Goal: Task Accomplishment & Management: Use online tool/utility

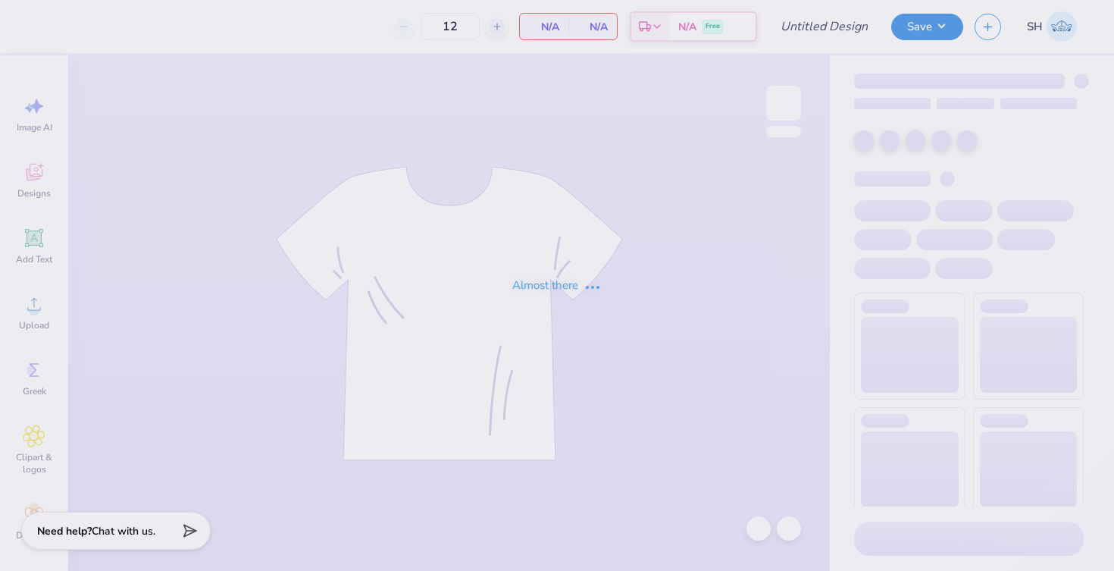
type input "50"
type input "aphi senior hoco"
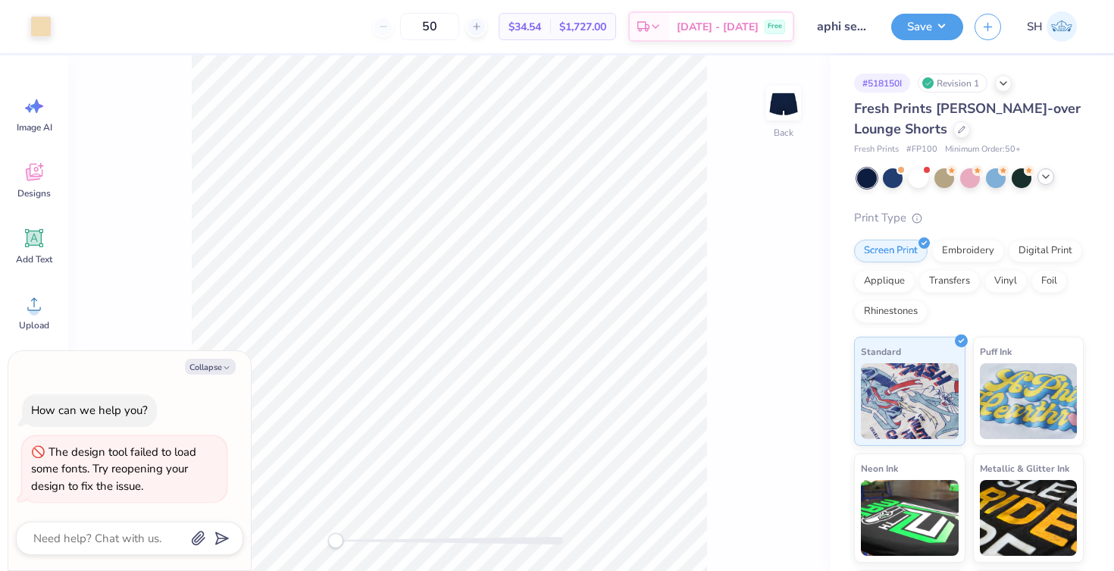
click at [1047, 181] on icon at bounding box center [1046, 177] width 12 height 12
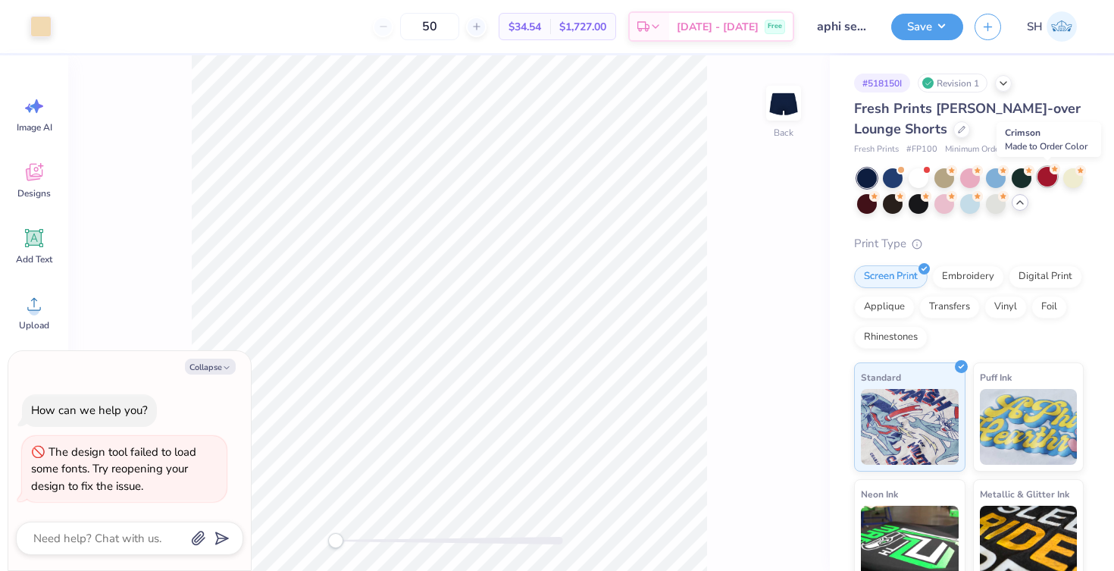
click at [1045, 174] on div at bounding box center [1048, 177] width 20 height 20
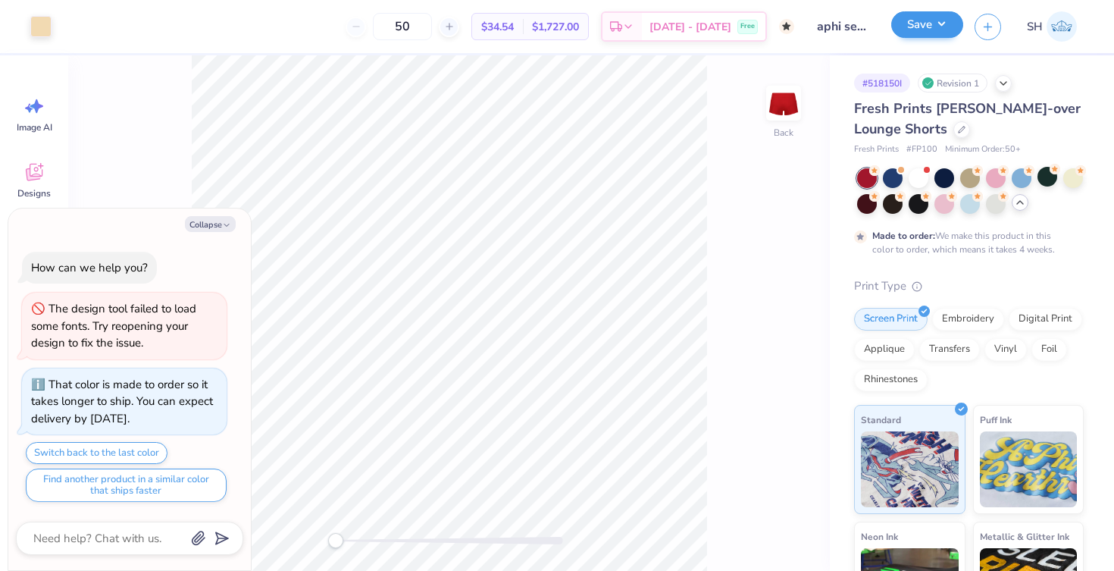
click at [931, 31] on button "Save" at bounding box center [927, 24] width 72 height 27
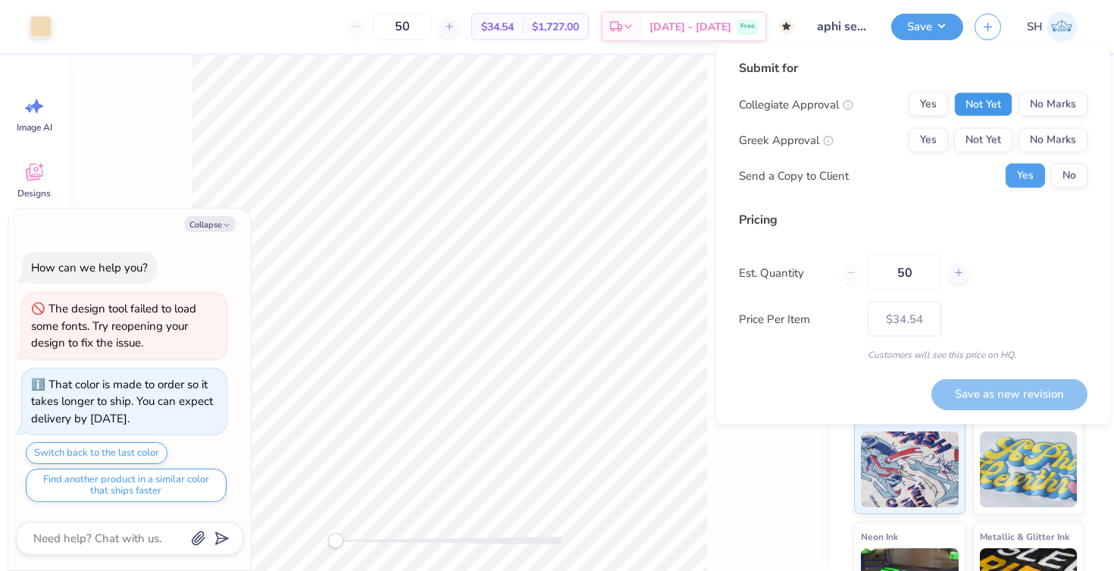
click at [986, 99] on button "Not Yet" at bounding box center [983, 104] width 58 height 24
click at [981, 147] on button "Not Yet" at bounding box center [983, 140] width 58 height 24
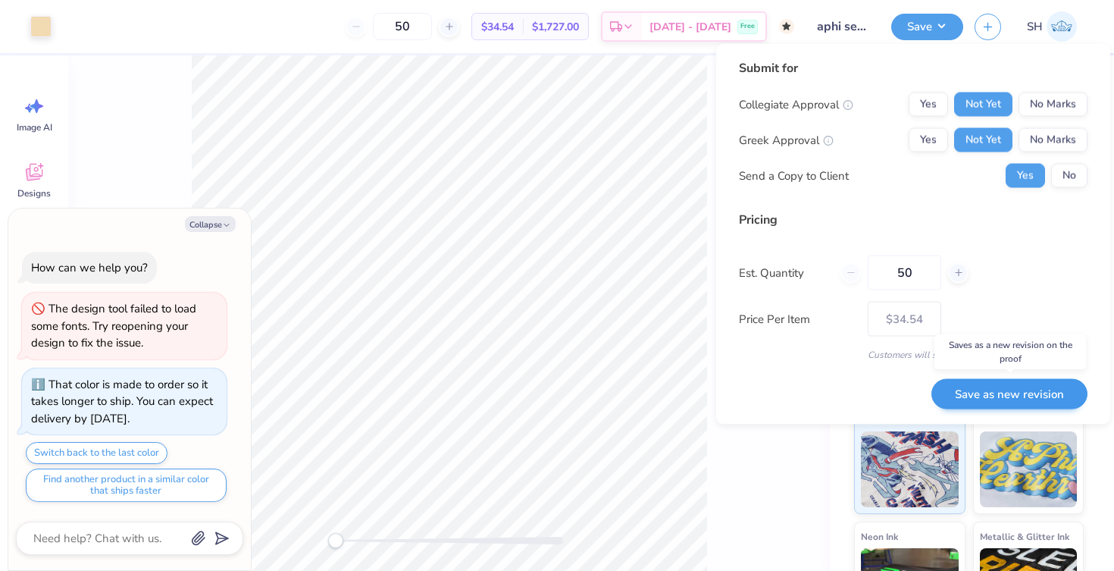
click at [988, 396] on button "Save as new revision" at bounding box center [1009, 393] width 156 height 31
type textarea "x"
type input "– –"
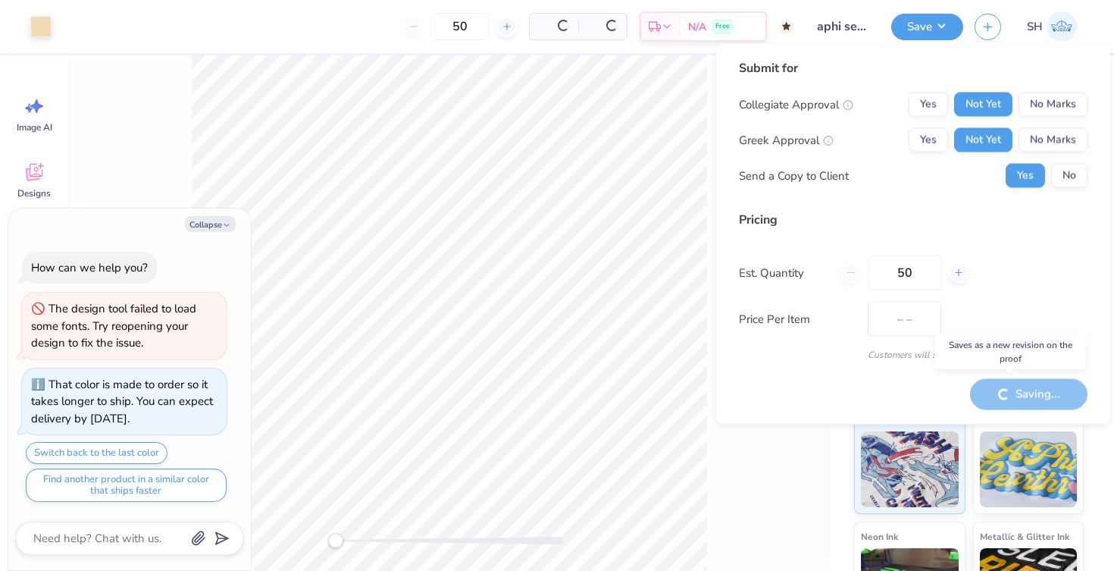
type textarea "x"
type input "$34.54"
type textarea "x"
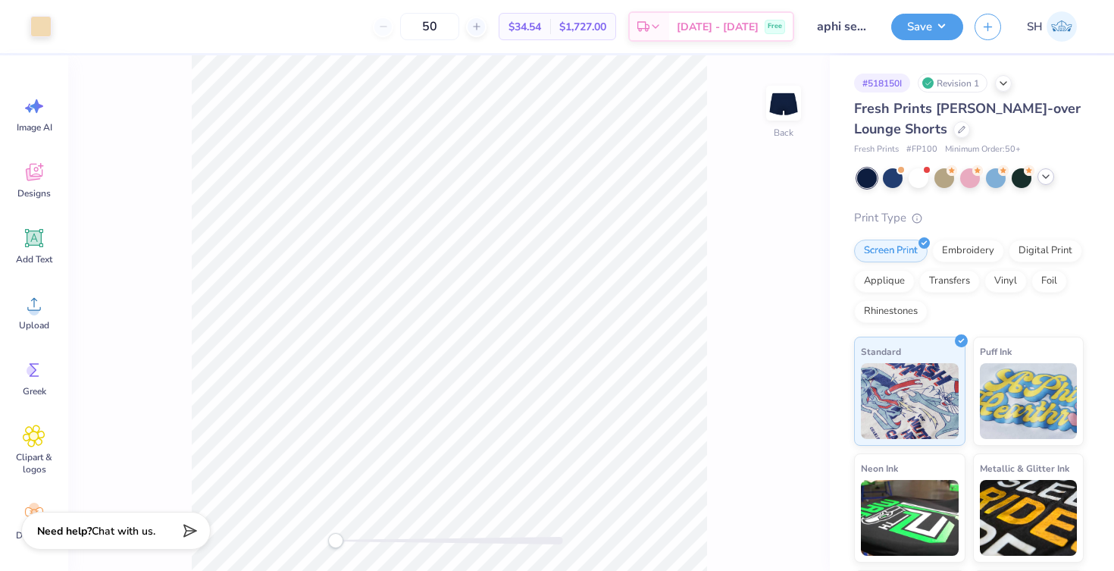
click at [1044, 174] on icon at bounding box center [1046, 177] width 12 height 12
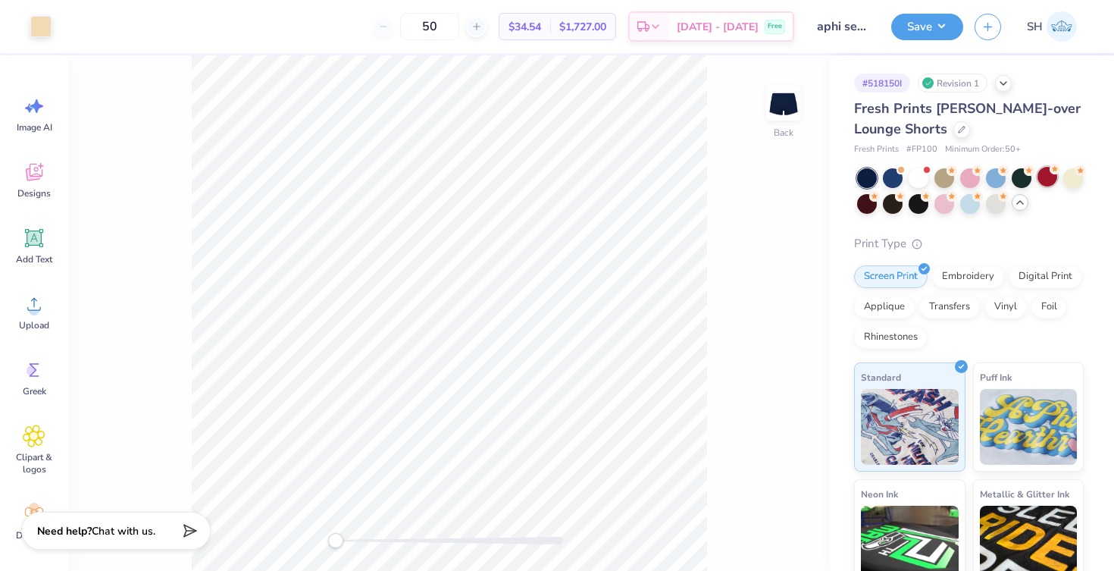
click at [1049, 177] on div at bounding box center [1048, 177] width 20 height 20
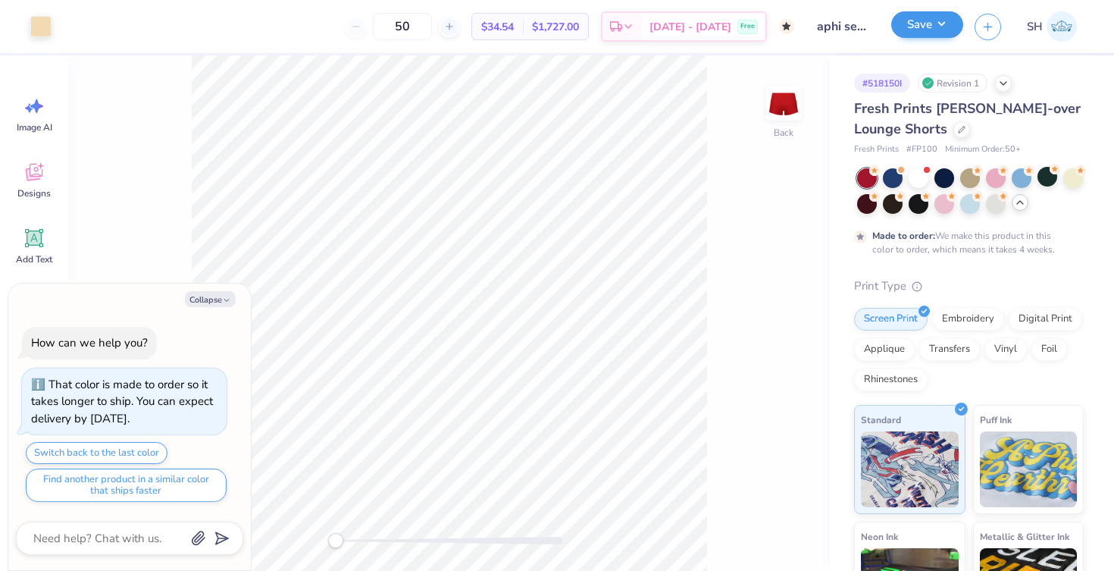
click at [913, 23] on button "Save" at bounding box center [927, 24] width 72 height 27
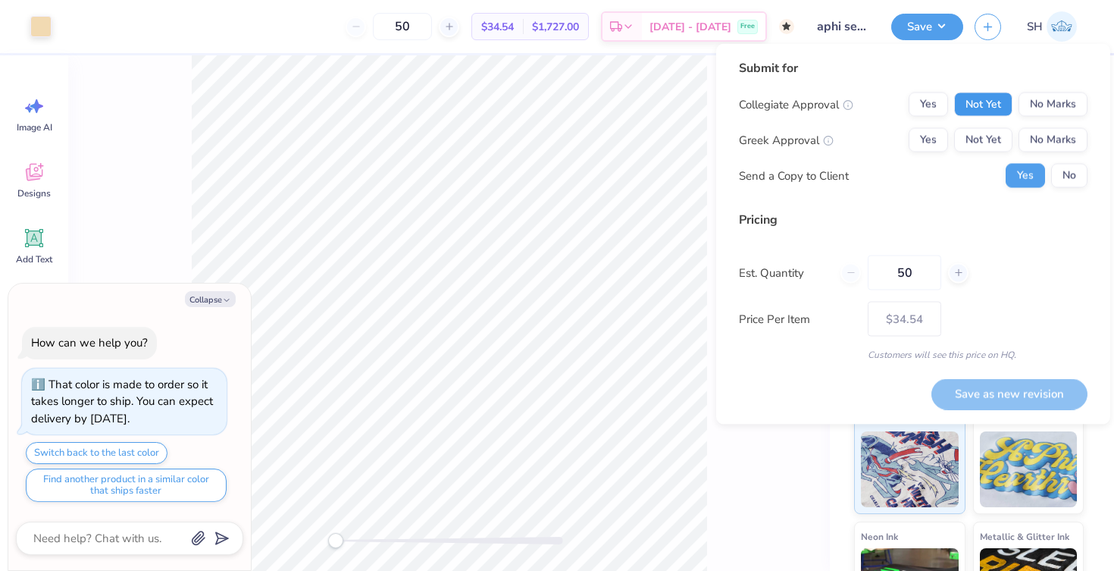
click at [987, 102] on button "Not Yet" at bounding box center [983, 104] width 58 height 24
click at [984, 138] on button "Not Yet" at bounding box center [983, 140] width 58 height 24
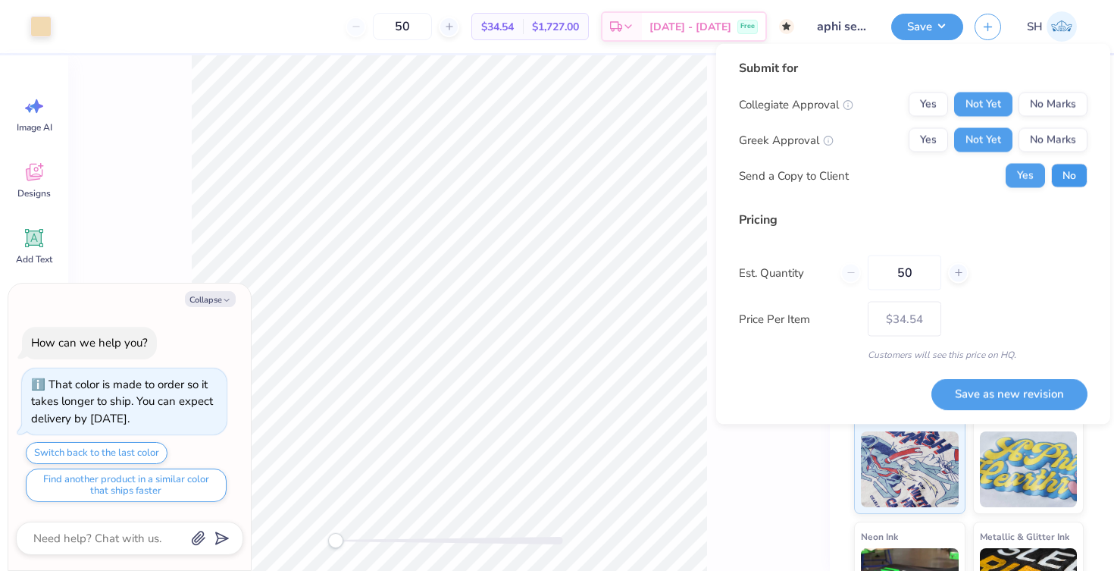
click at [1066, 183] on button "No" at bounding box center [1069, 176] width 36 height 24
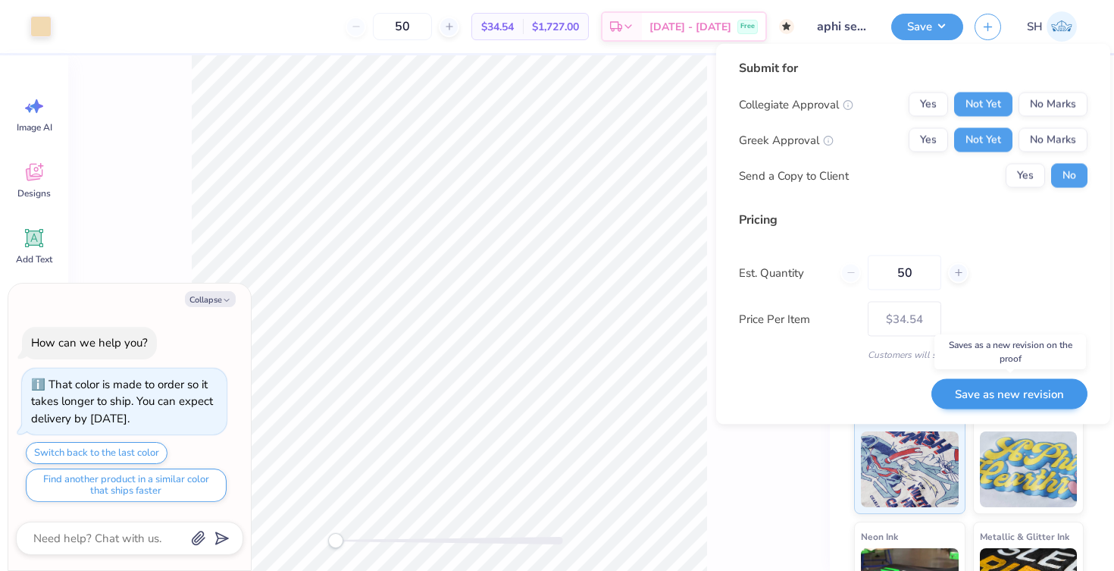
click at [1030, 393] on button "Save as new revision" at bounding box center [1009, 393] width 156 height 31
type textarea "x"
type input "– –"
type textarea "x"
type input "$34.54"
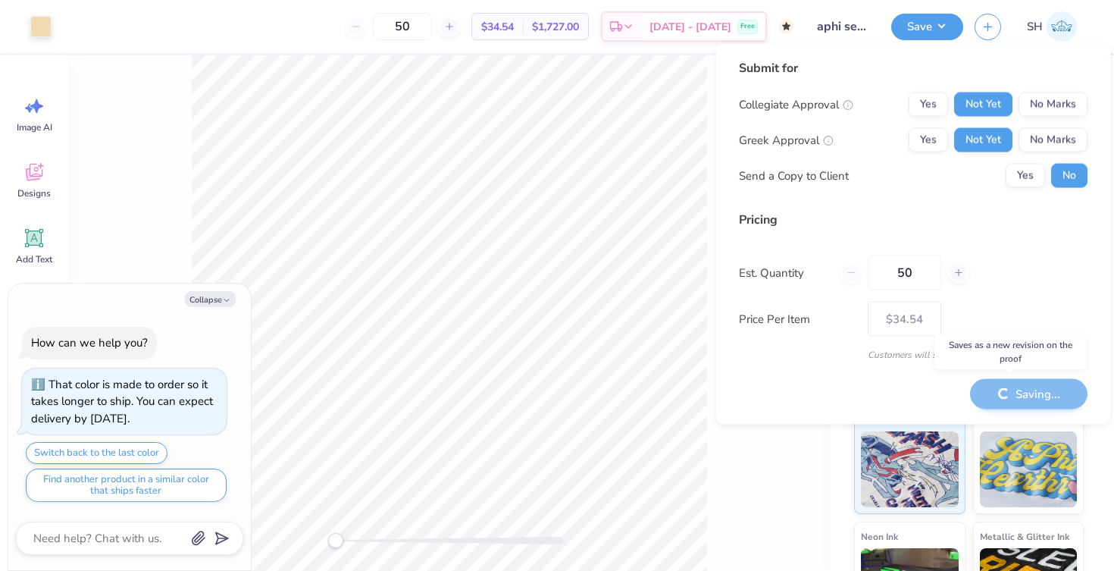
type textarea "x"
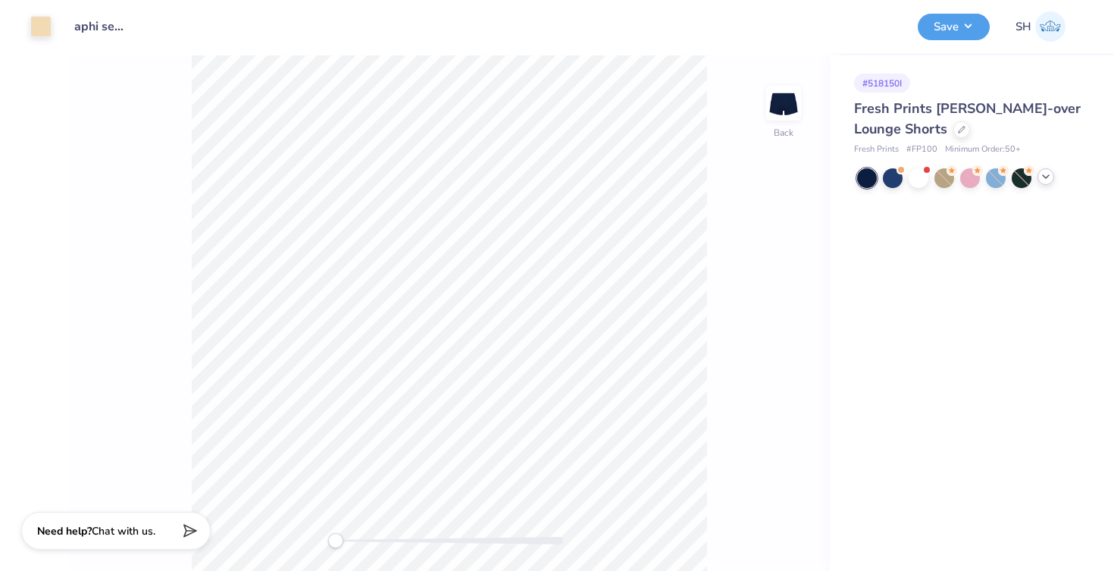
click at [1046, 177] on icon at bounding box center [1046, 177] width 12 height 12
click at [1044, 174] on div at bounding box center [1048, 178] width 20 height 20
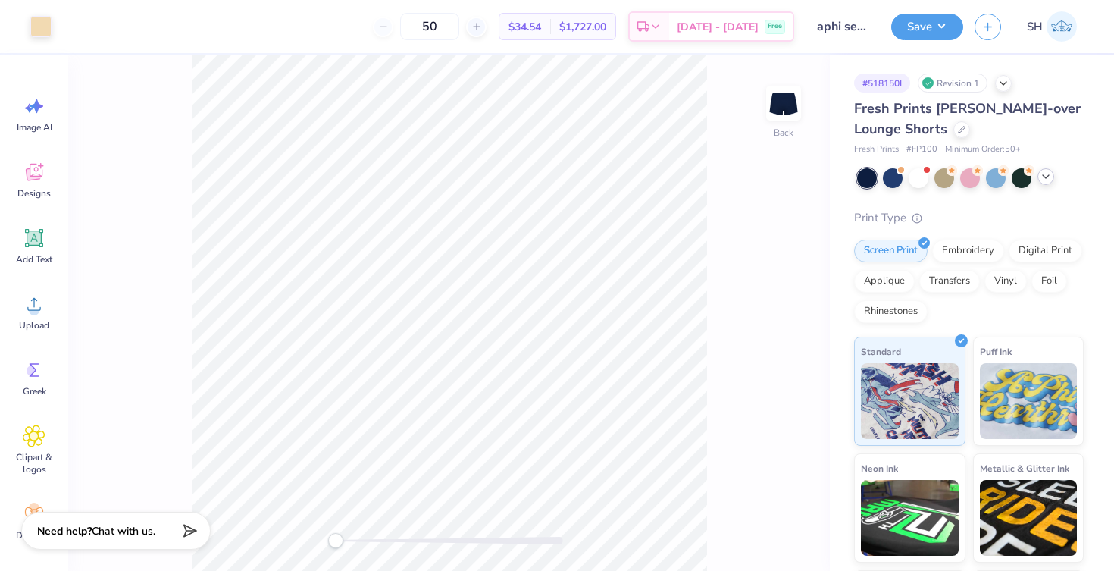
click at [1044, 174] on icon at bounding box center [1046, 177] width 12 height 12
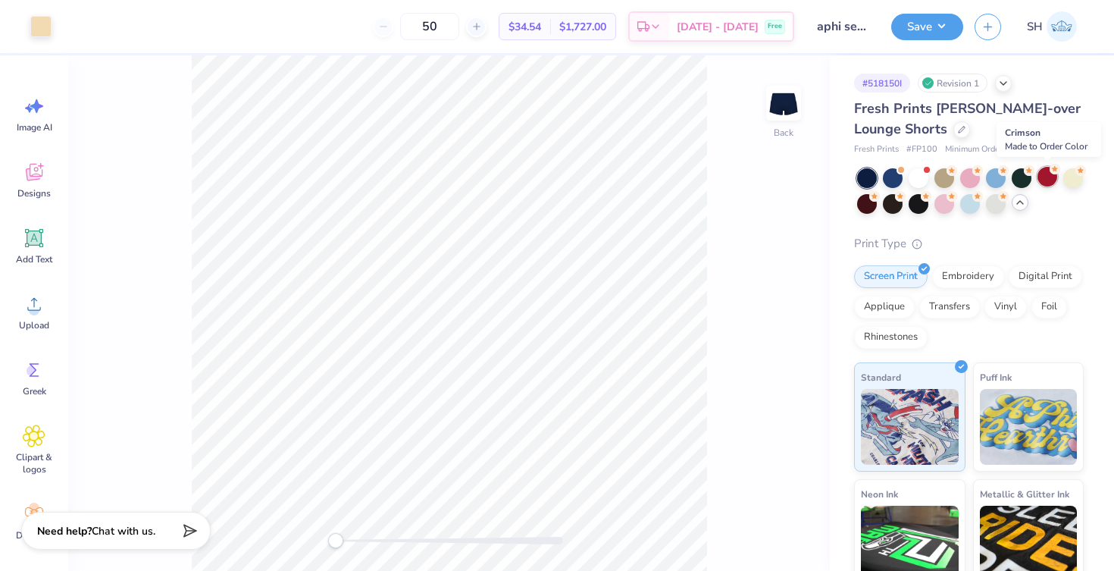
click at [1044, 174] on div at bounding box center [1048, 177] width 20 height 20
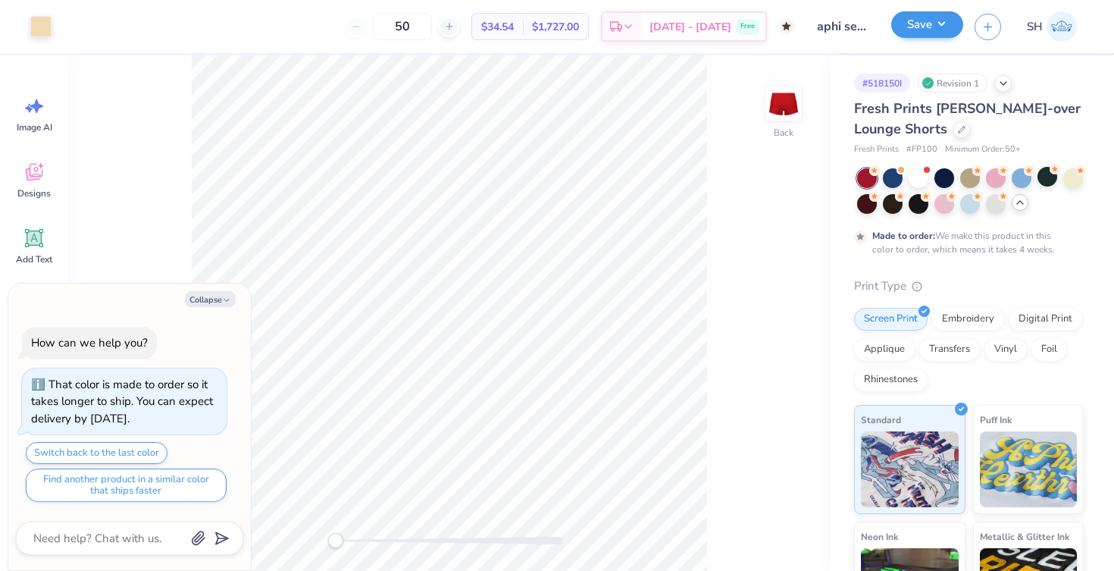
click at [943, 32] on button "Save" at bounding box center [927, 24] width 72 height 27
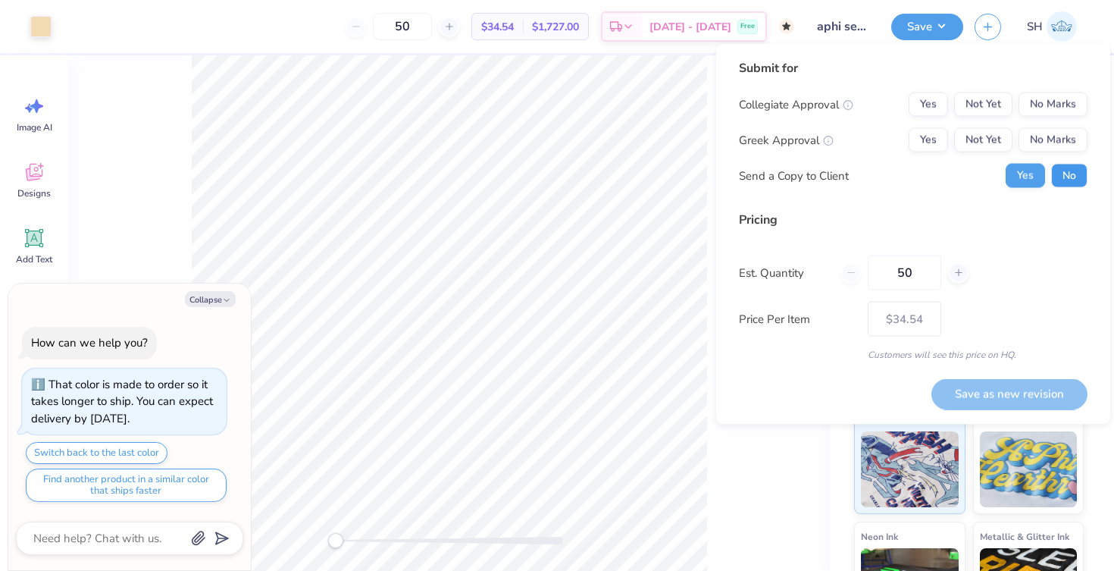
click at [1063, 171] on button "No" at bounding box center [1069, 176] width 36 height 24
click at [1038, 99] on button "No Marks" at bounding box center [1053, 104] width 69 height 24
click at [927, 140] on button "Yes" at bounding box center [928, 140] width 39 height 24
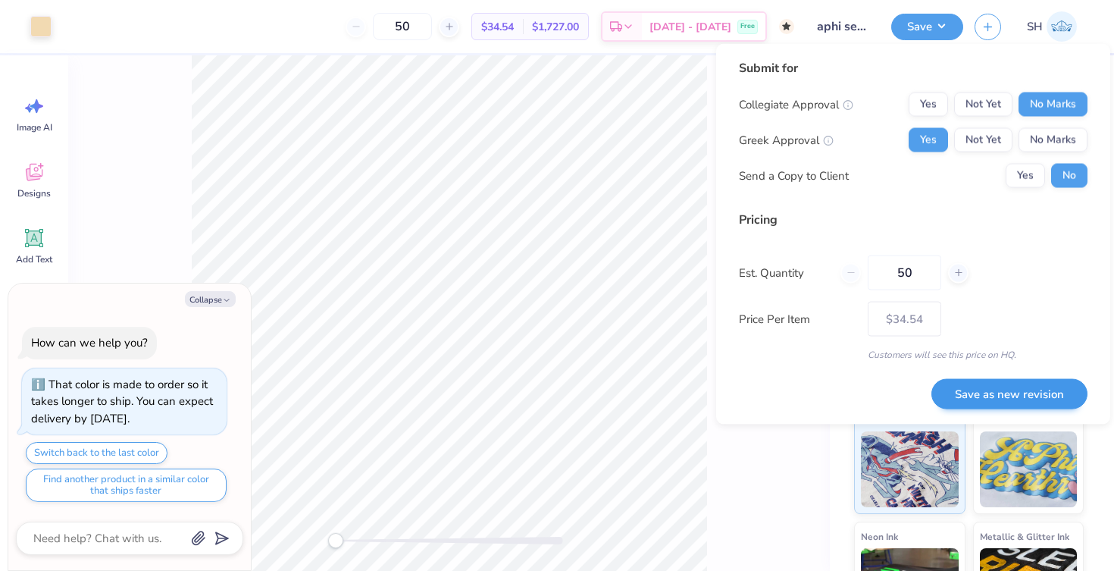
click at [1002, 393] on button "Save as new revision" at bounding box center [1009, 393] width 156 height 31
type textarea "x"
type input "– –"
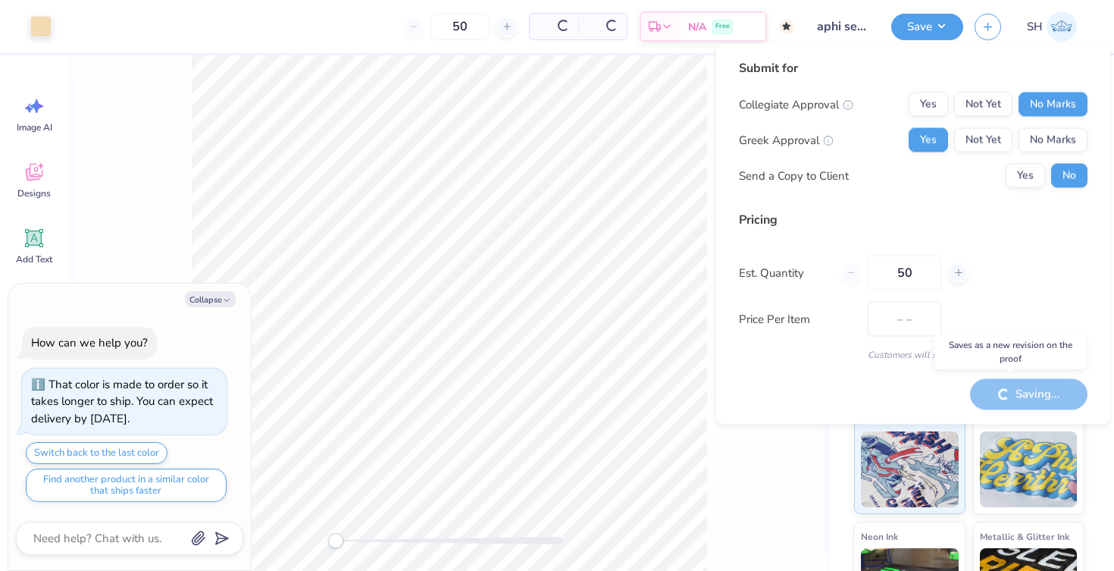
type textarea "x"
type input "$34.54"
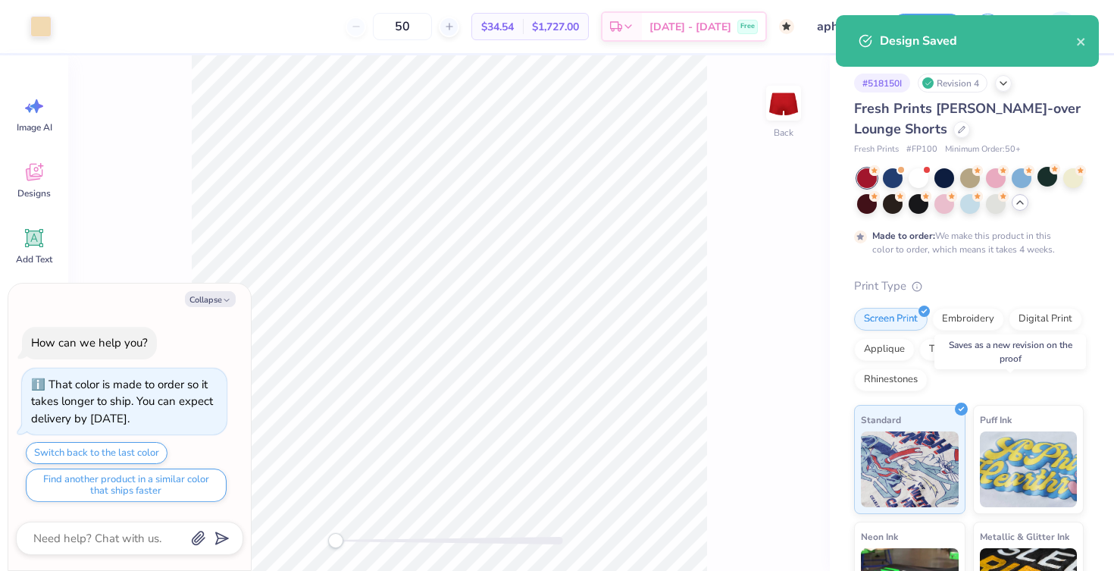
type textarea "x"
type input "– –"
type textarea "x"
type input "$34.54"
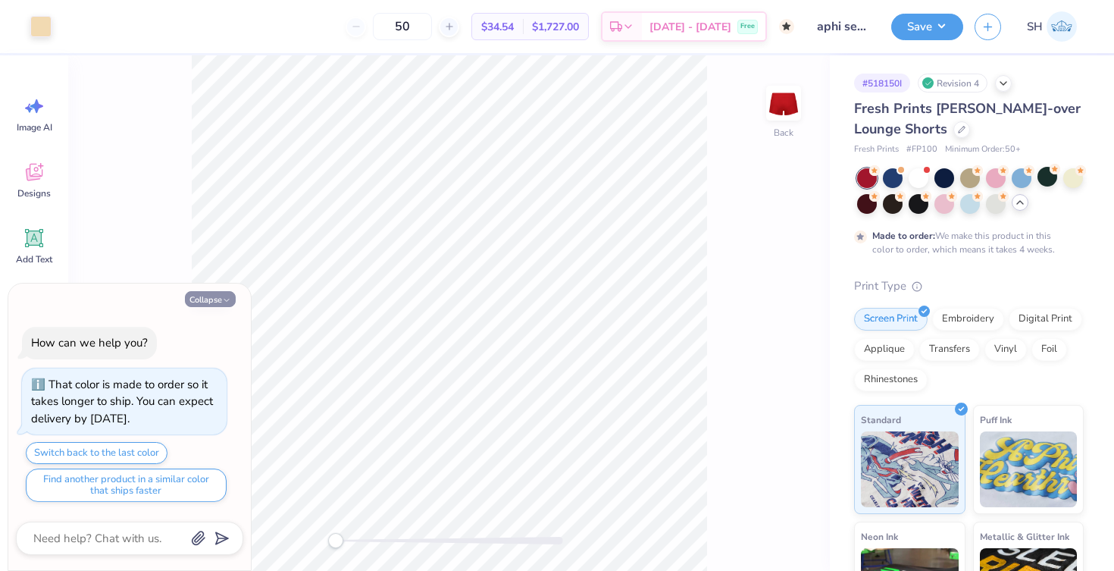
click at [202, 301] on button "Collapse" at bounding box center [210, 299] width 51 height 16
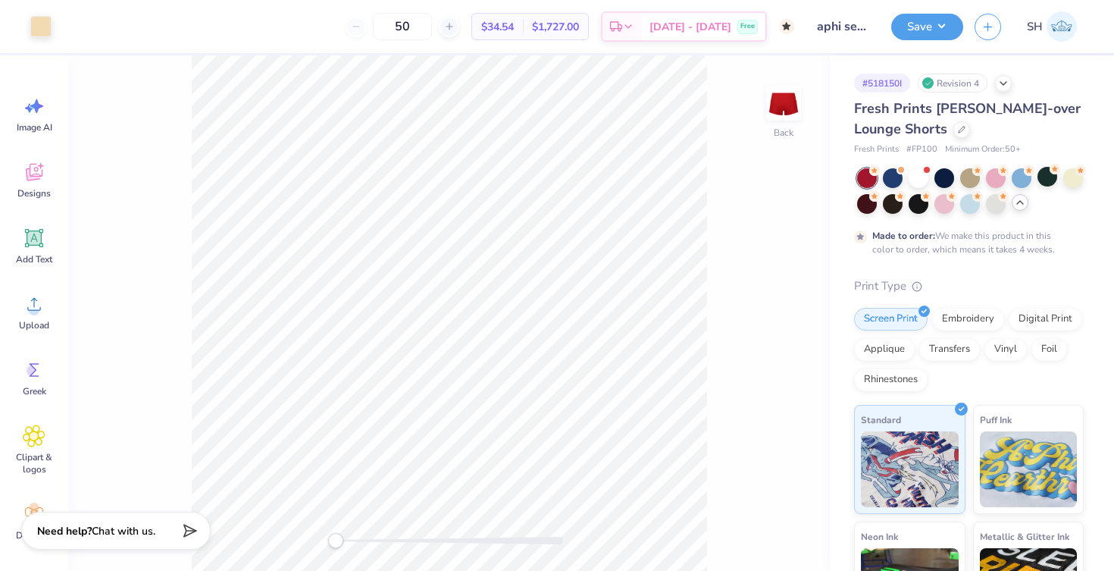
type textarea "x"
click at [950, 127] on div "Fresh Prints Lindsey Fold-over Lounge Shorts" at bounding box center [969, 119] width 230 height 41
click at [961, 127] on icon at bounding box center [962, 128] width 6 height 6
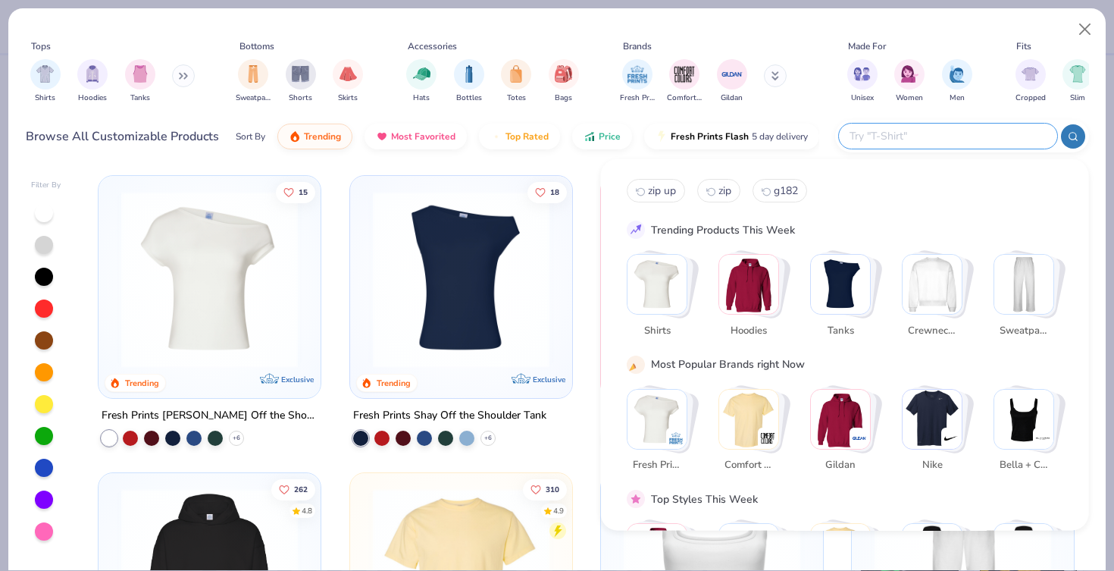
click at [957, 136] on input "text" at bounding box center [947, 135] width 199 height 17
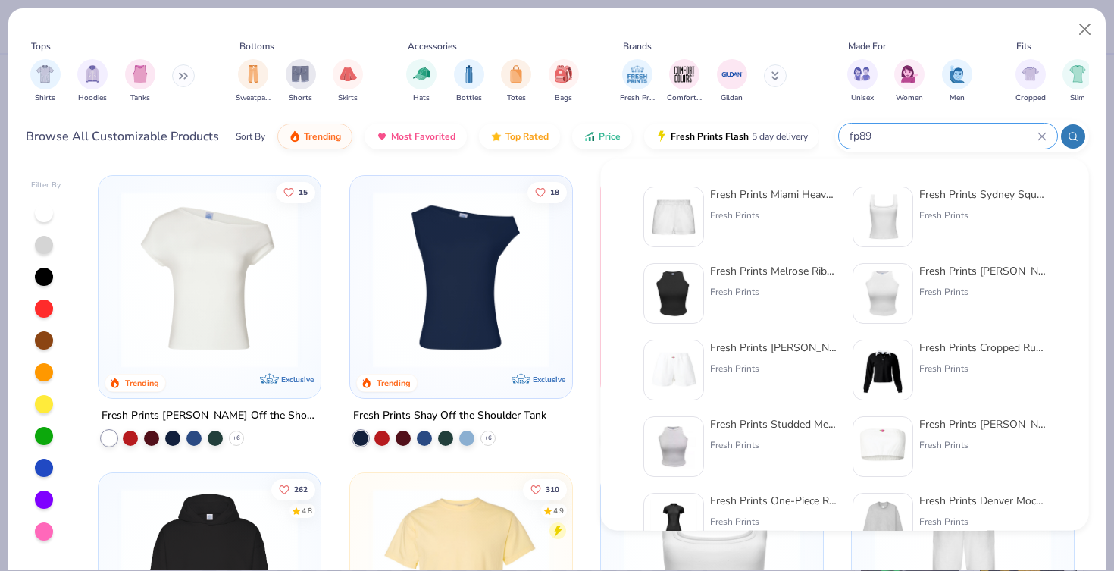
type input "fp89"
click at [780, 196] on div "Fresh Prints Miami Heavyweight Shorts" at bounding box center [773, 194] width 127 height 16
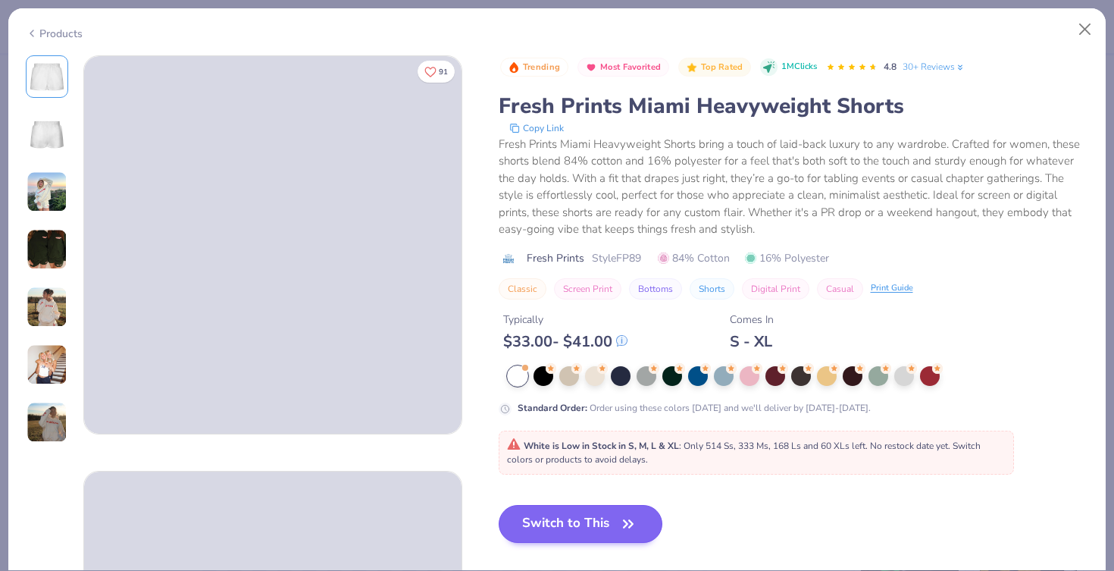
click at [597, 524] on button "Switch to This" at bounding box center [581, 524] width 164 height 38
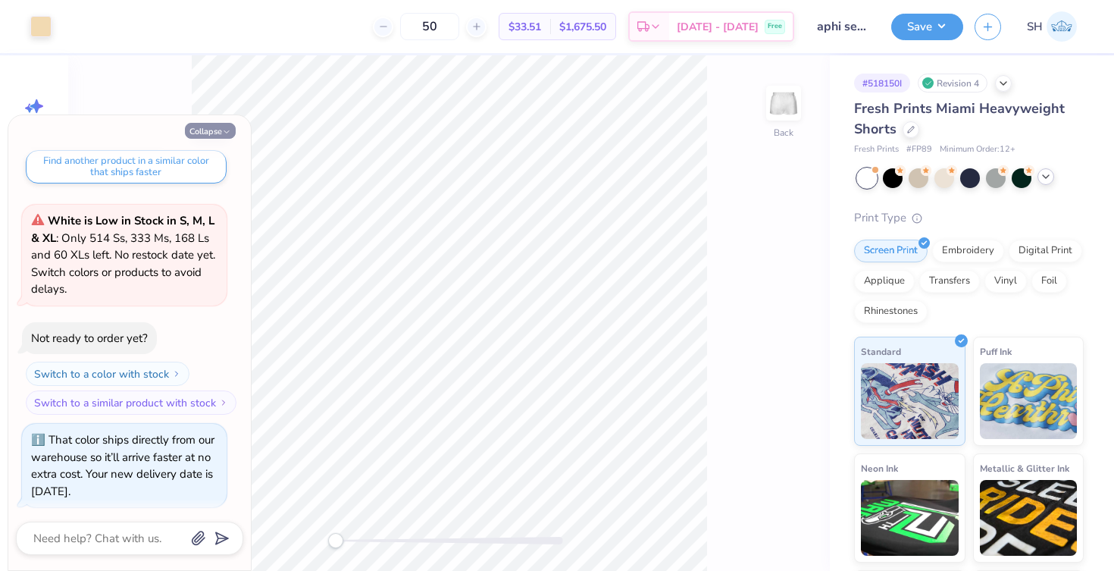
click at [227, 133] on icon "button" at bounding box center [226, 131] width 9 height 9
type textarea "x"
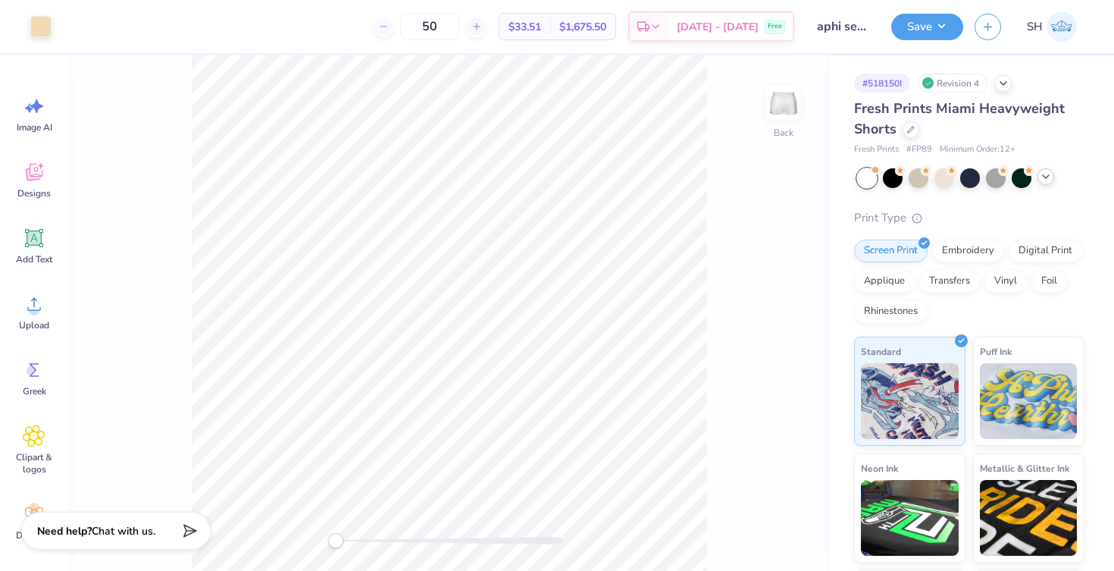
click at [1047, 177] on icon at bounding box center [1046, 177] width 12 height 12
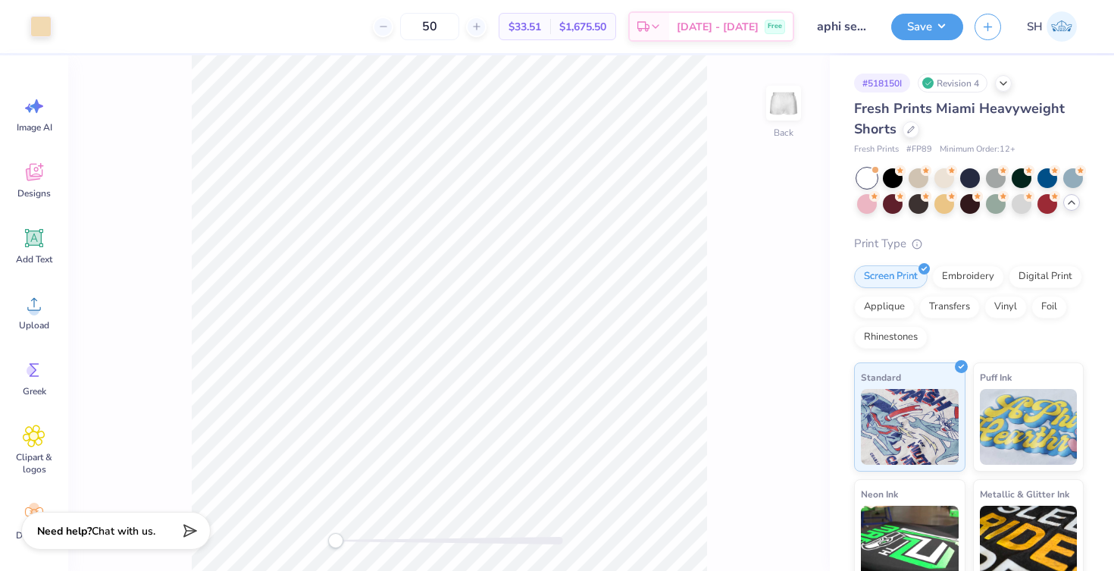
click at [728, 496] on div "Back" at bounding box center [449, 312] width 762 height 515
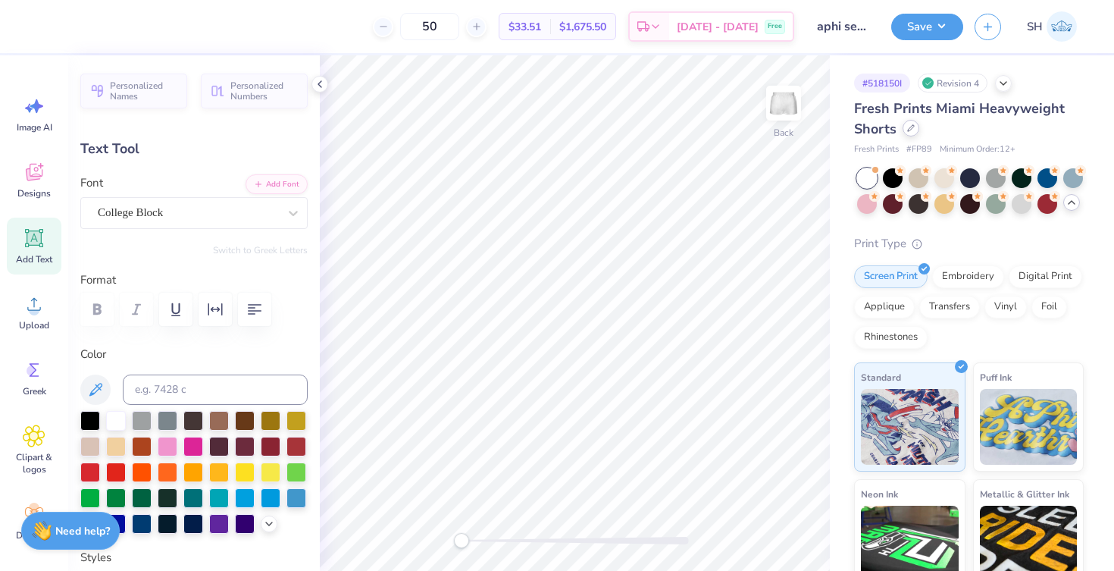
click at [911, 127] on icon at bounding box center [911, 128] width 8 height 8
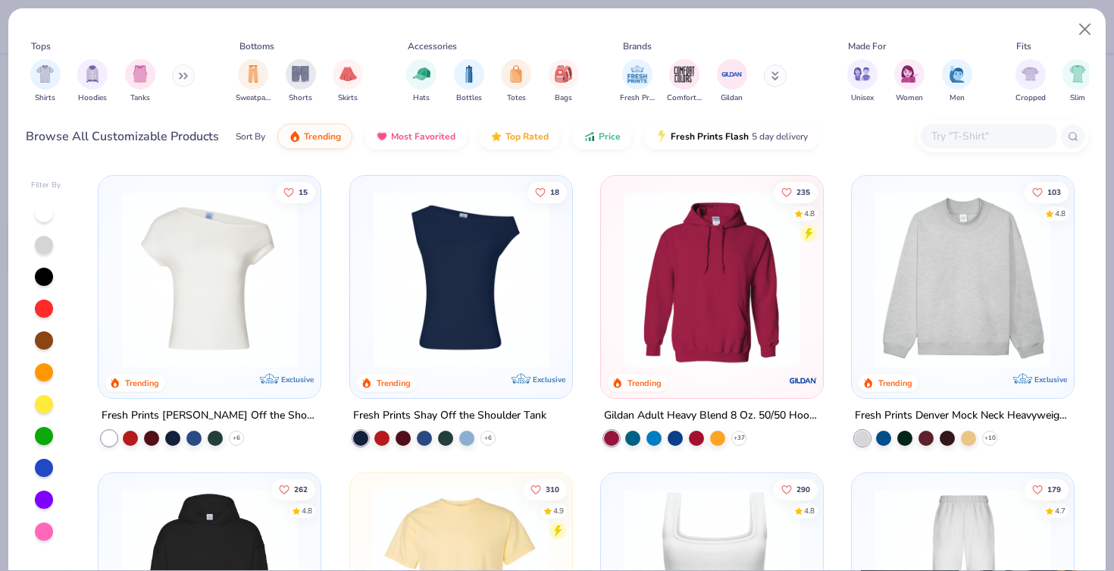
click at [969, 146] on div at bounding box center [989, 136] width 136 height 25
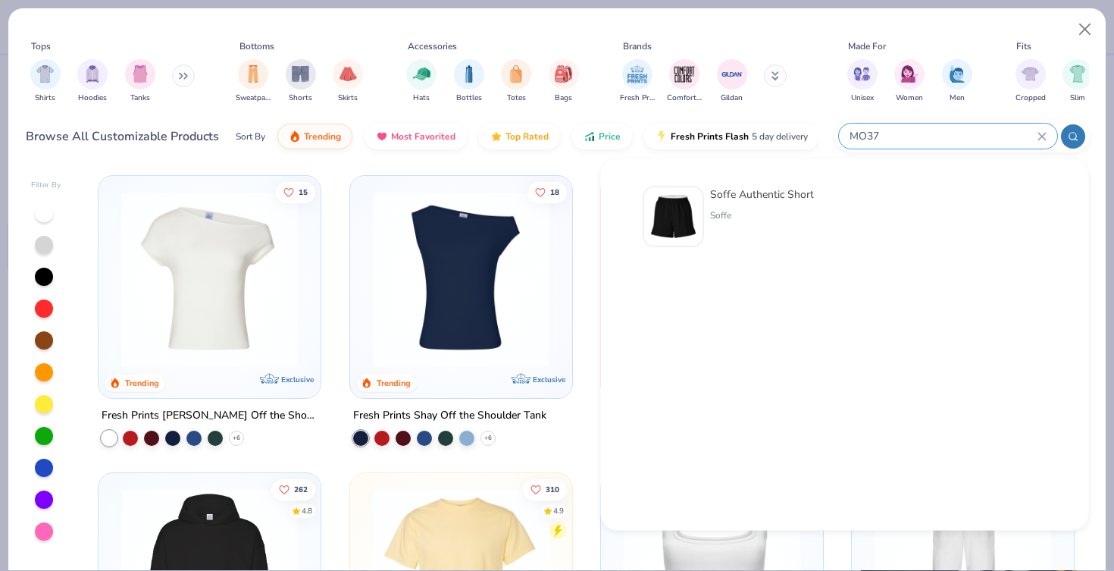
type input "MO37"
click at [701, 214] on div at bounding box center [673, 216] width 61 height 61
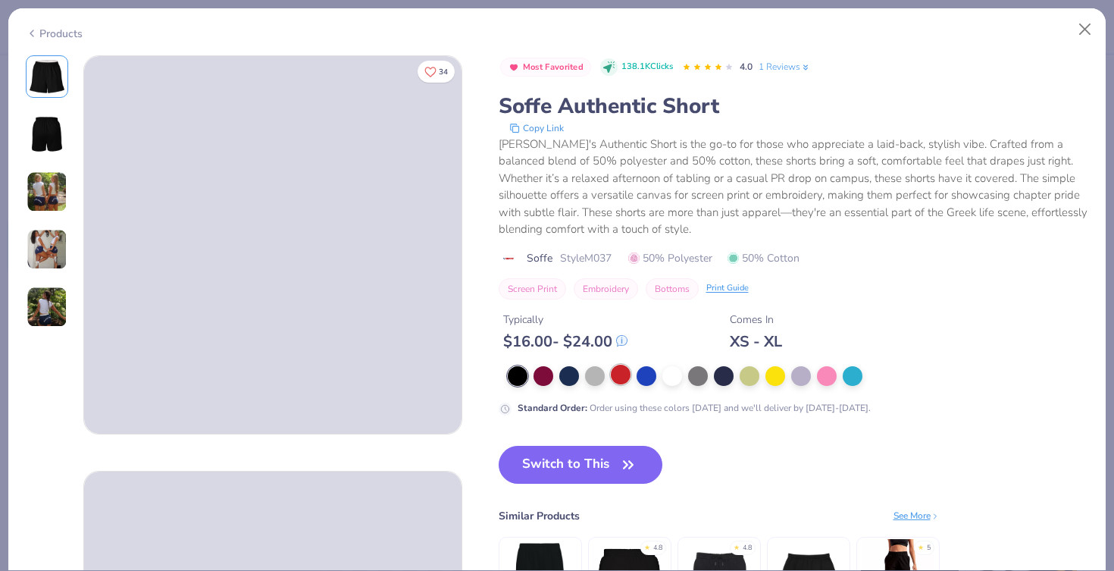
click at [622, 371] on div at bounding box center [621, 375] width 20 height 20
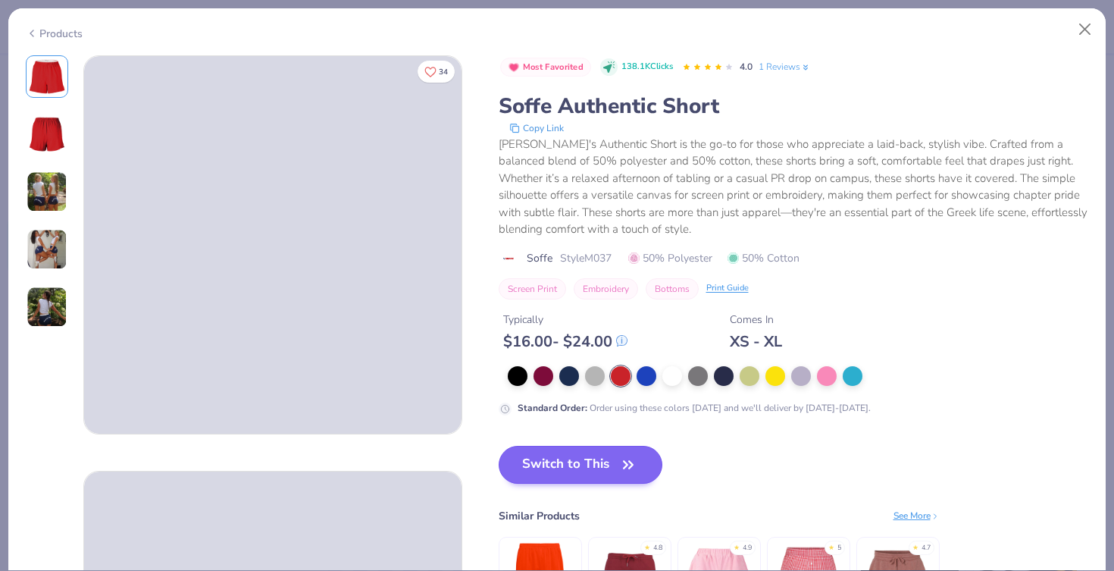
click at [595, 467] on button "Switch to This" at bounding box center [581, 465] width 164 height 38
type input "0.0"
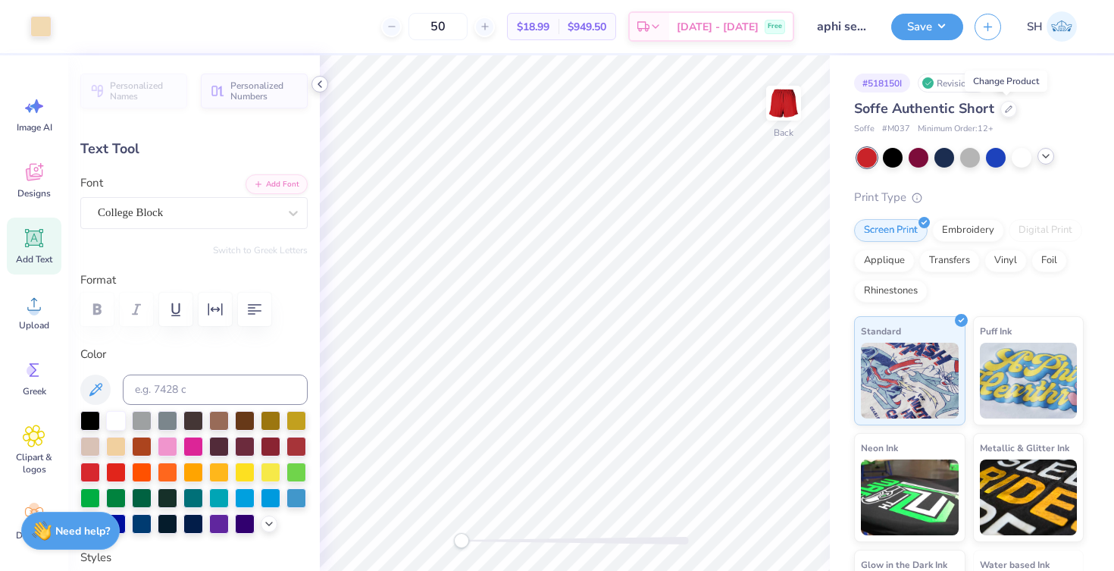
click at [326, 89] on div at bounding box center [319, 84] width 17 height 17
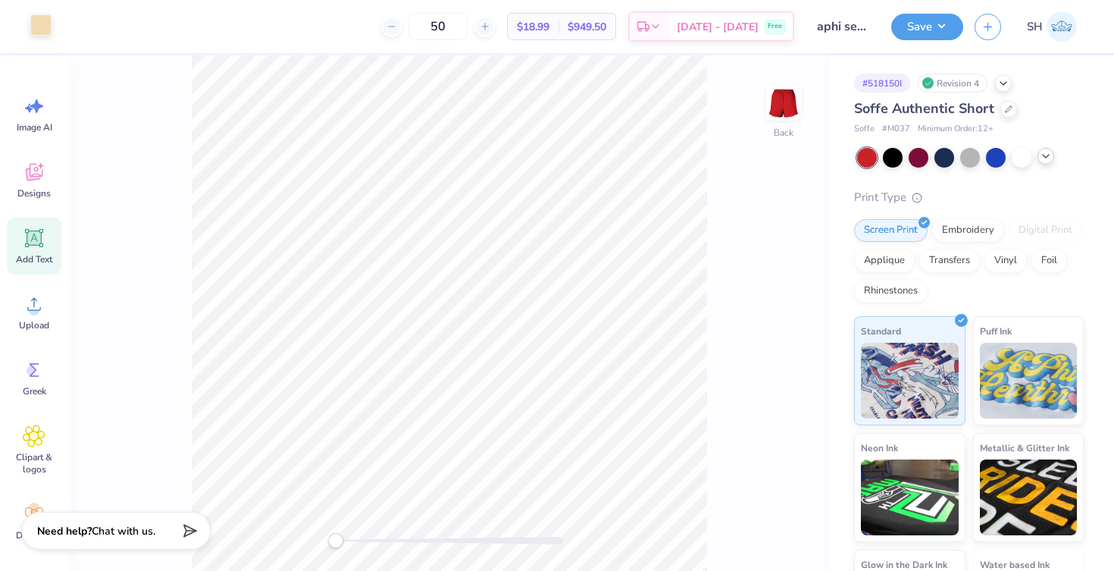
click at [46, 27] on div at bounding box center [40, 24] width 21 height 21
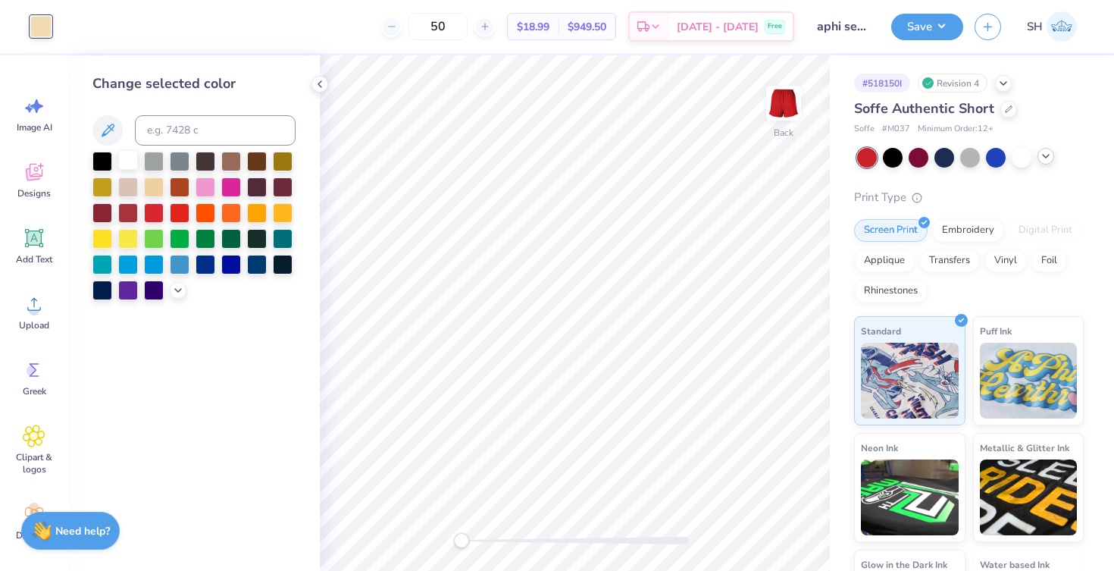
click at [133, 170] on div at bounding box center [128, 160] width 20 height 20
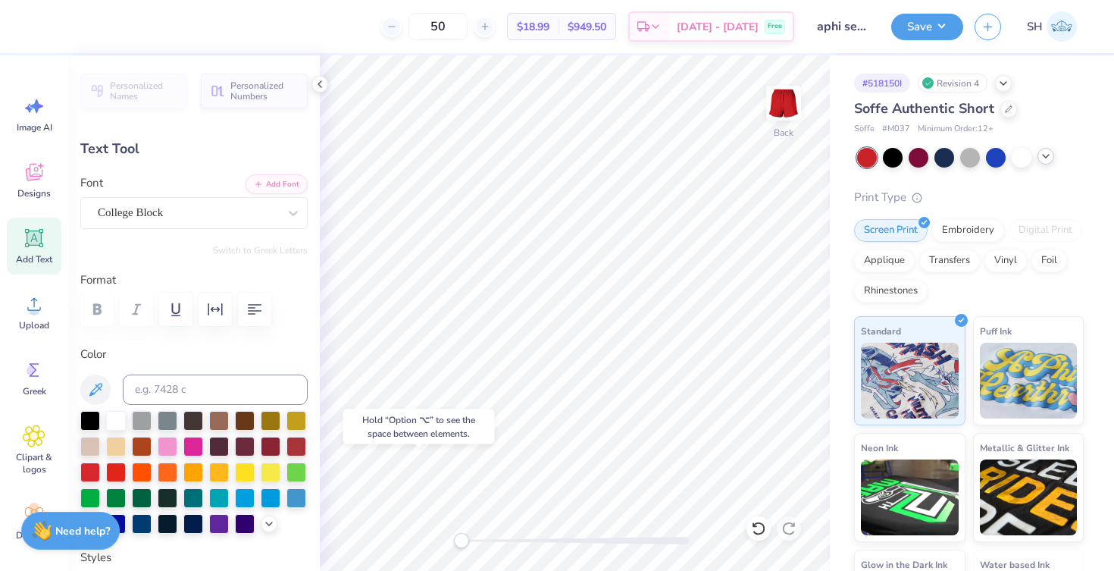
type input "0.0"
type input "2.80"
type input "1.34"
type input "6.99"
type input "0.0"
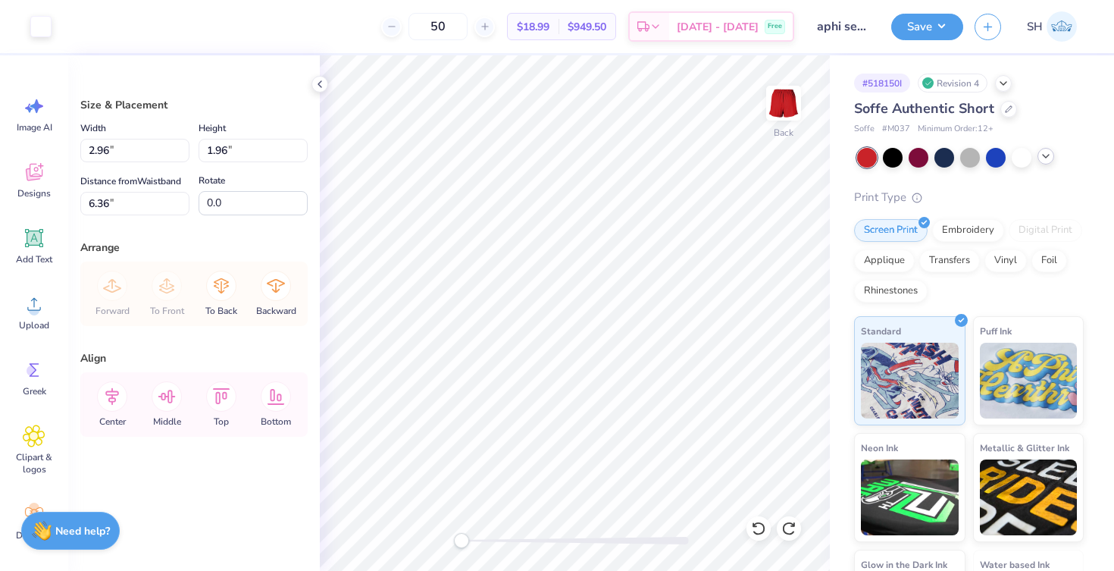
type input "6.71"
click at [321, 86] on icon at bounding box center [320, 84] width 12 height 12
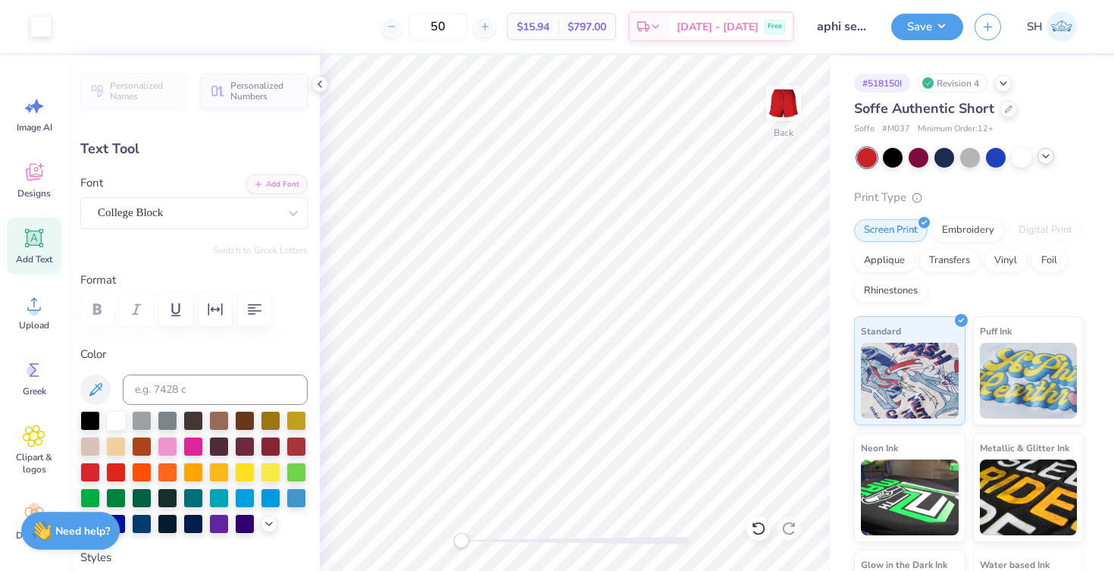
type input "0.0"
click at [785, 109] on img at bounding box center [783, 103] width 61 height 61
click at [36, 254] on span "Add Text" at bounding box center [34, 259] width 36 height 12
type input "2.40"
type input "0.69"
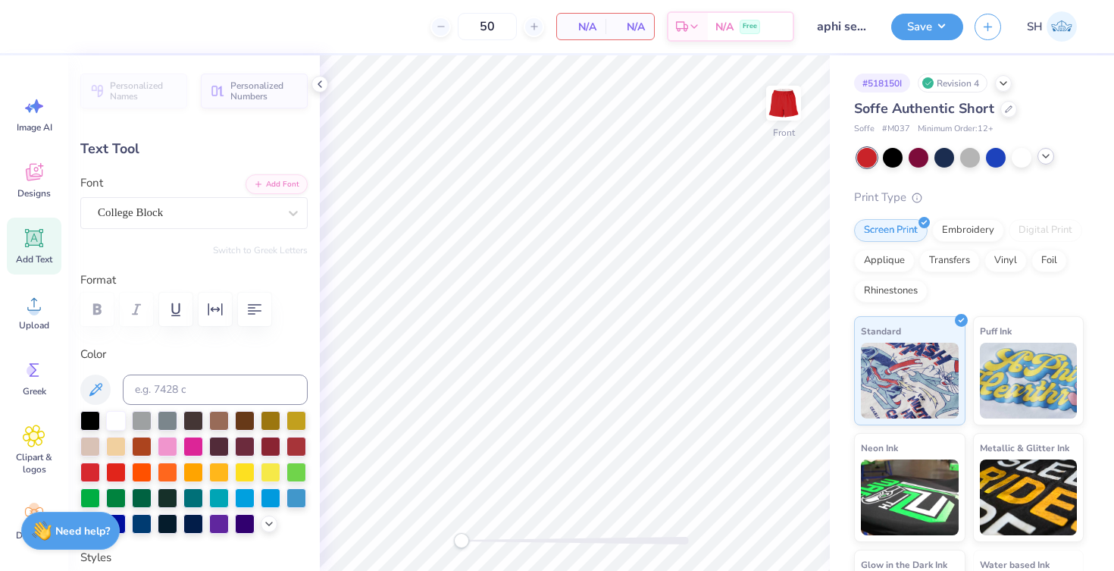
type input "4.90"
click at [249, 212] on div "Super Dream" at bounding box center [187, 212] width 183 height 23
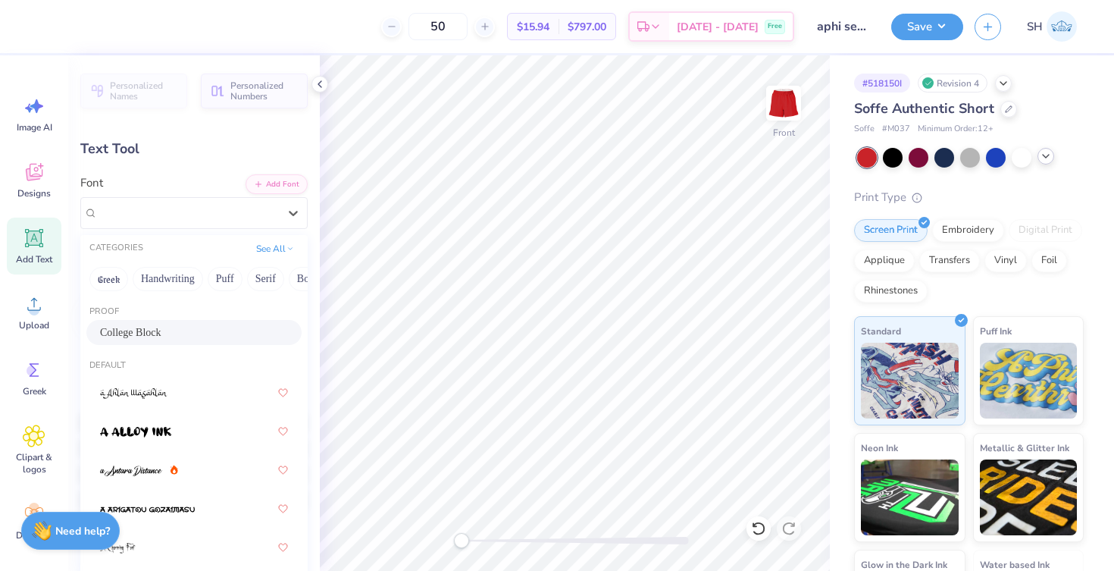
click at [154, 329] on span "College Block" at bounding box center [130, 332] width 61 height 16
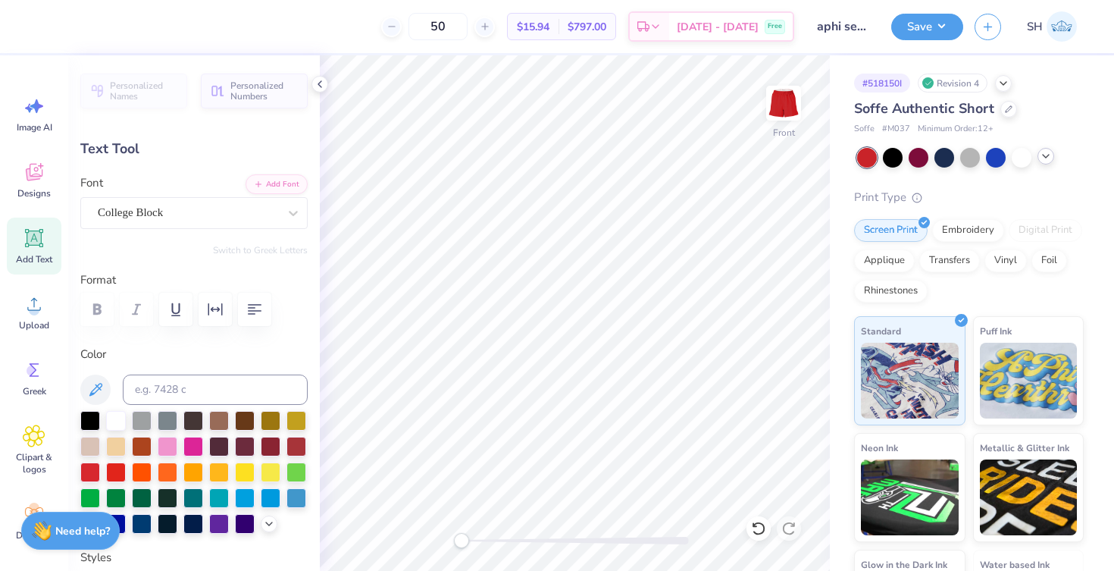
scroll to position [0, 1]
type textarea "TSsEXT"
type textarea "senior hoco"
type input "5.27"
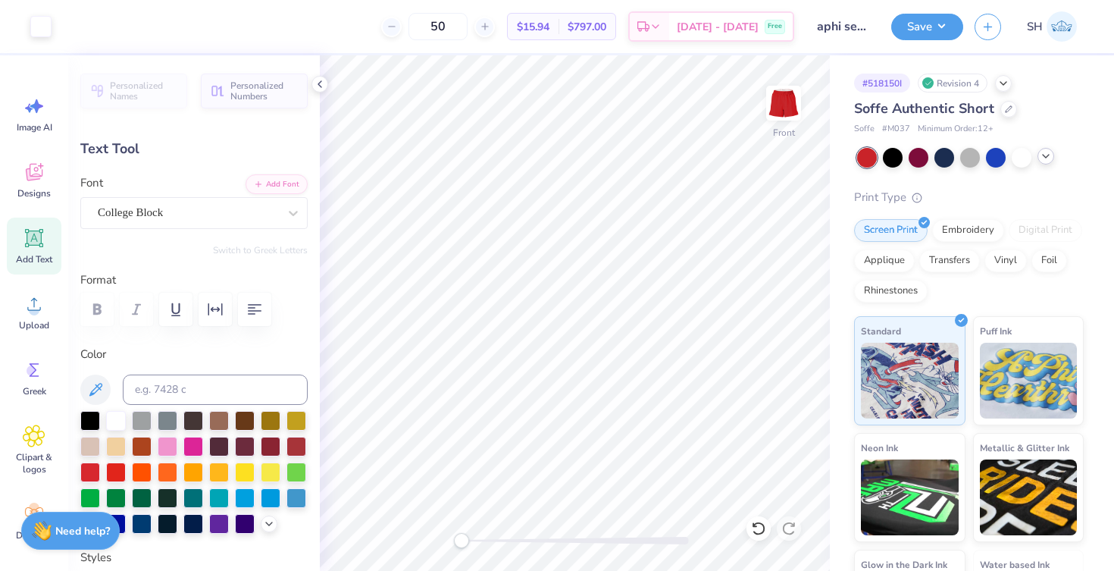
type input "0.77"
type input "4.86"
type textarea "senior"
type input "4.27"
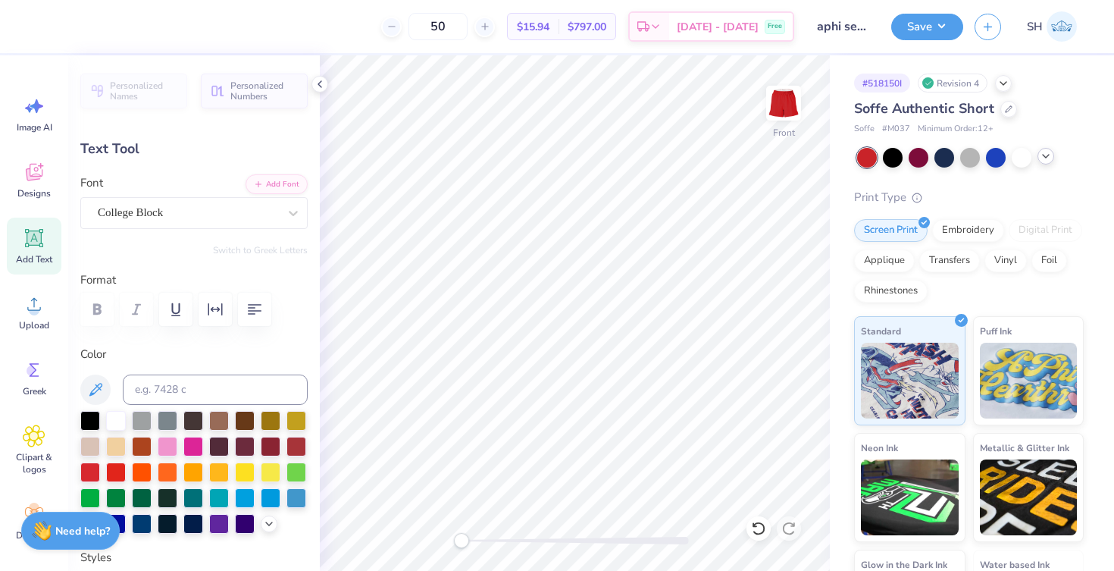
type input "1.11"
type input "2.79"
type textarea "Hoco"
type input "2.97"
type input "2.80"
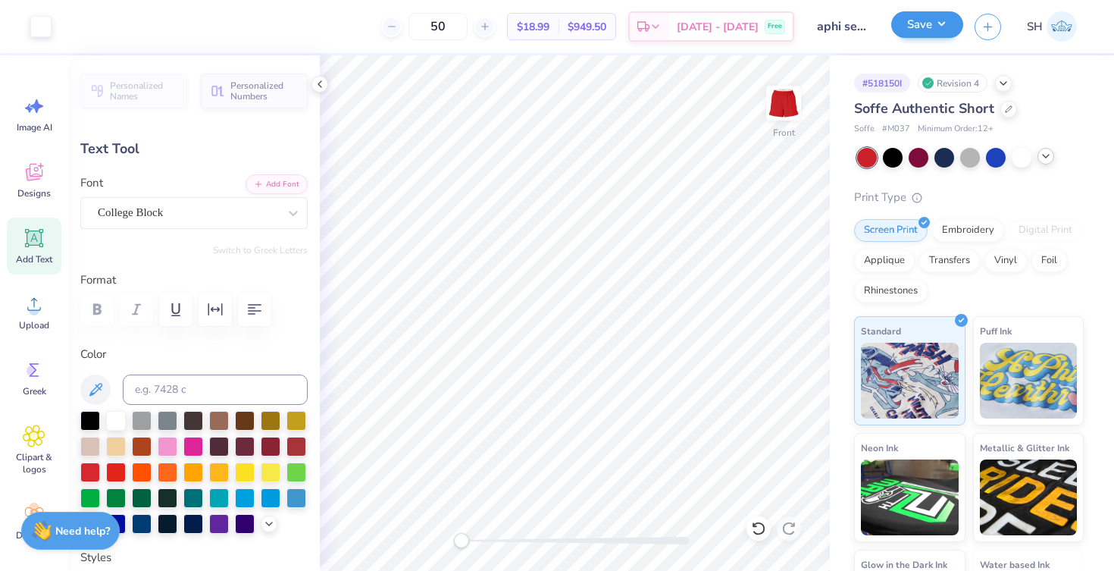
click at [919, 27] on button "Save" at bounding box center [927, 24] width 72 height 27
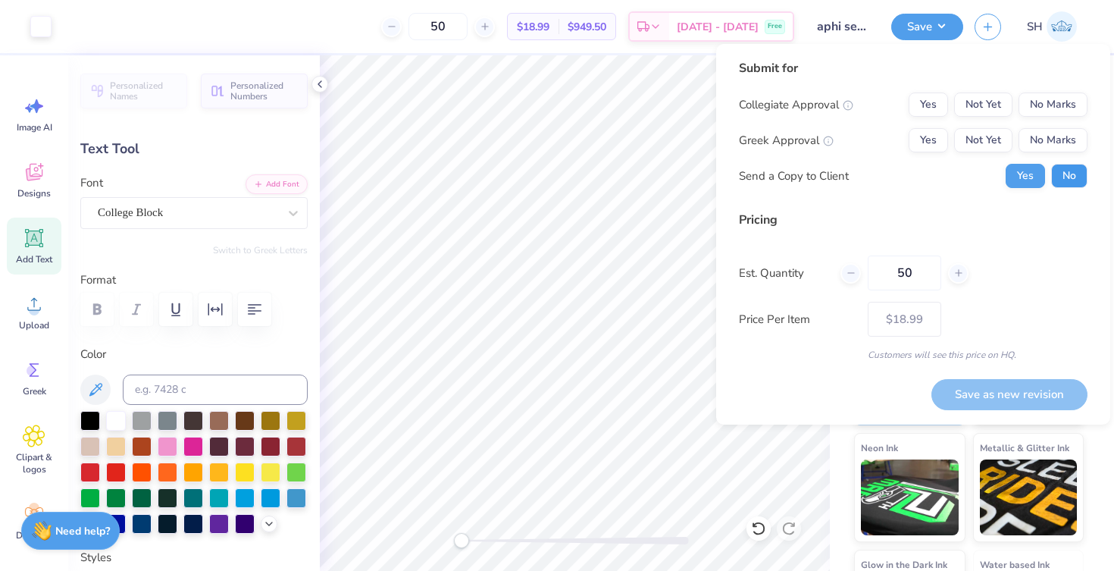
click at [1066, 168] on button "No" at bounding box center [1069, 176] width 36 height 24
click at [1031, 107] on button "No Marks" at bounding box center [1053, 104] width 69 height 24
click at [1035, 141] on button "No Marks" at bounding box center [1053, 140] width 69 height 24
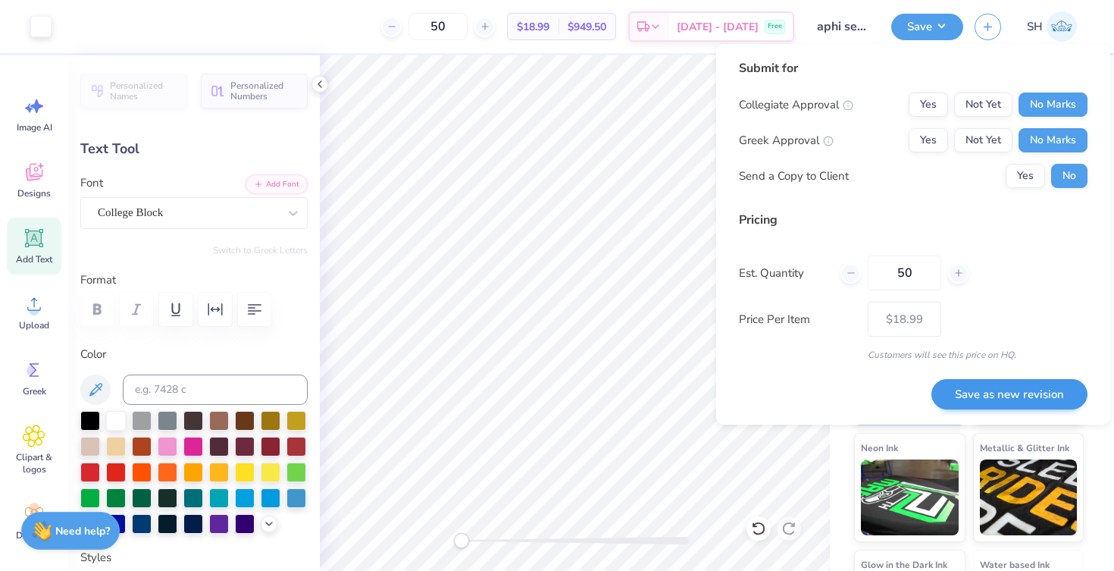
click at [1040, 391] on button "Save as new revision" at bounding box center [1009, 394] width 156 height 31
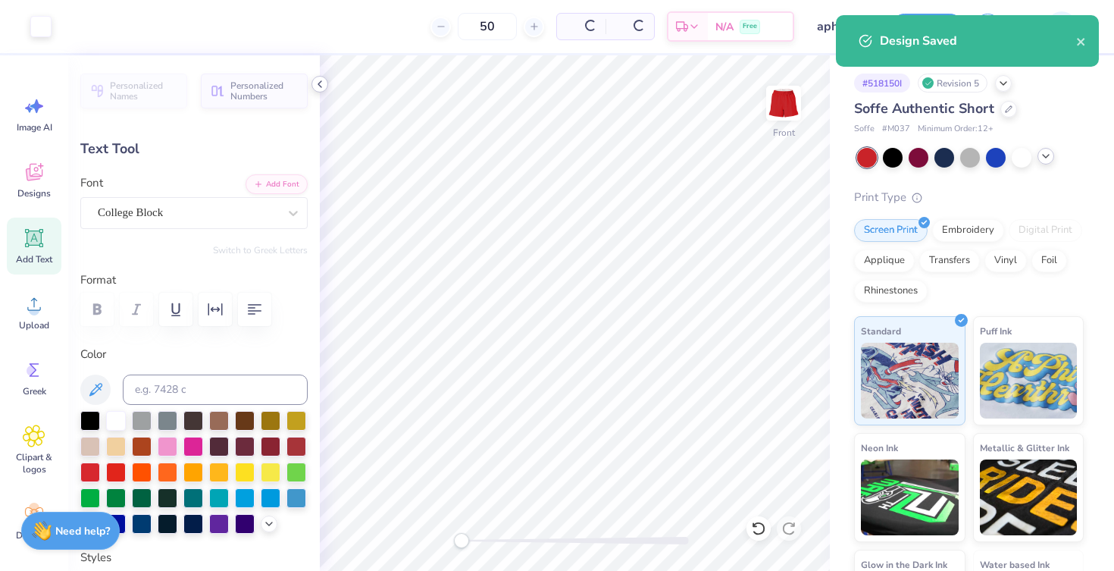
type input "$18.99"
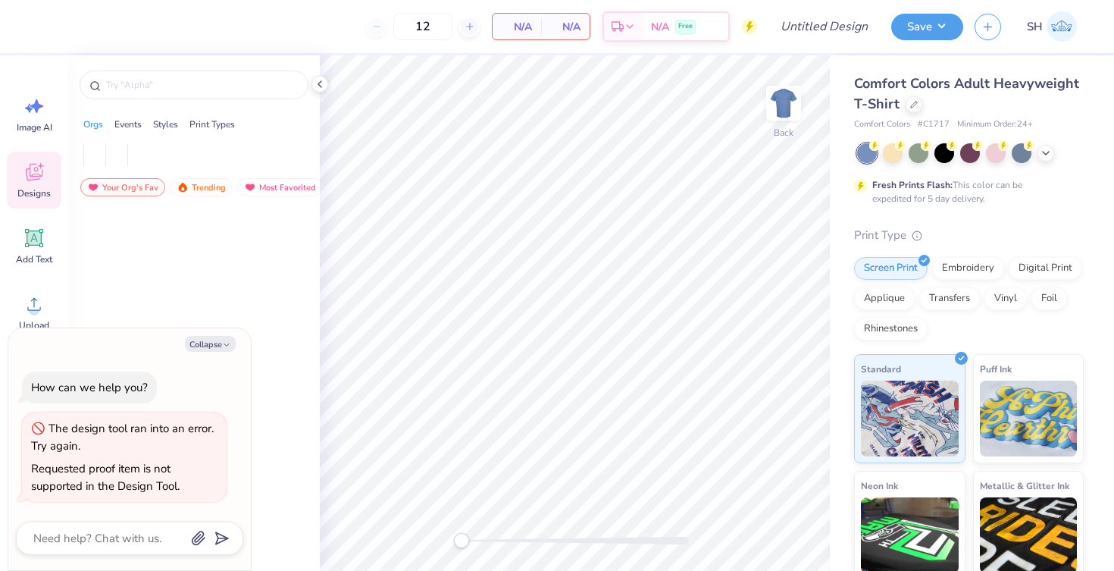
type textarea "x"
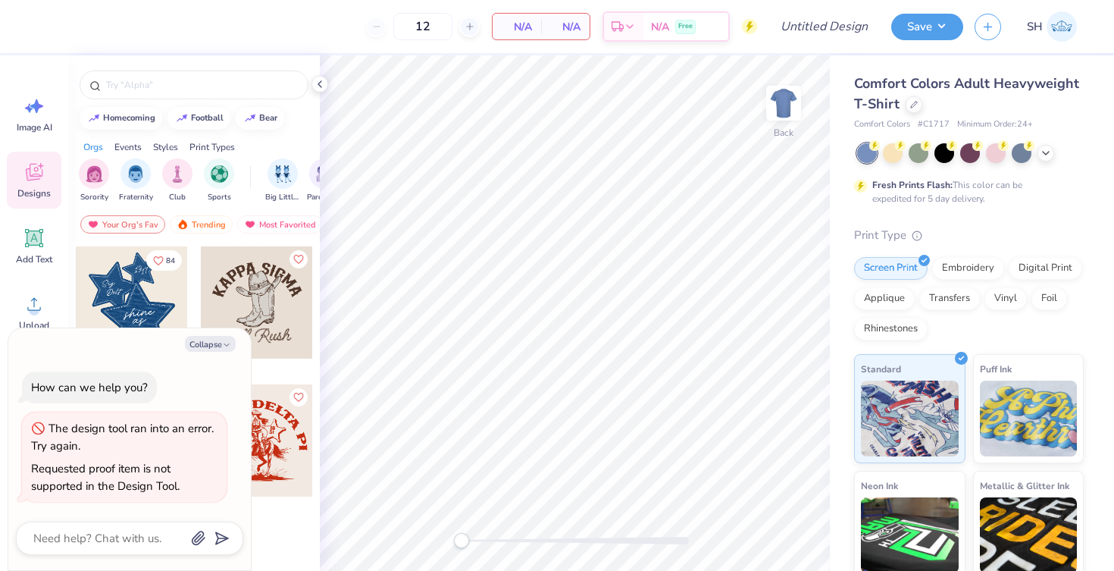
click at [318, 75] on div at bounding box center [194, 81] width 252 height 52
click at [316, 84] on icon at bounding box center [320, 84] width 12 height 12
type textarea "x"
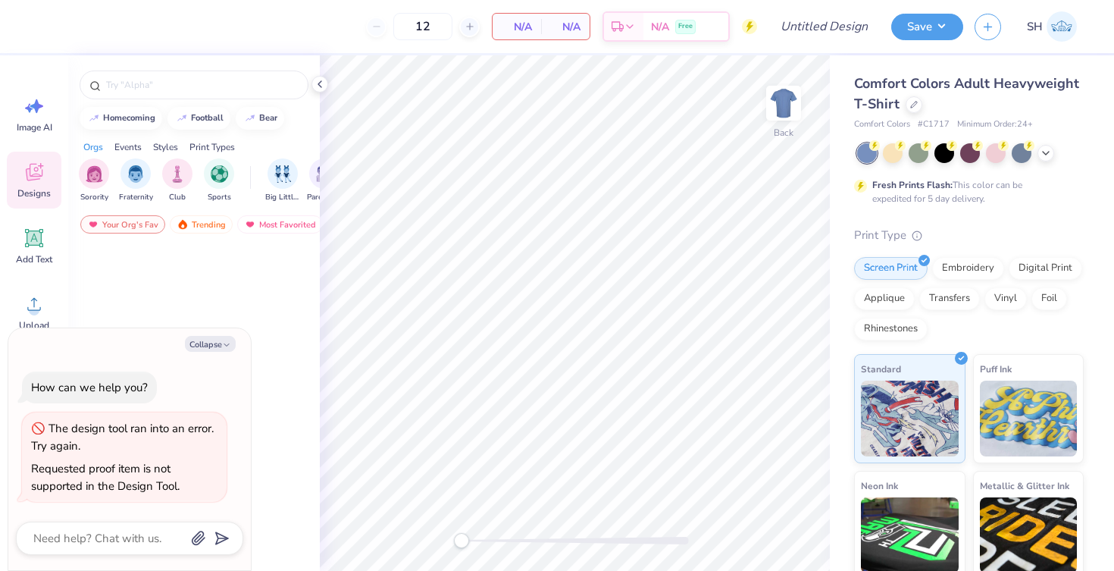
type textarea "x"
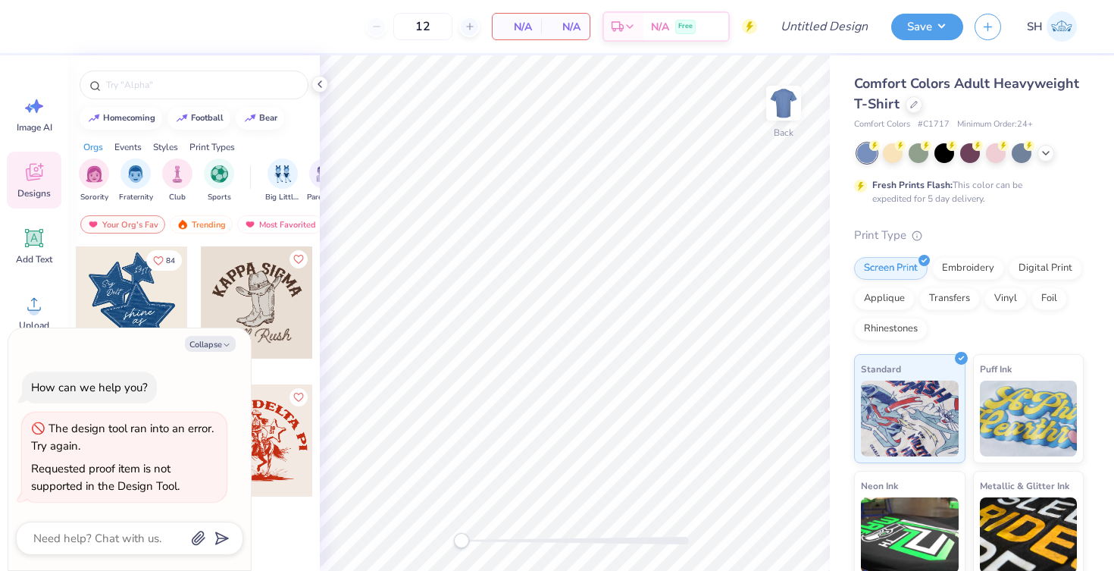
click at [222, 354] on div "Collapse How can we help you? The design tool ran into an error. Try again. Req…" at bounding box center [129, 449] width 243 height 243
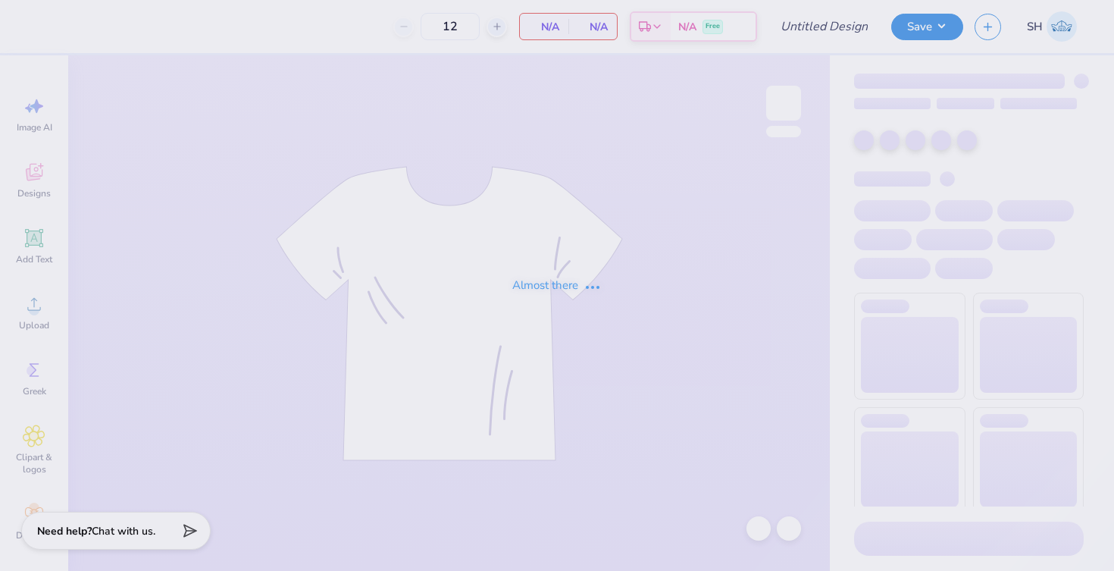
type input "aphi senior hoco"
type input "50"
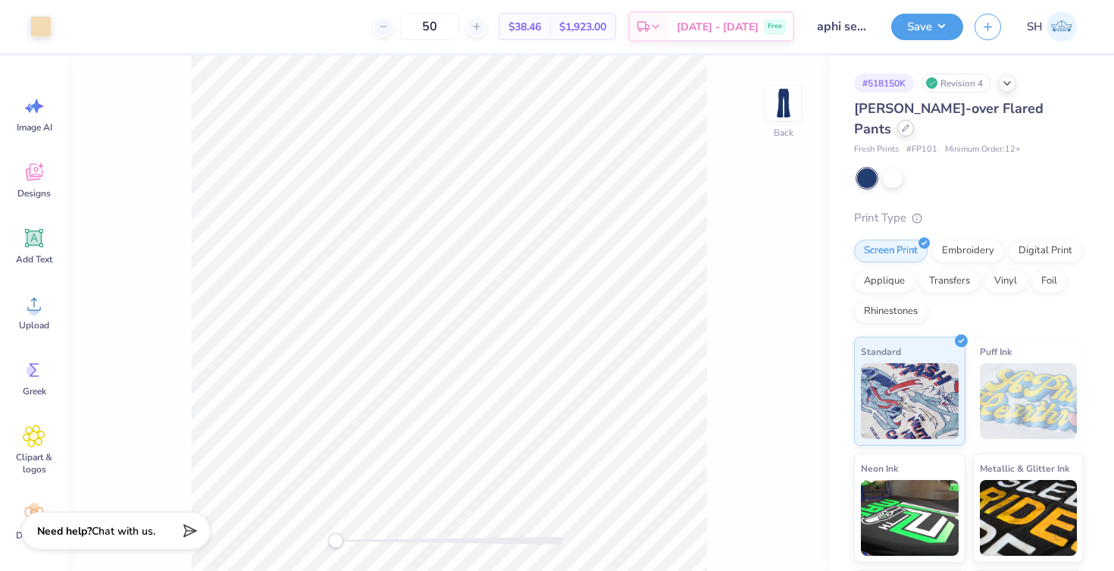
click at [914, 120] on div at bounding box center [905, 128] width 17 height 17
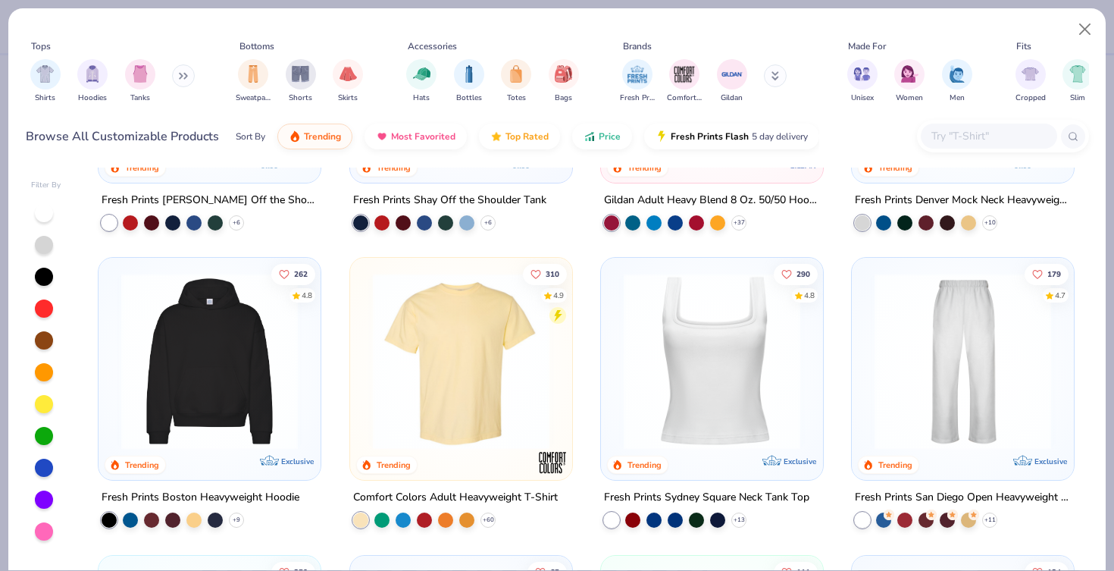
scroll to position [216, 0]
click at [921, 434] on img at bounding box center [963, 360] width 192 height 177
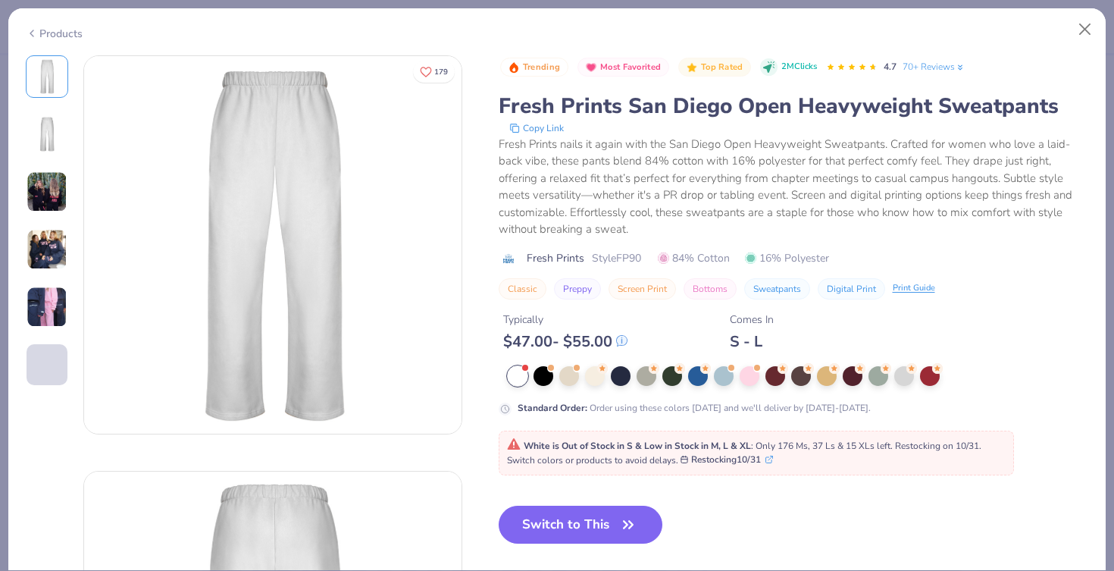
click at [603, 466] on span "White is Out of Stock in S & Low in Stock in M, L & XL : Only 176 Ms, 37 Ls & 1…" at bounding box center [744, 453] width 474 height 27
click at [568, 527] on button "Switch to This" at bounding box center [581, 524] width 164 height 38
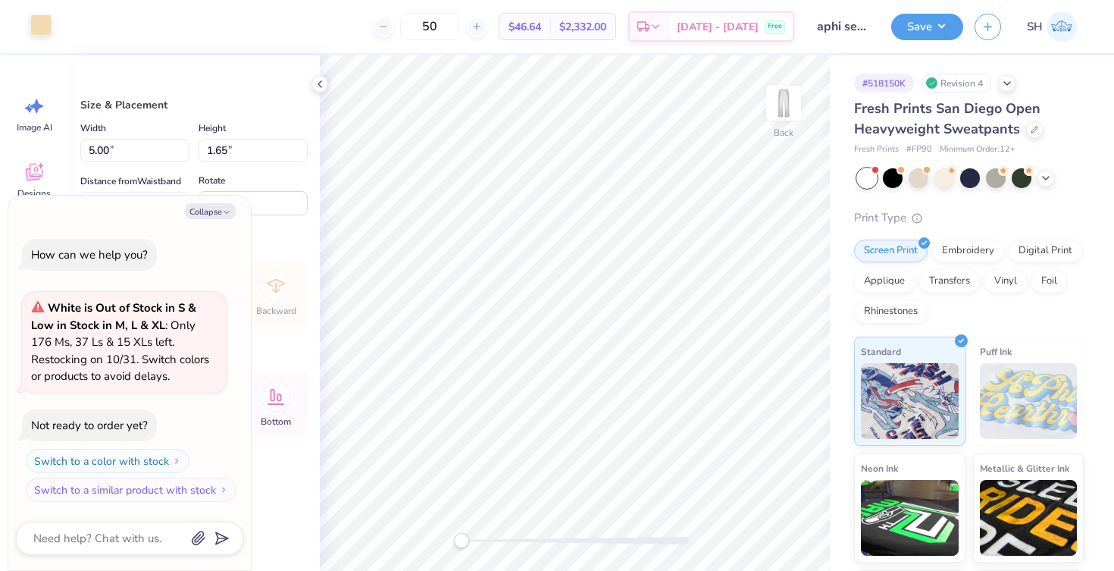
click at [50, 23] on div at bounding box center [40, 24] width 21 height 21
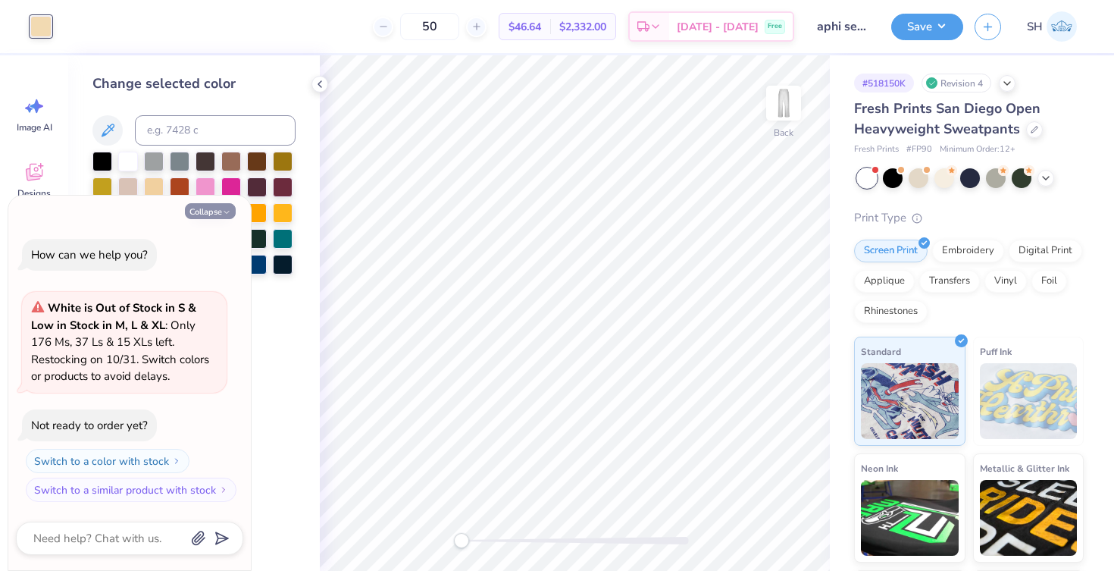
click at [222, 217] on icon "button" at bounding box center [226, 212] width 9 height 9
type textarea "x"
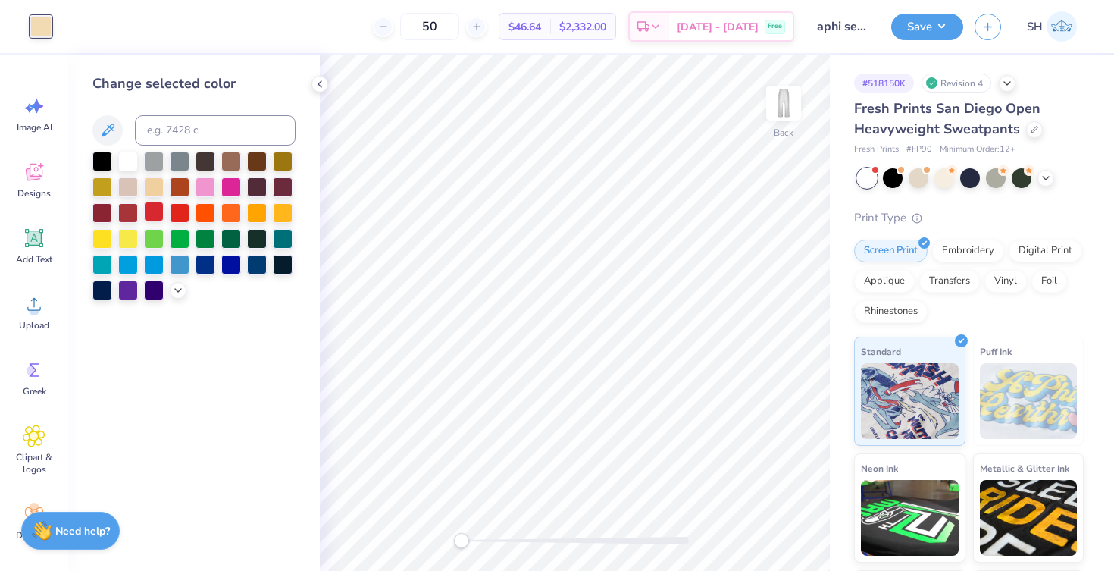
click at [150, 210] on div at bounding box center [154, 212] width 20 height 20
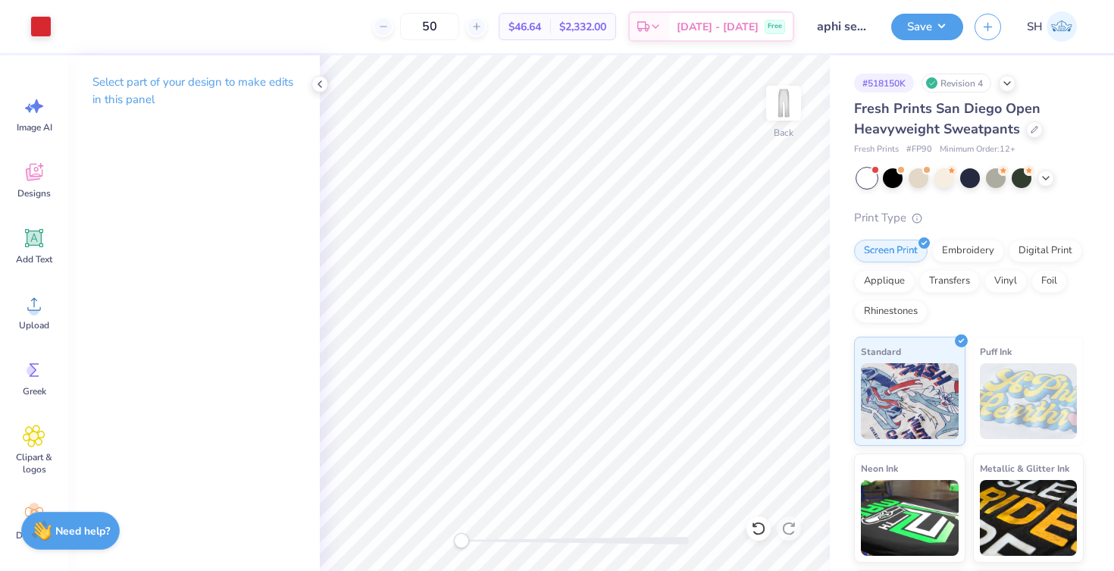
click at [308, 81] on div "Select part of your design to make edits in this panel" at bounding box center [194, 96] width 252 height 83
click at [323, 83] on icon at bounding box center [320, 84] width 12 height 12
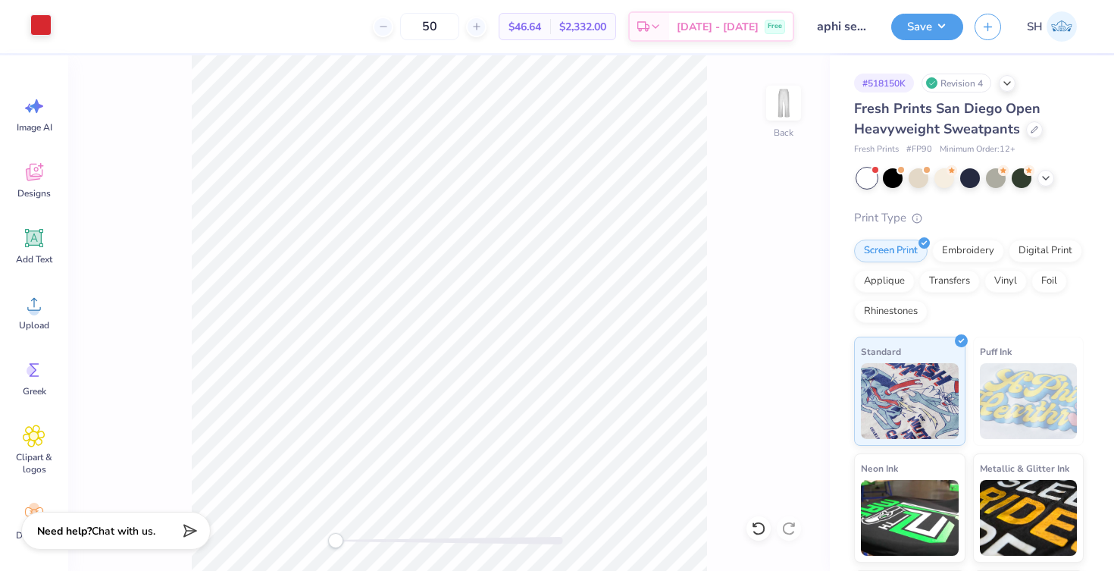
click at [50, 31] on div at bounding box center [40, 24] width 21 height 21
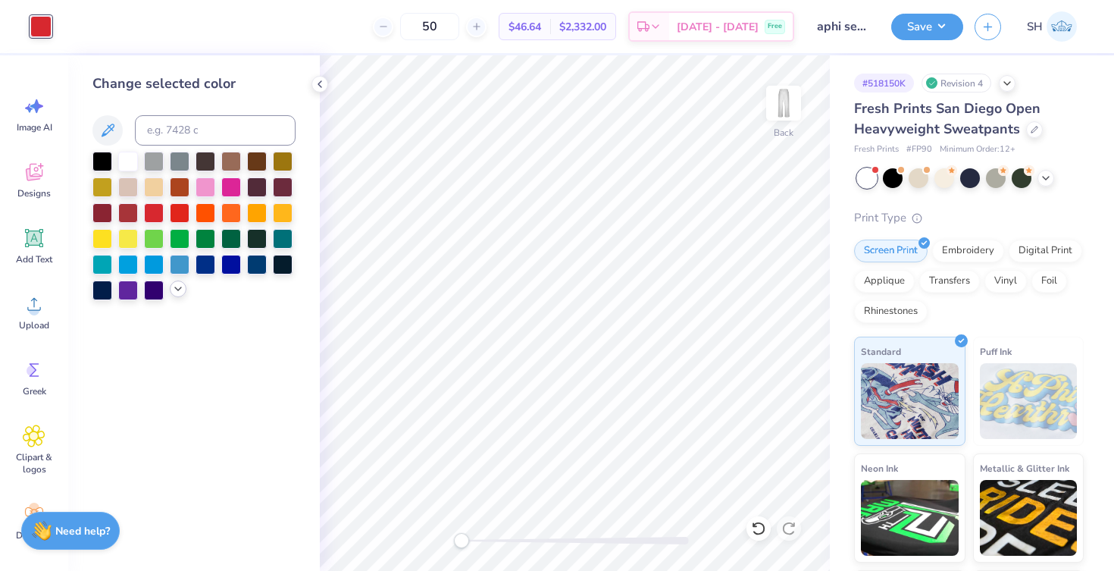
click at [175, 289] on icon at bounding box center [178, 289] width 12 height 12
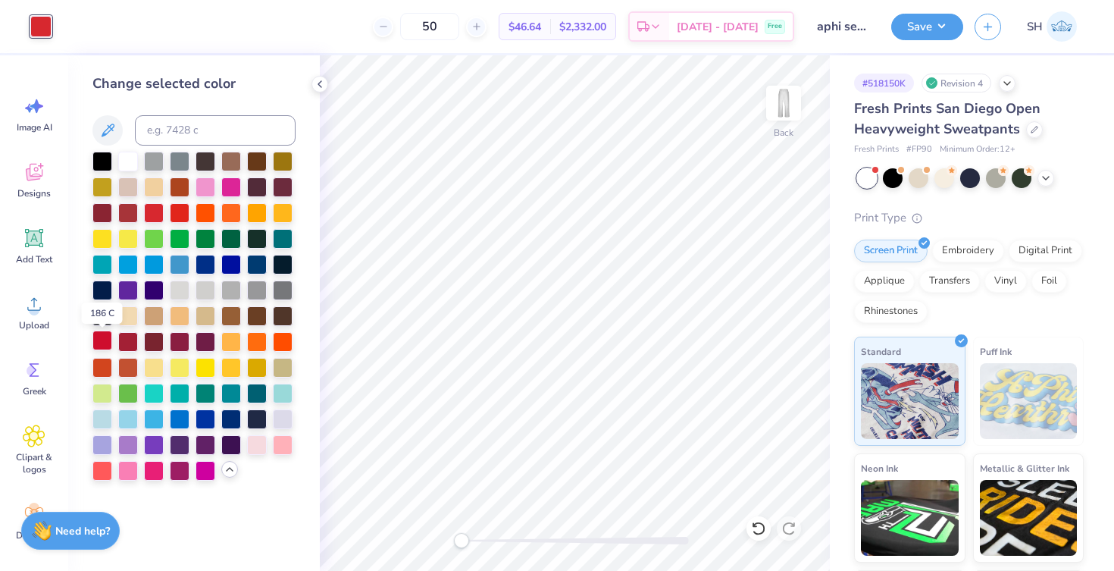
click at [102, 346] on div at bounding box center [102, 340] width 20 height 20
click at [132, 343] on div at bounding box center [128, 340] width 20 height 20
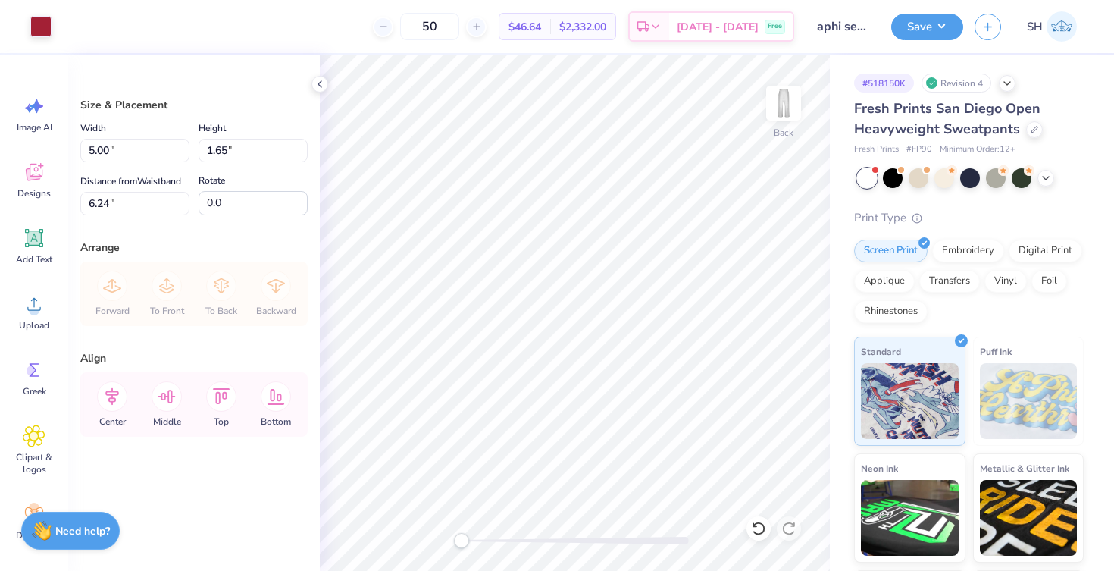
type input "6.90"
type input "2.27"
type input "5.62"
type input "8.37"
type input "2.76"
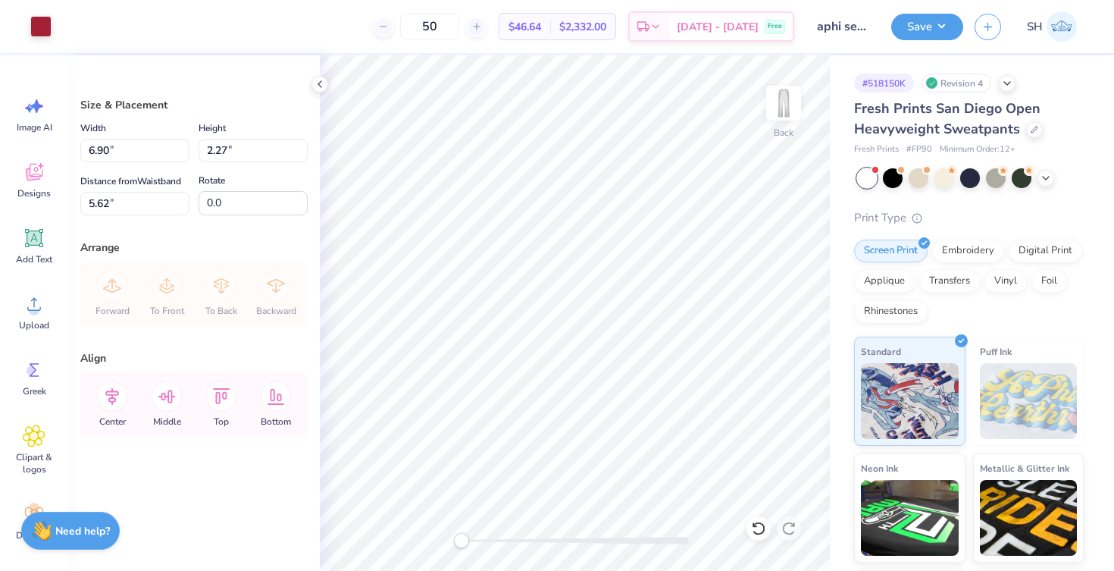
type input "3.25"
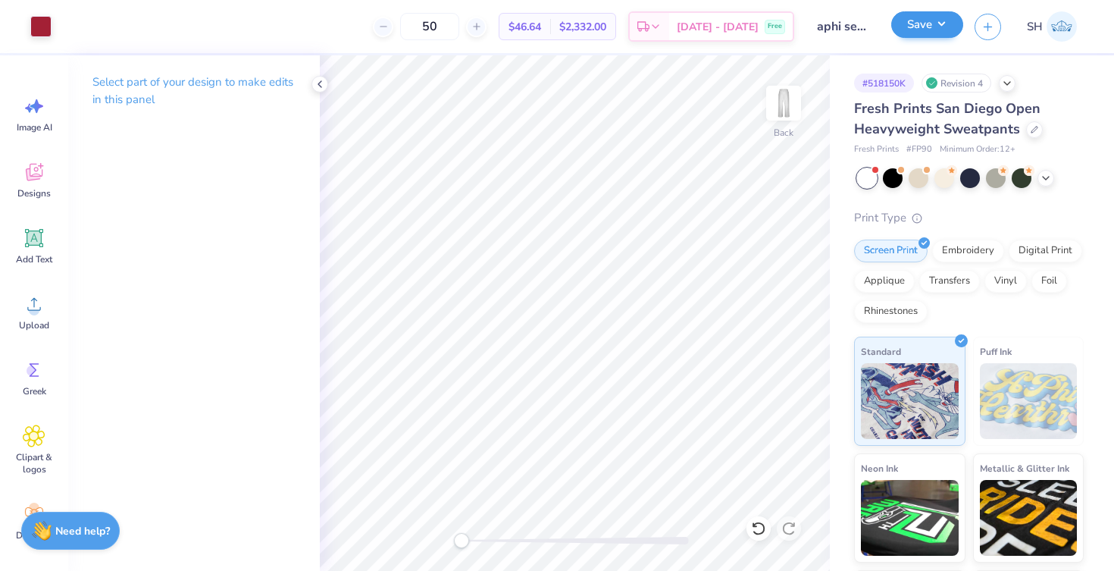
click at [921, 24] on button "Save" at bounding box center [927, 24] width 72 height 27
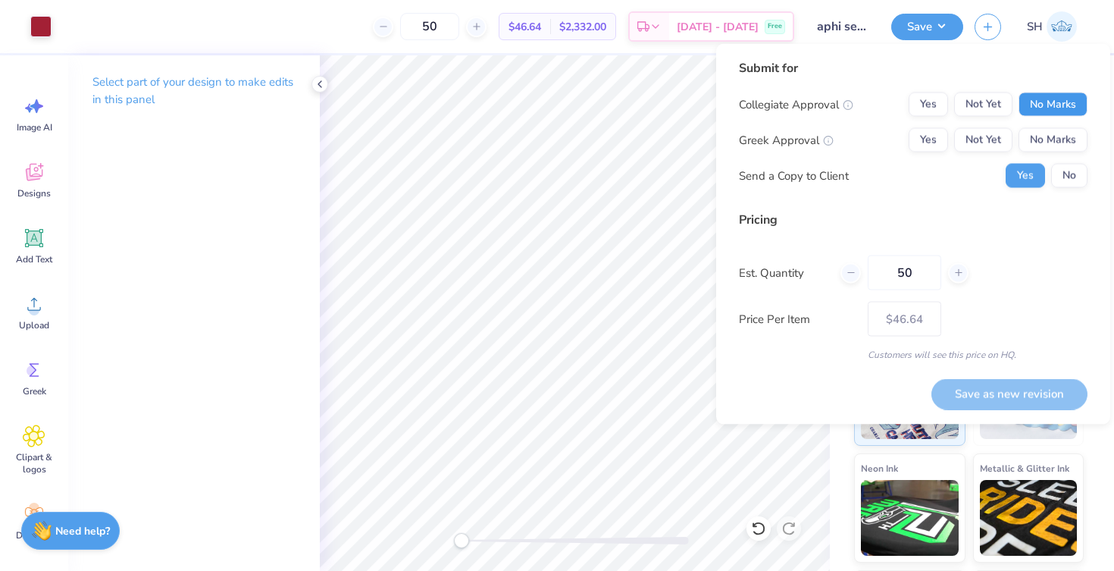
click at [1044, 102] on button "No Marks" at bounding box center [1053, 104] width 69 height 24
click at [935, 136] on button "Yes" at bounding box center [928, 140] width 39 height 24
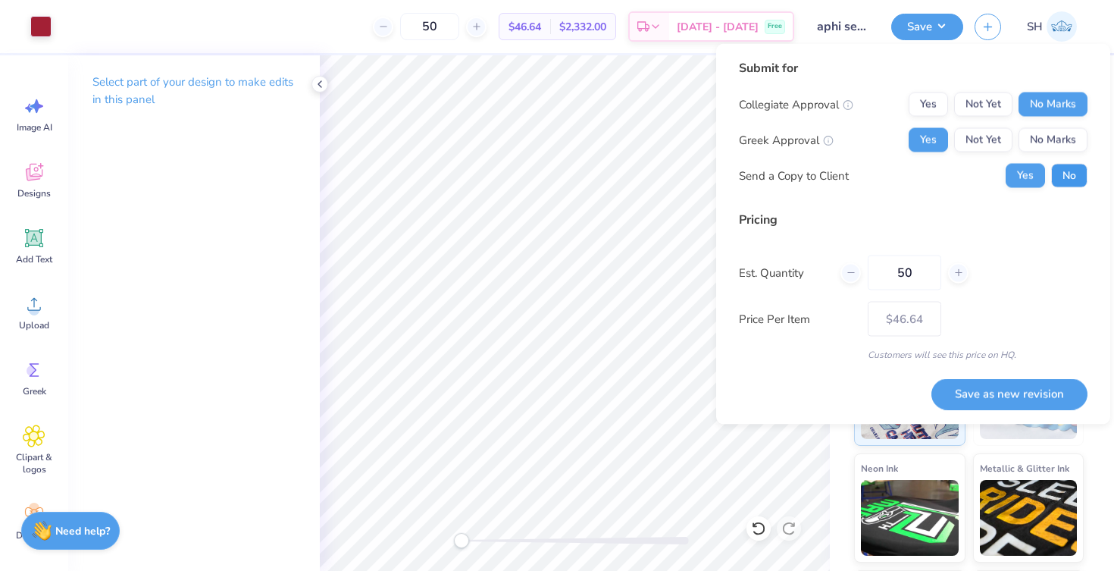
click at [1072, 171] on button "No" at bounding box center [1069, 176] width 36 height 24
click at [324, 83] on icon at bounding box center [320, 84] width 12 height 12
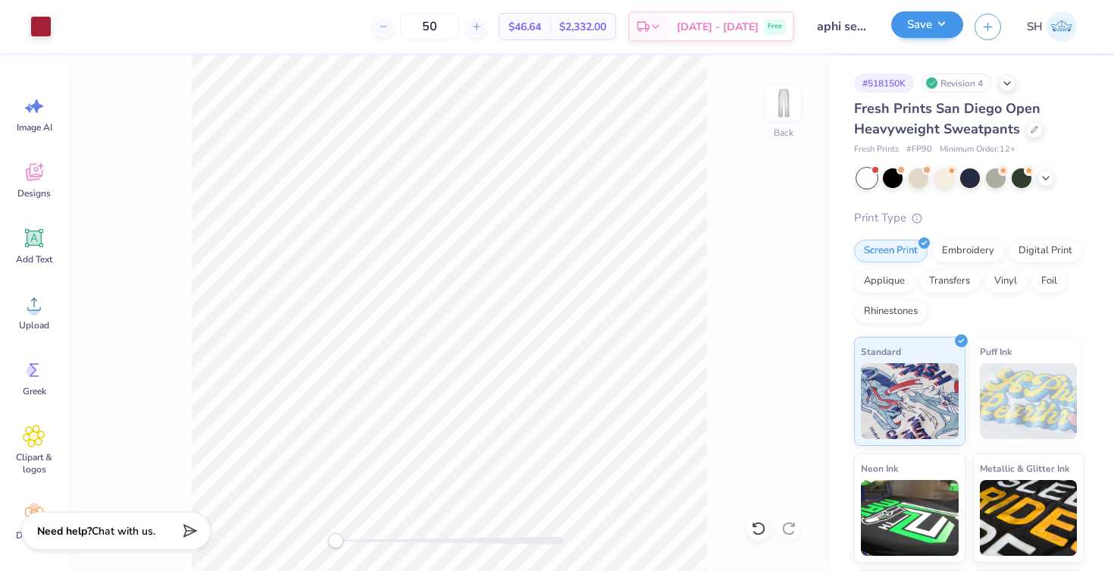
click at [932, 30] on button "Save" at bounding box center [927, 24] width 72 height 27
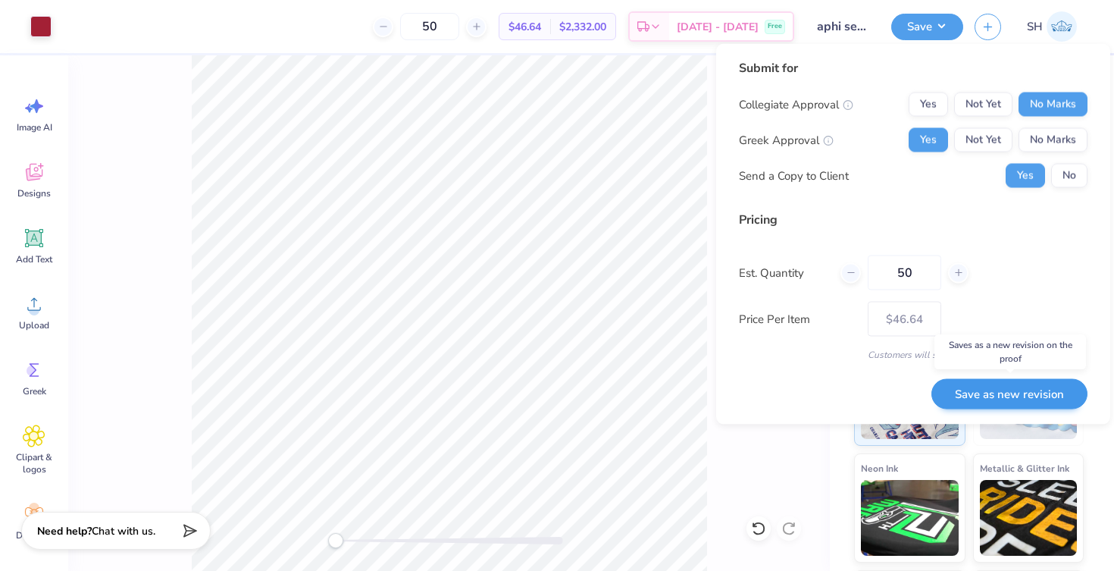
click at [1003, 384] on button "Save as new revision" at bounding box center [1009, 393] width 156 height 31
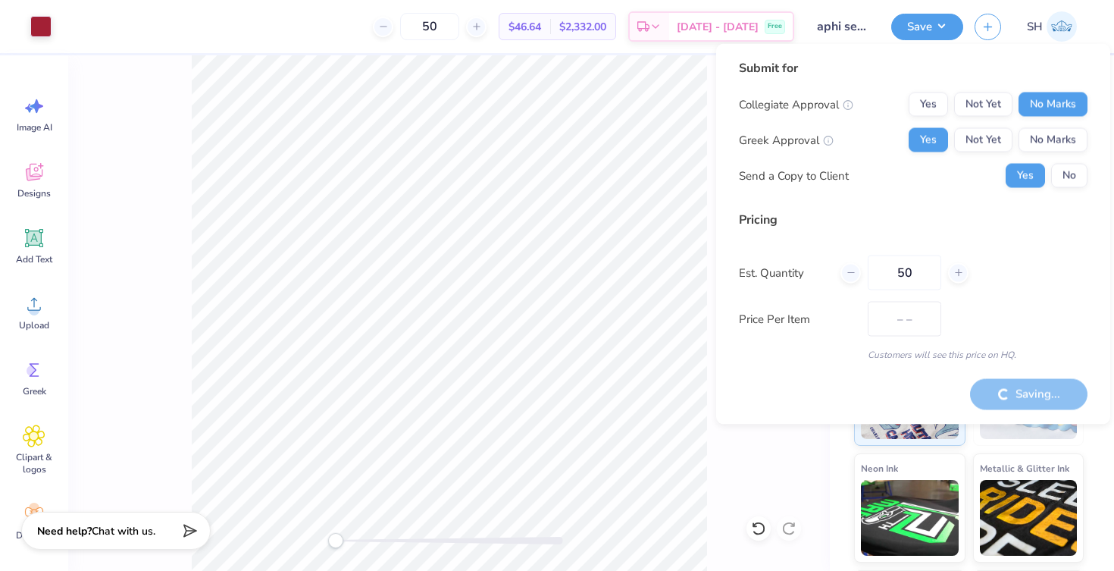
type input "$46.64"
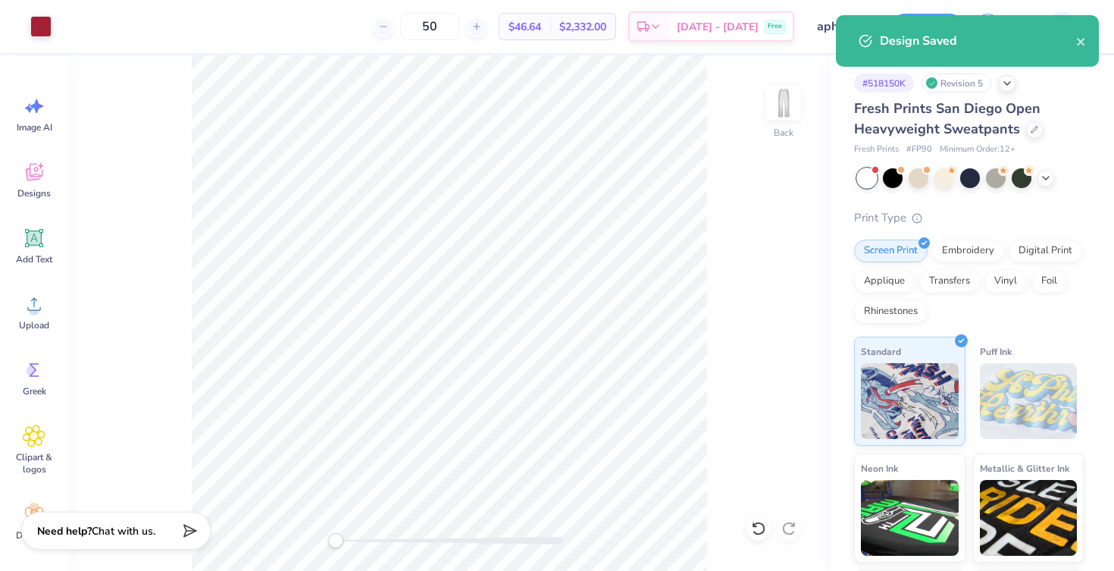
click at [570, 0] on div "50 $46.64 Per Item $2,332.00 Total Est. Delivery Oct 10 - 13 Free" at bounding box center [428, 26] width 731 height 53
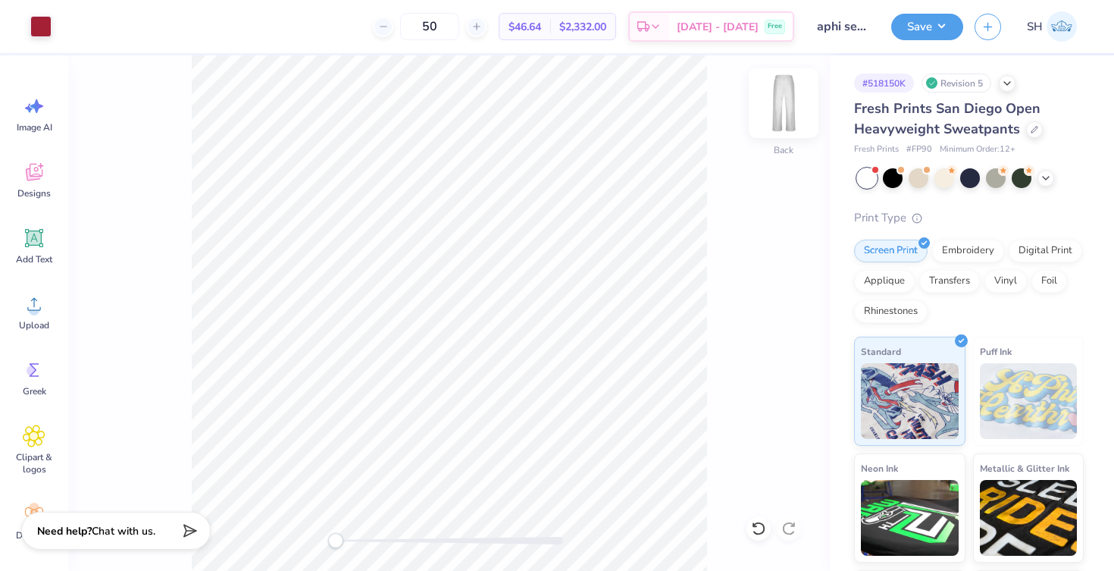
click at [782, 101] on img at bounding box center [783, 103] width 61 height 61
click at [803, 95] on div "Front" at bounding box center [449, 312] width 762 height 515
click at [775, 105] on img at bounding box center [783, 103] width 61 height 61
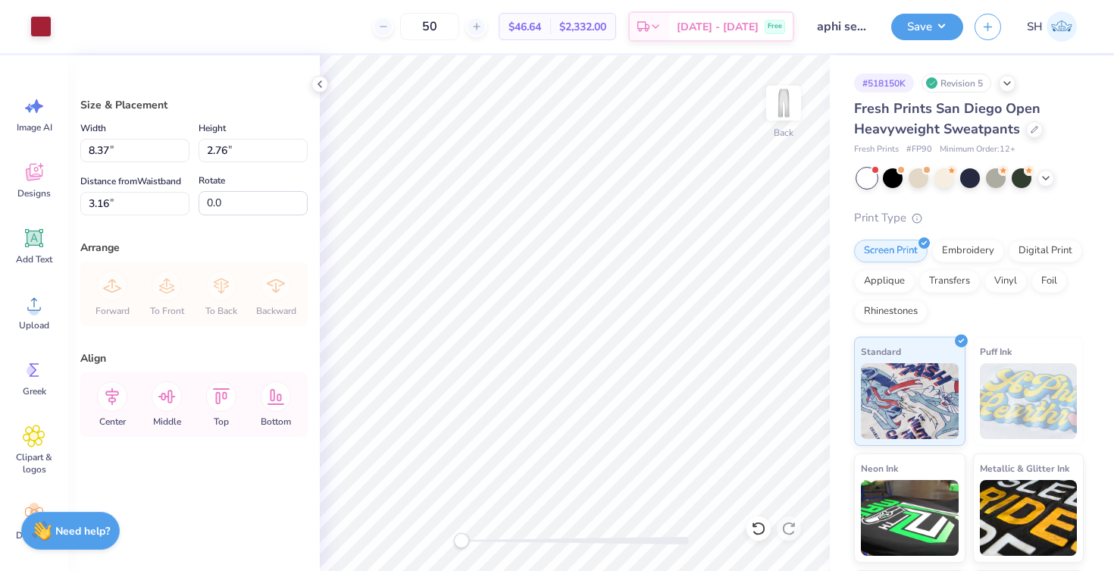
click at [302, 87] on div "Size & Placement Width 8.37 8.37 " Height 2.76 2.76 " Distance from Waistband 3…" at bounding box center [194, 312] width 252 height 515
click at [315, 87] on icon at bounding box center [320, 84] width 12 height 12
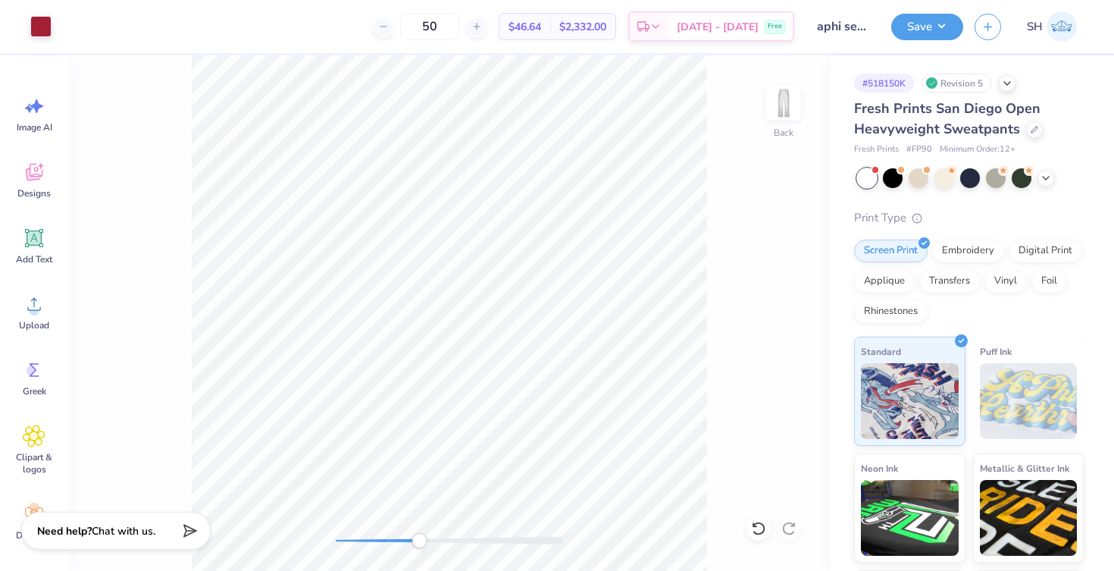
drag, startPoint x: 398, startPoint y: 534, endPoint x: 428, endPoint y: 533, distance: 30.3
click at [427, 533] on div at bounding box center [449, 540] width 227 height 15
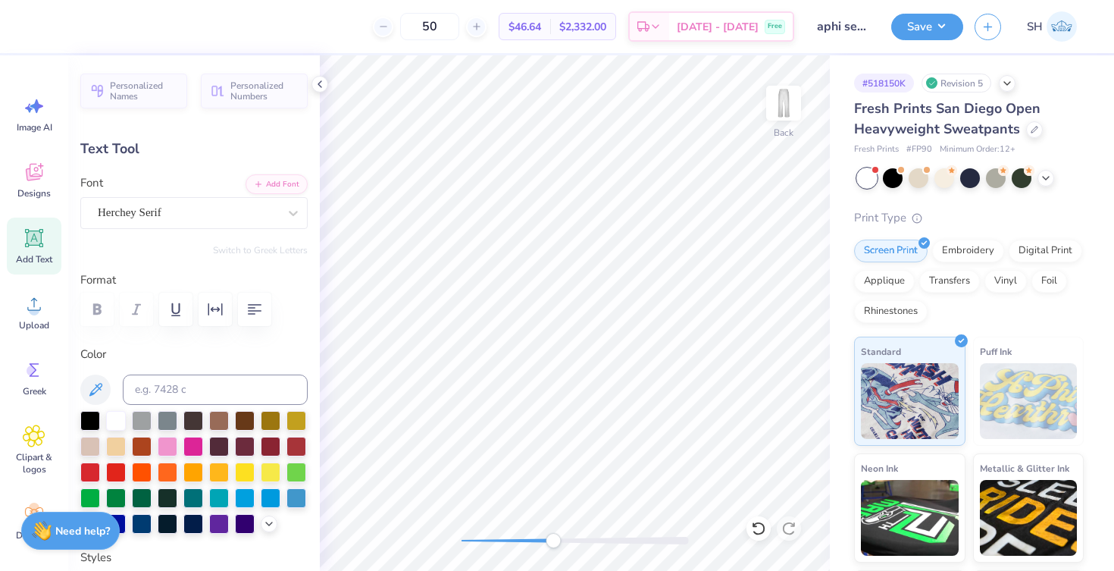
type input "1.51"
type input "0.27"
type input "4.34"
type textarea "SORS"
type input "4.13"
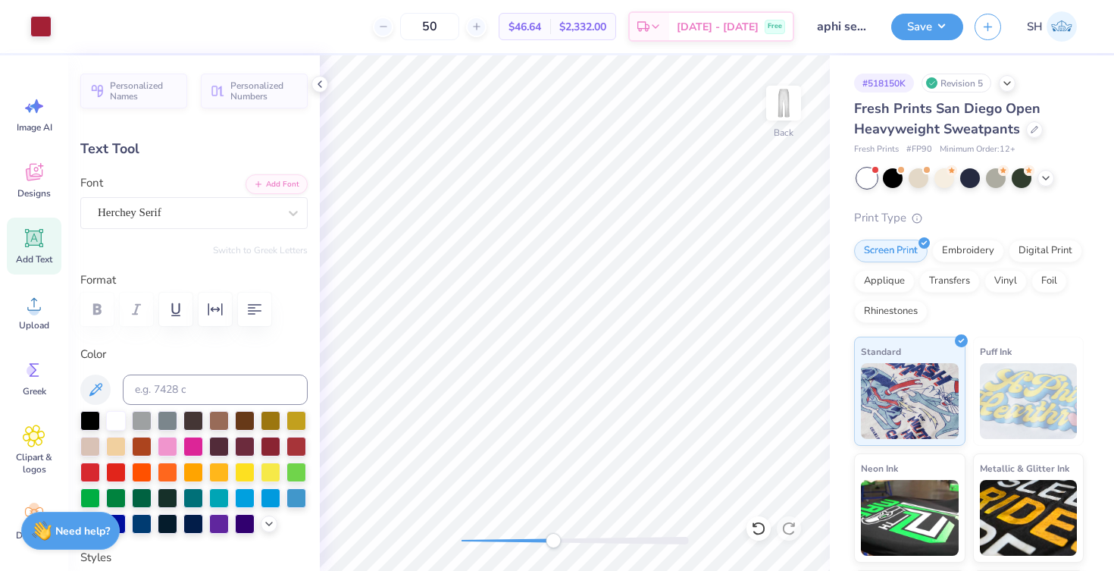
type input "0.70"
type input "6.91"
type textarea "HOMECOMING 2025"
type input "5.81"
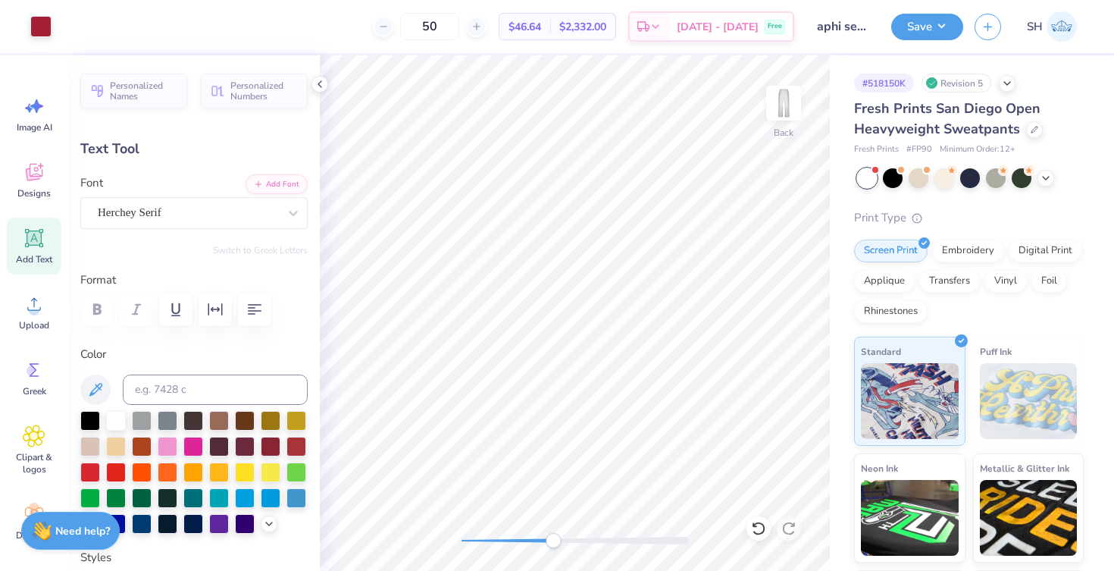
type input "0.80"
type input "4.74"
click at [321, 83] on icon at bounding box center [320, 84] width 12 height 12
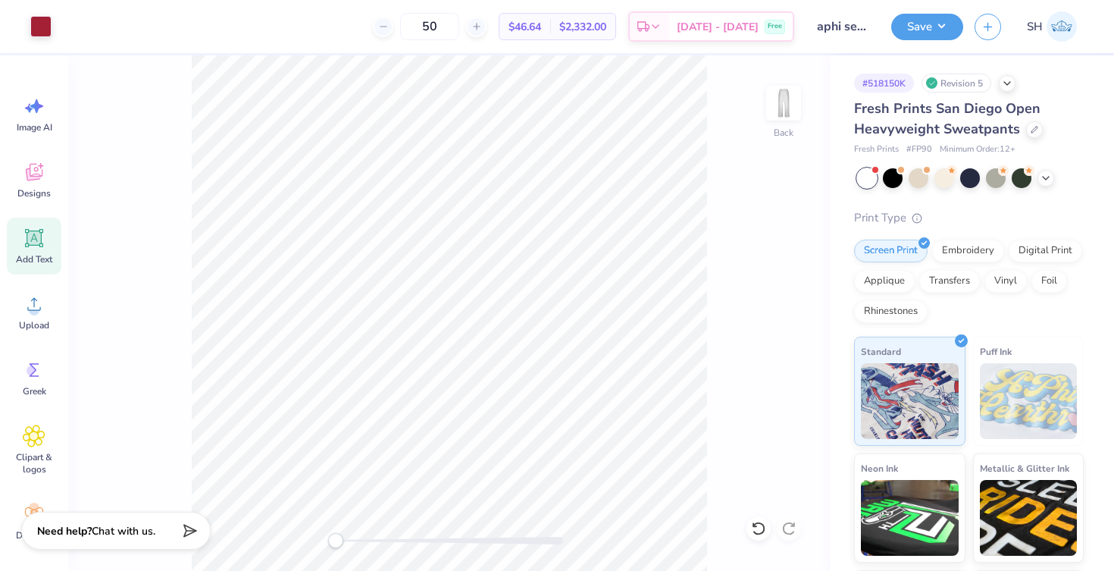
click at [325, 522] on div "Back" at bounding box center [449, 312] width 762 height 515
click at [771, 117] on img at bounding box center [783, 103] width 61 height 61
click at [39, 252] on div "Add Text" at bounding box center [34, 246] width 55 height 57
type input "11.16"
type input "3.23"
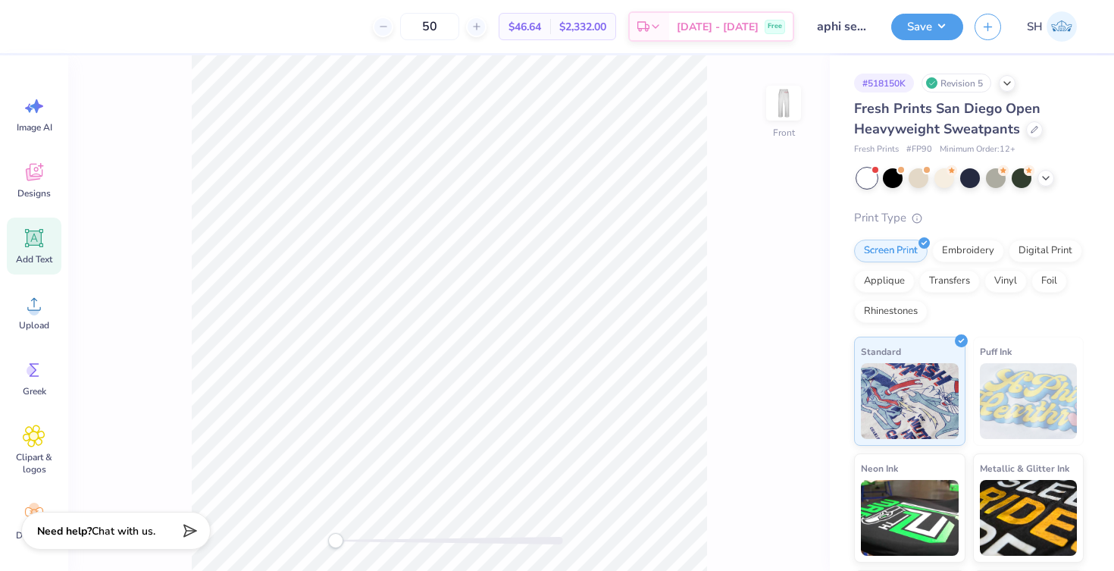
type input "25.38"
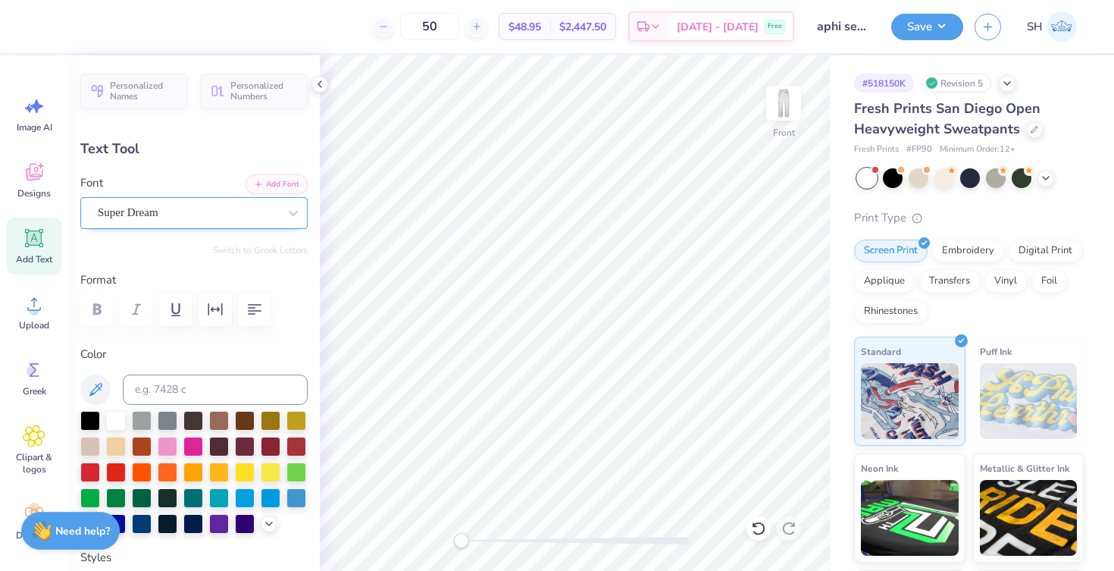
click at [158, 220] on span "Super Dream" at bounding box center [128, 212] width 61 height 17
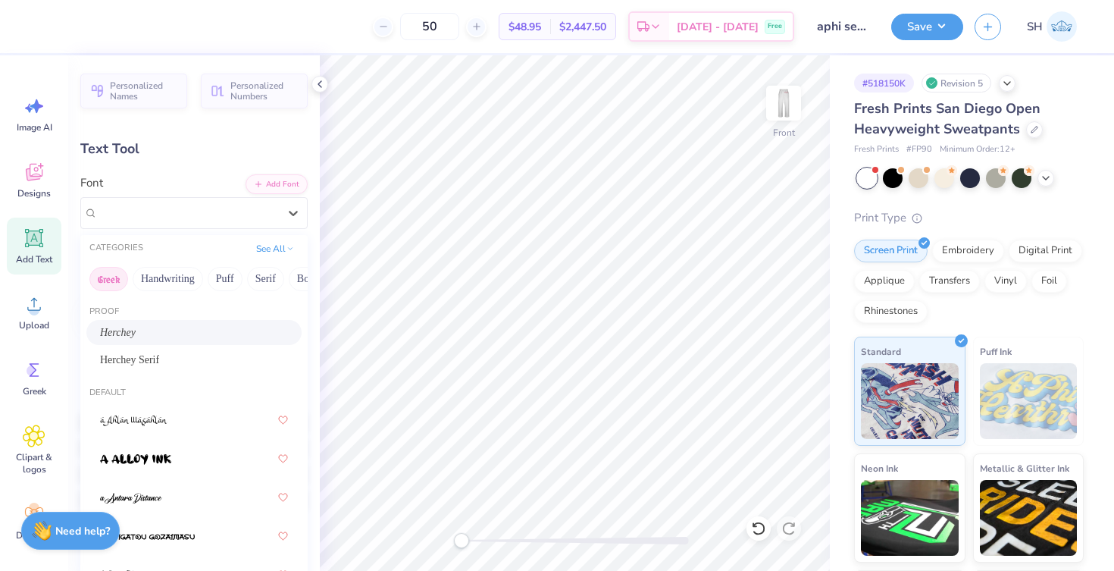
click at [115, 282] on button "Greek" at bounding box center [108, 279] width 39 height 24
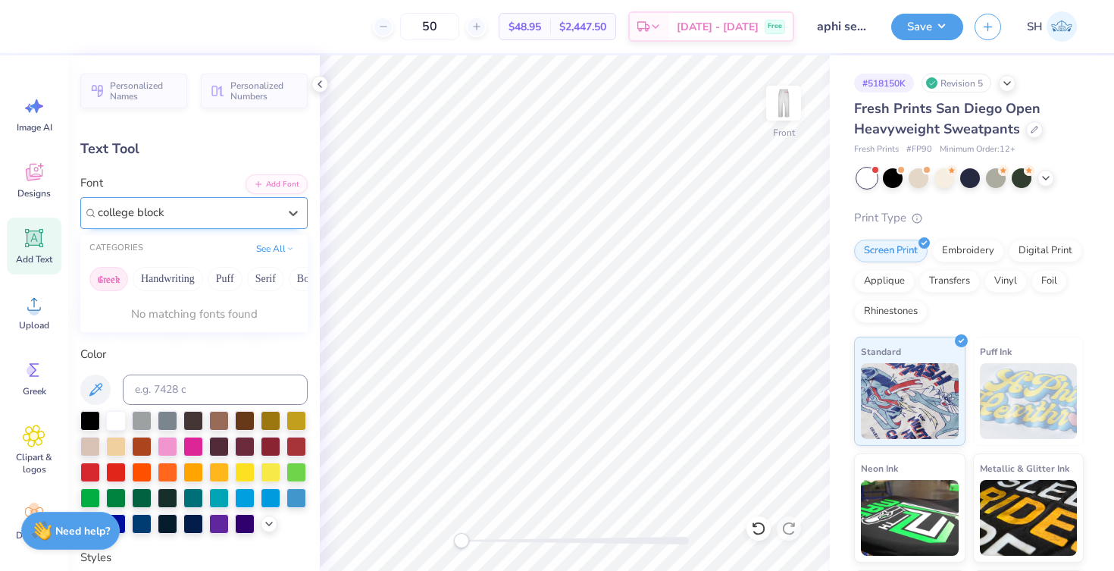
click at [113, 217] on input "college block" at bounding box center [133, 212] width 70 height 17
type input "colege block"
click at [296, 216] on icon at bounding box center [293, 212] width 15 height 15
click at [237, 211] on div "Super Dream" at bounding box center [188, 212] width 180 height 17
type input "co"
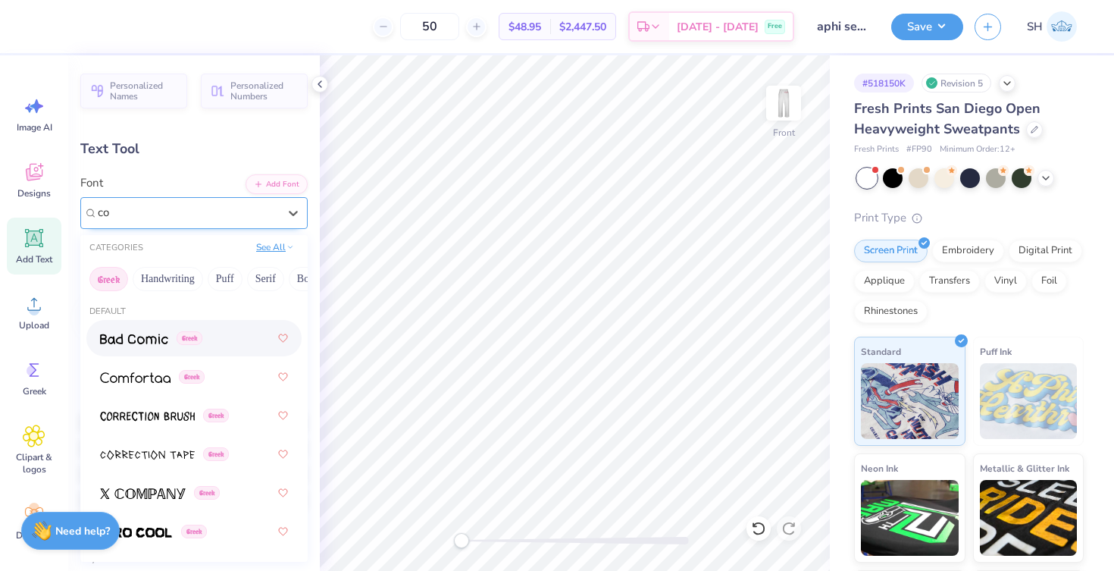
click at [276, 249] on button "See All" at bounding box center [275, 246] width 47 height 15
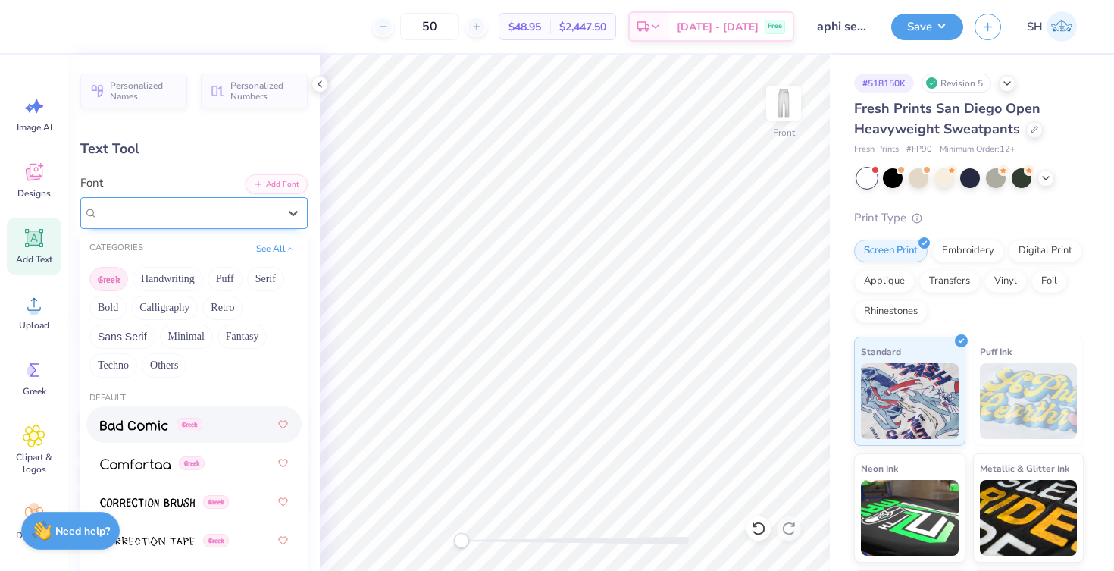
click at [206, 218] on div at bounding box center [187, 212] width 183 height 23
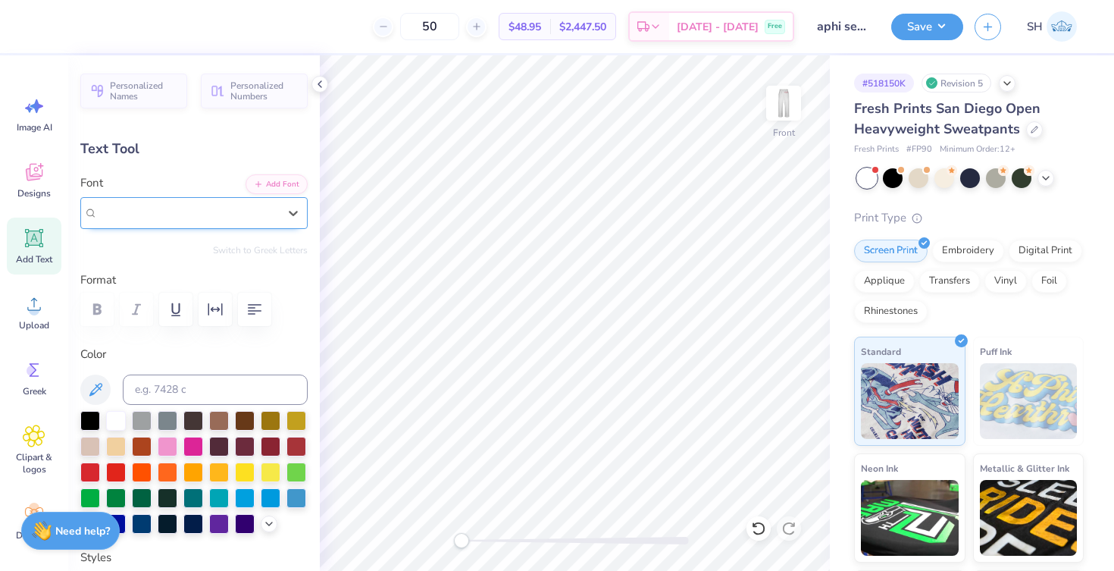
click at [206, 218] on div "Super Dream" at bounding box center [188, 212] width 180 height 17
click at [324, 91] on div "50 $48.95 Per Item $2,447.50 Total Est. Delivery Oct 10 - 13 Free Design Title …" at bounding box center [557, 285] width 1114 height 571
click at [28, 253] on span "Add Text" at bounding box center [34, 259] width 36 height 12
click at [249, 205] on div "Super Dream" at bounding box center [187, 212] width 183 height 23
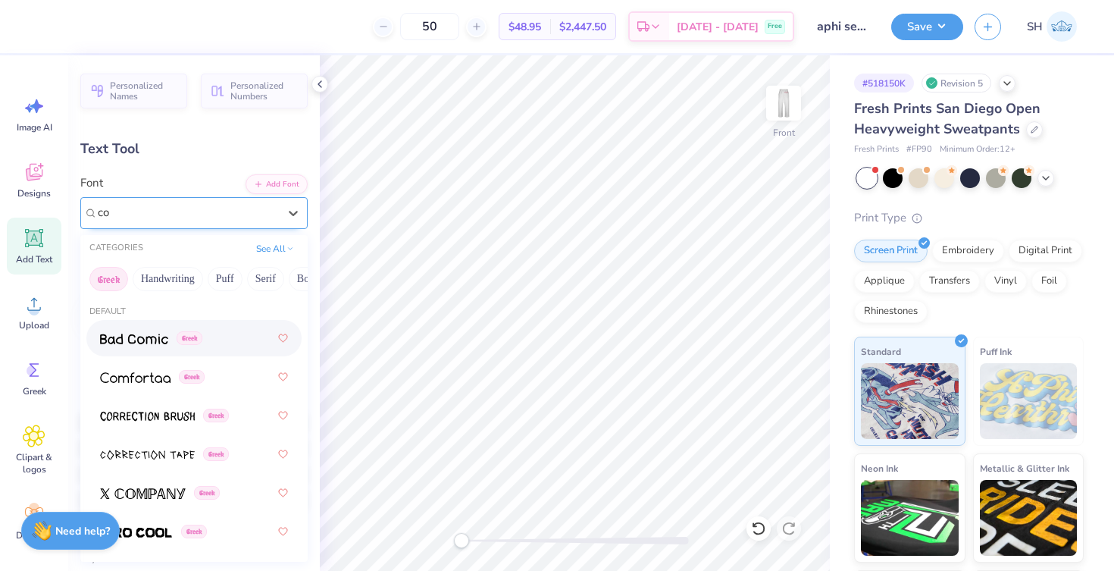
type input "c"
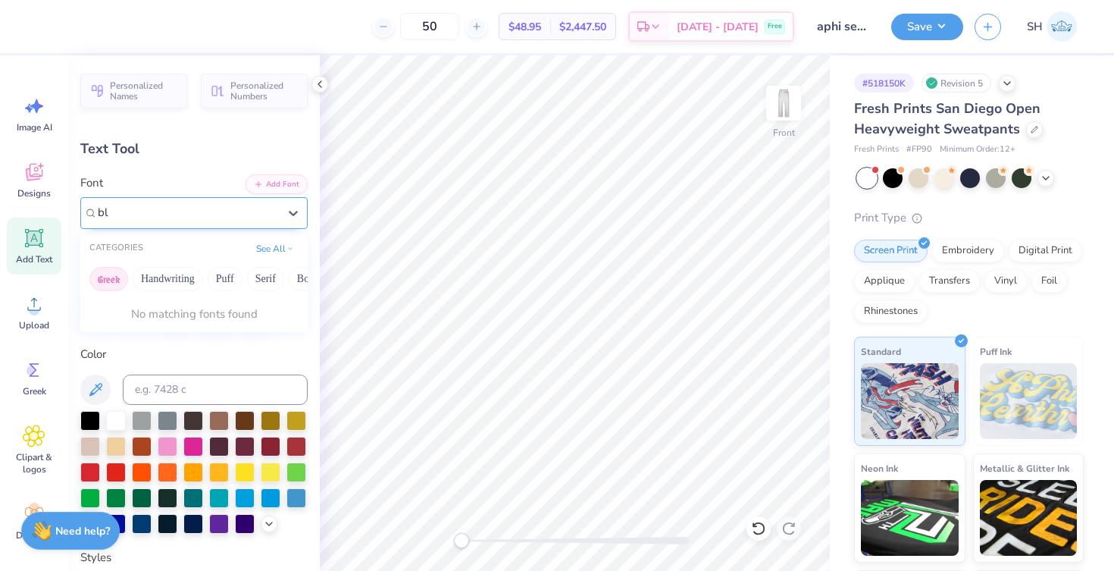
type input "b"
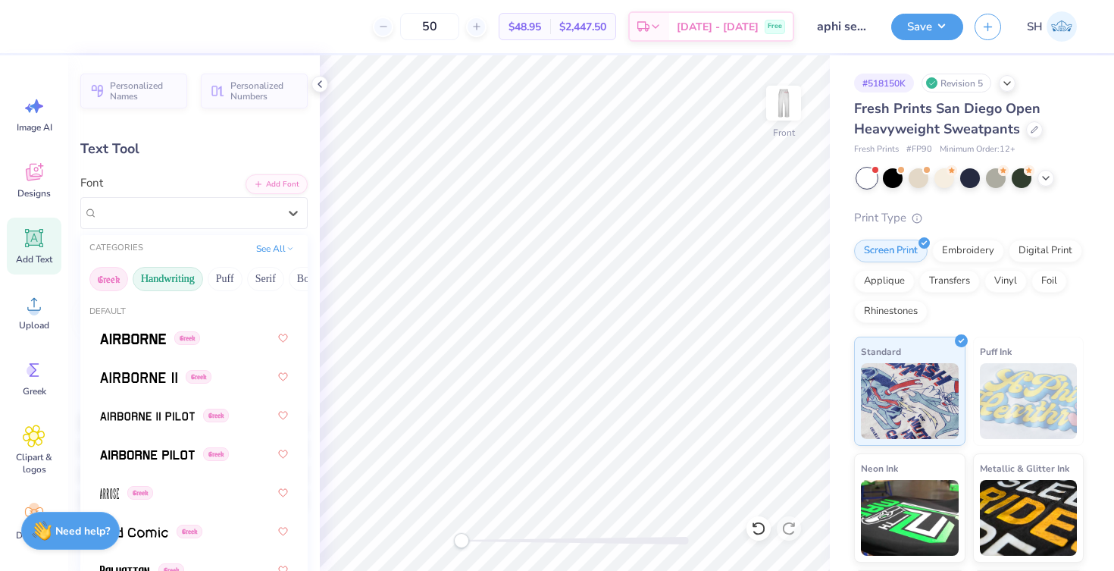
click at [177, 275] on button "Handwriting" at bounding box center [168, 279] width 70 height 24
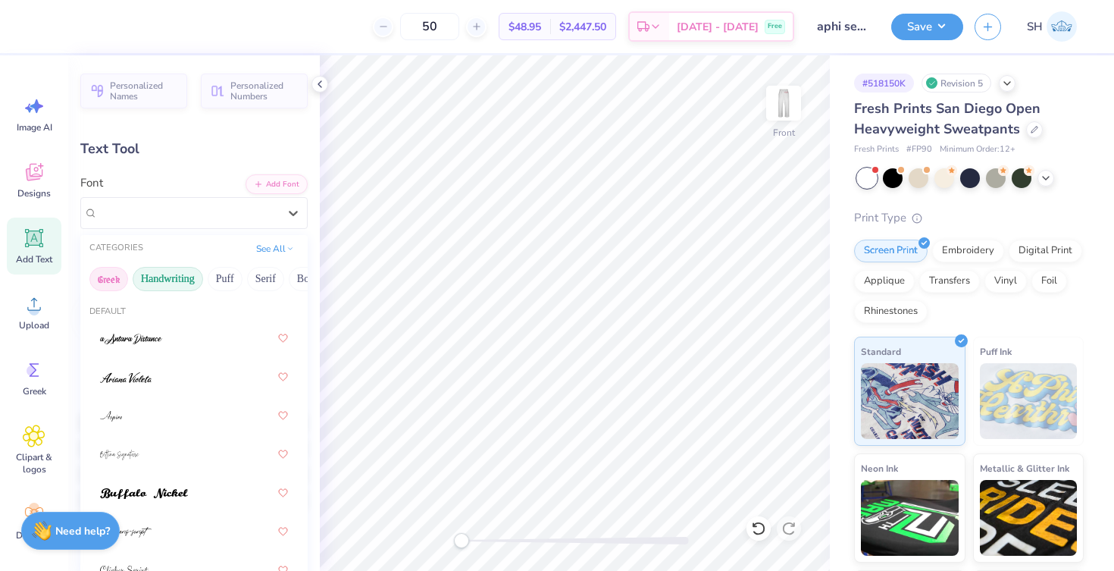
click at [117, 285] on button "Greek" at bounding box center [108, 279] width 39 height 24
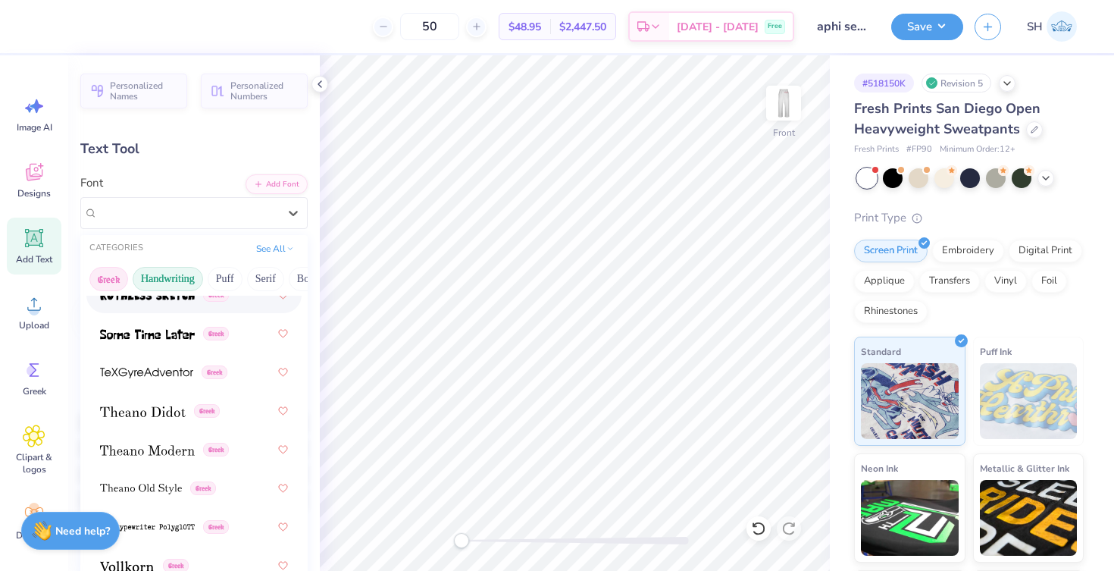
click at [174, 286] on button "Handwriting" at bounding box center [168, 279] width 70 height 24
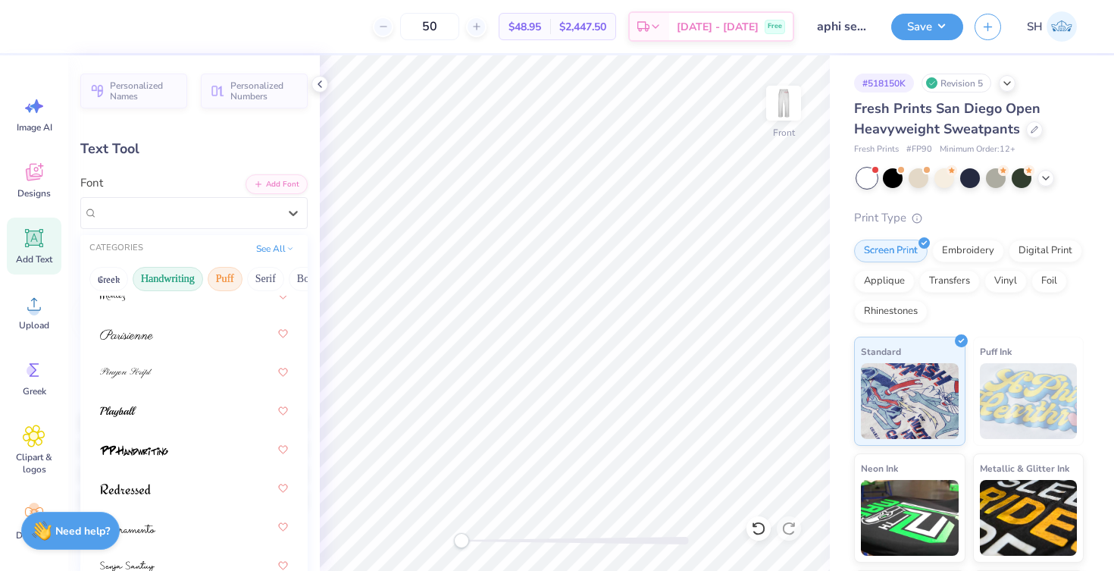
click at [230, 276] on button "Puff" at bounding box center [225, 279] width 35 height 24
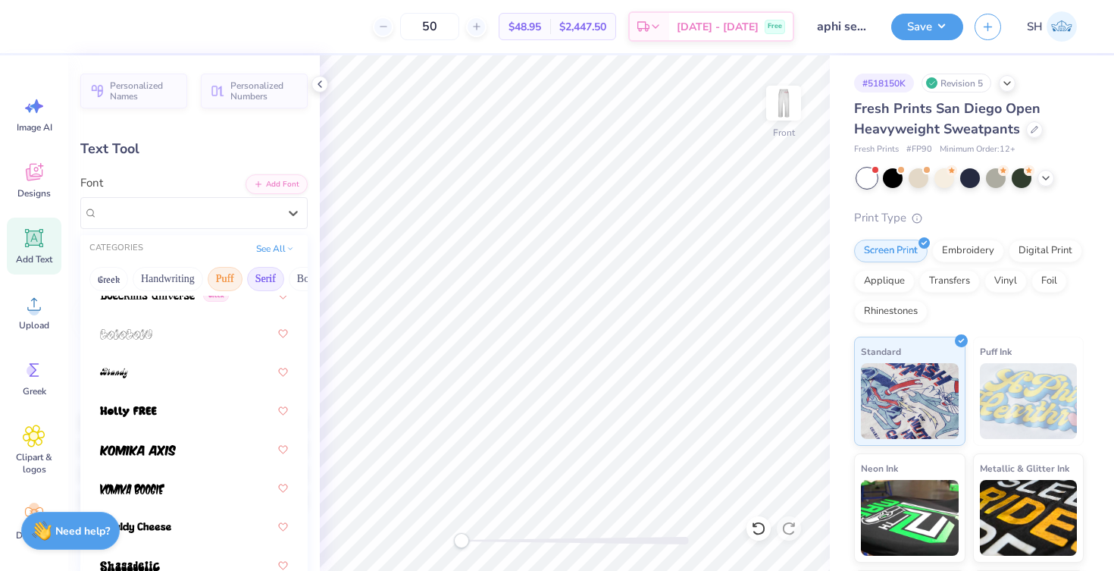
click at [276, 277] on button "Serif" at bounding box center [265, 279] width 37 height 24
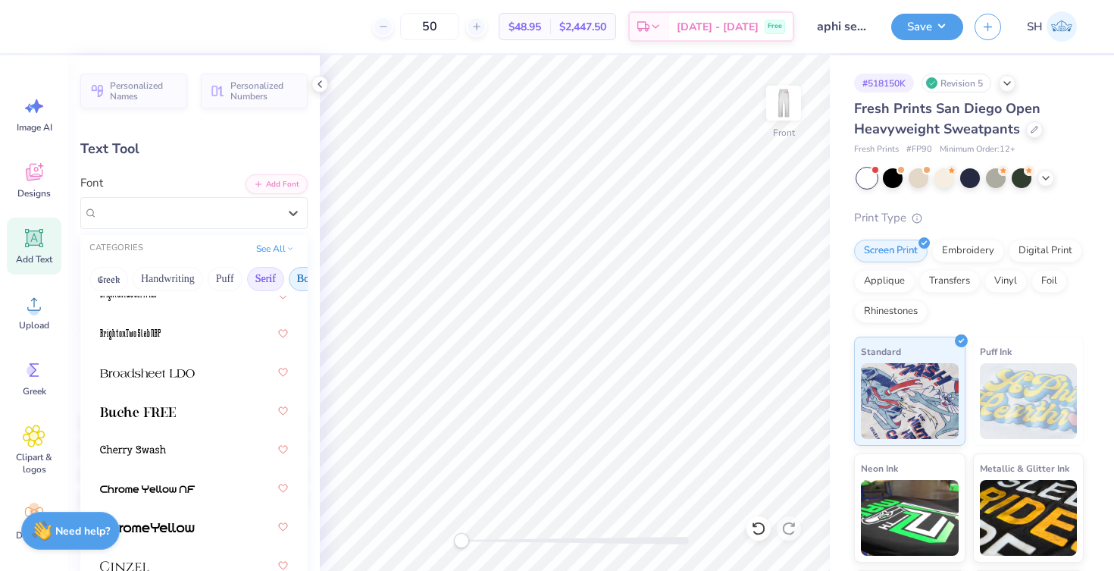
click at [303, 277] on button "Bold" at bounding box center [307, 279] width 37 height 24
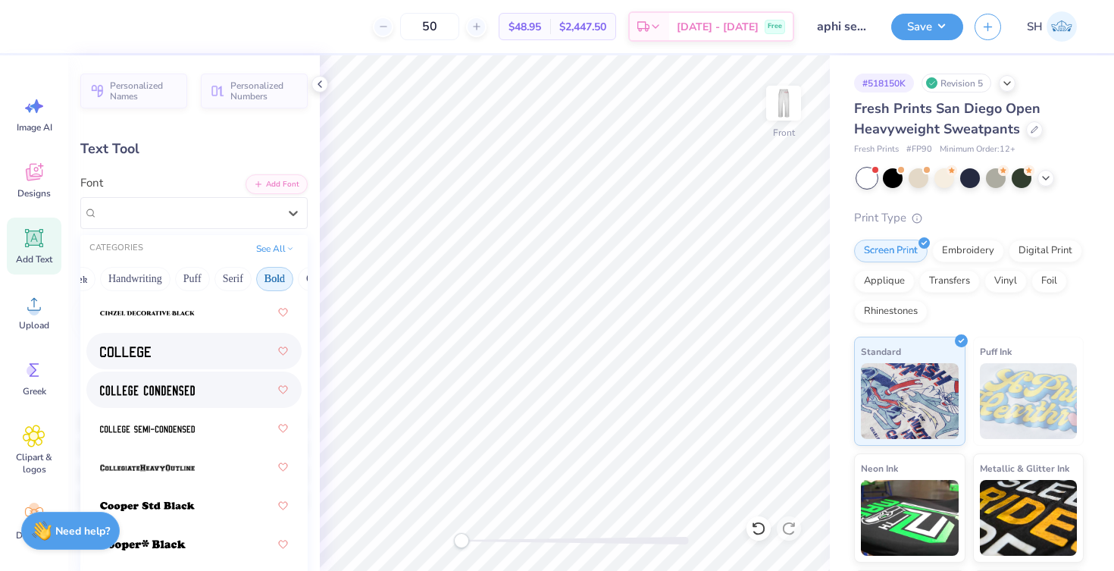
scroll to position [181, 0]
click at [170, 349] on div at bounding box center [194, 349] width 188 height 27
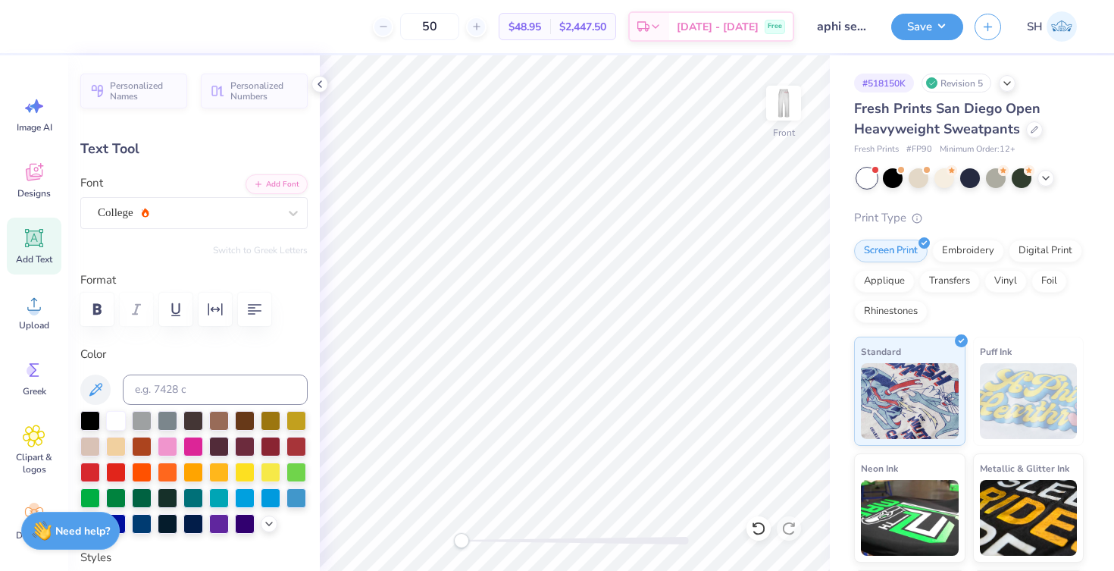
type textarea "Z"
type input "2.25"
type input "3.15"
type input "25.42"
type textarea "S"
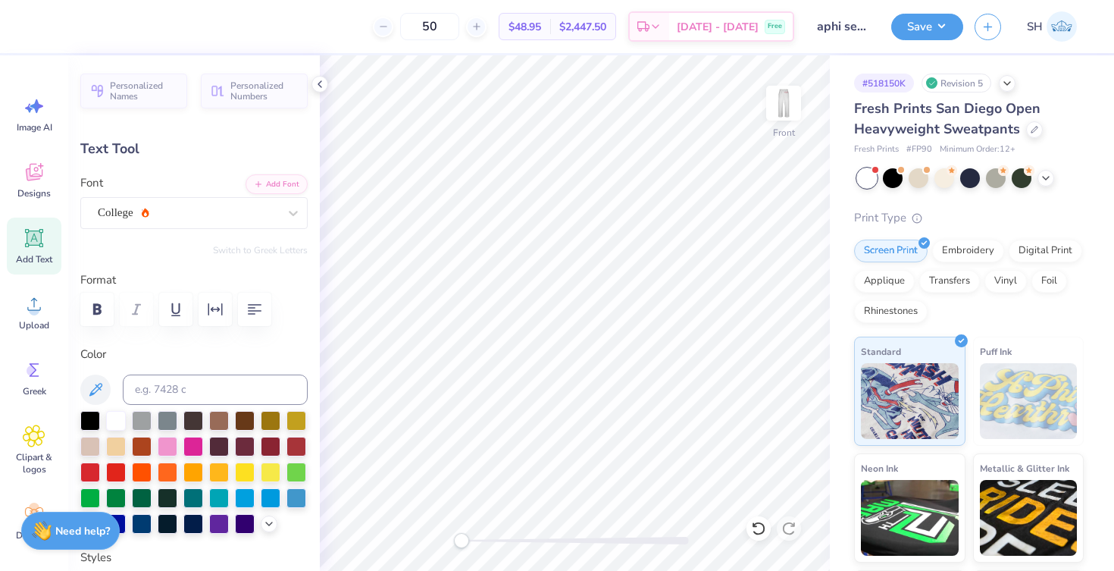
type input "1.10"
type input "1.92"
type input "32.85"
click at [789, 116] on img at bounding box center [783, 103] width 61 height 61
click at [792, 112] on img at bounding box center [783, 103] width 61 height 61
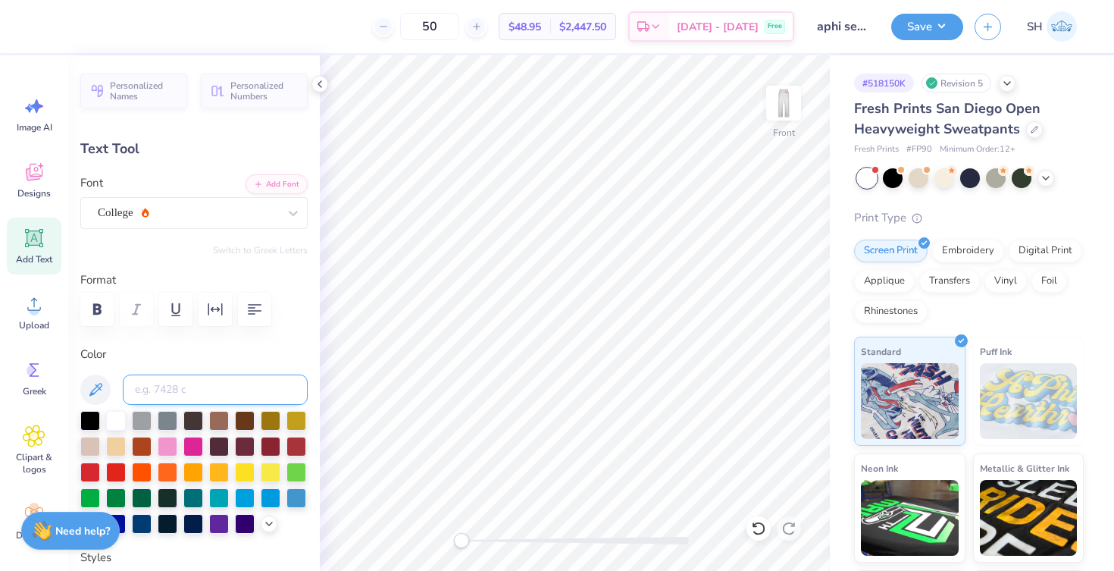
click at [164, 389] on input at bounding box center [215, 389] width 185 height 30
type input "201"
type input "32.76"
type textarea "E"
type input "1.24"
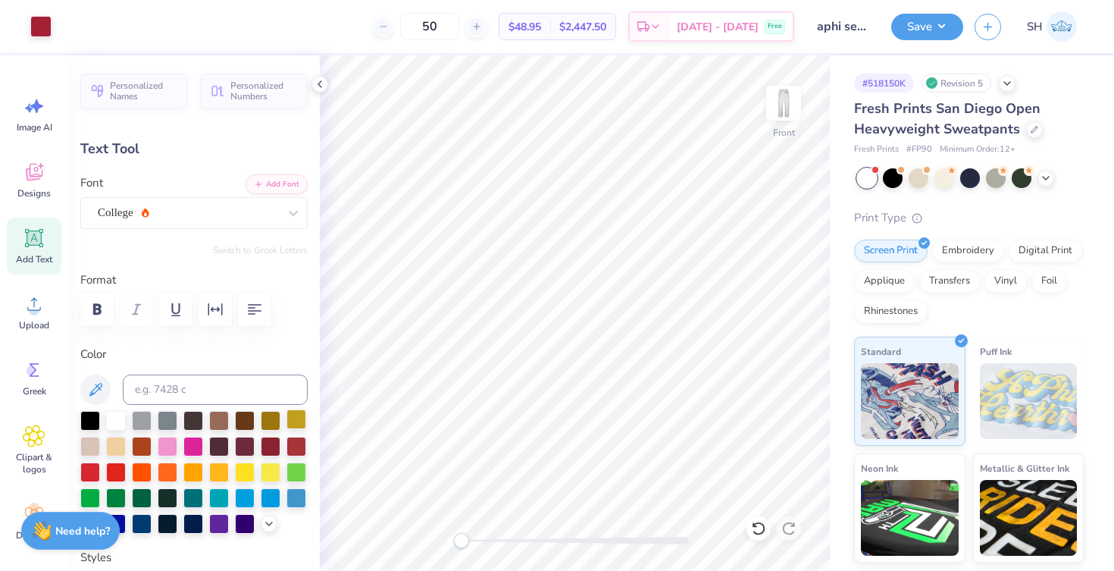
type input "35.14"
type textarea "B"
type textarea "N"
type input "1.51"
type input "37.60"
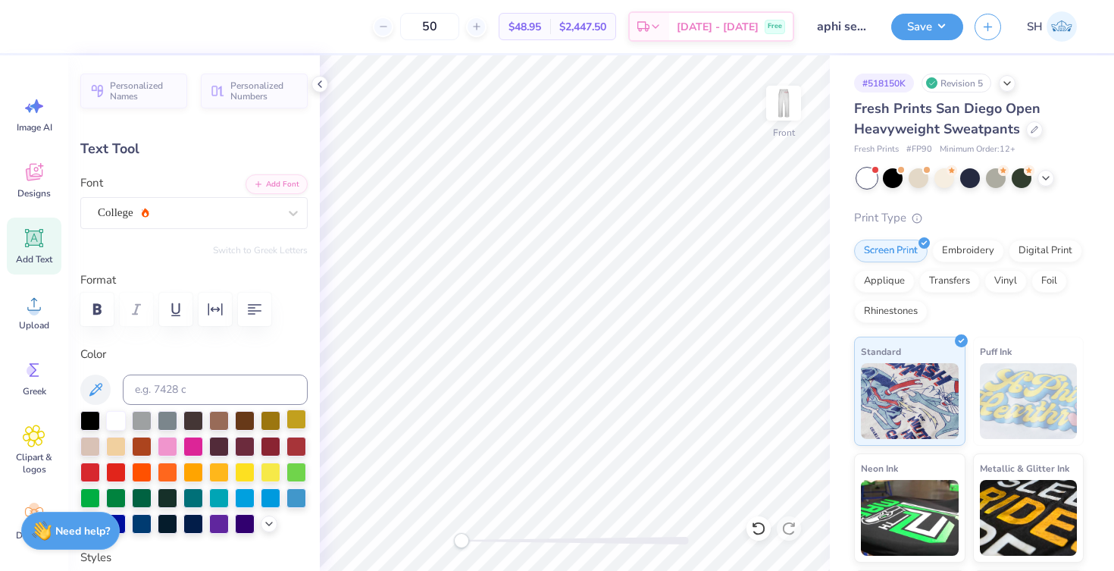
type textarea "I"
type input "0.55"
type input "40.06"
type textarea "O"
type input "1.10"
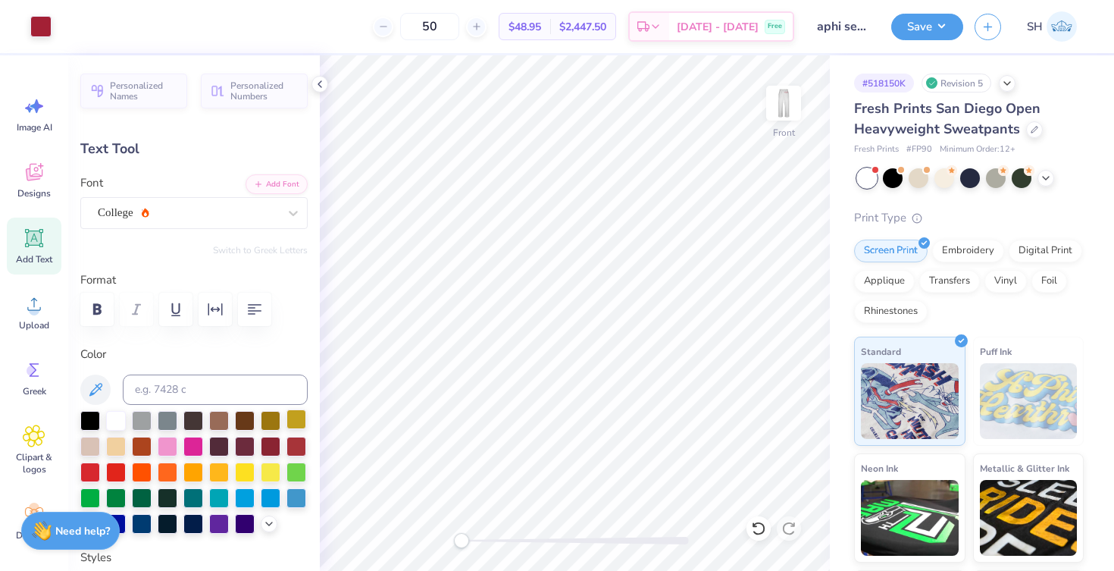
type input "42.71"
type textarea "R"
type input "1.37"
type input "45.17"
type textarea "S"
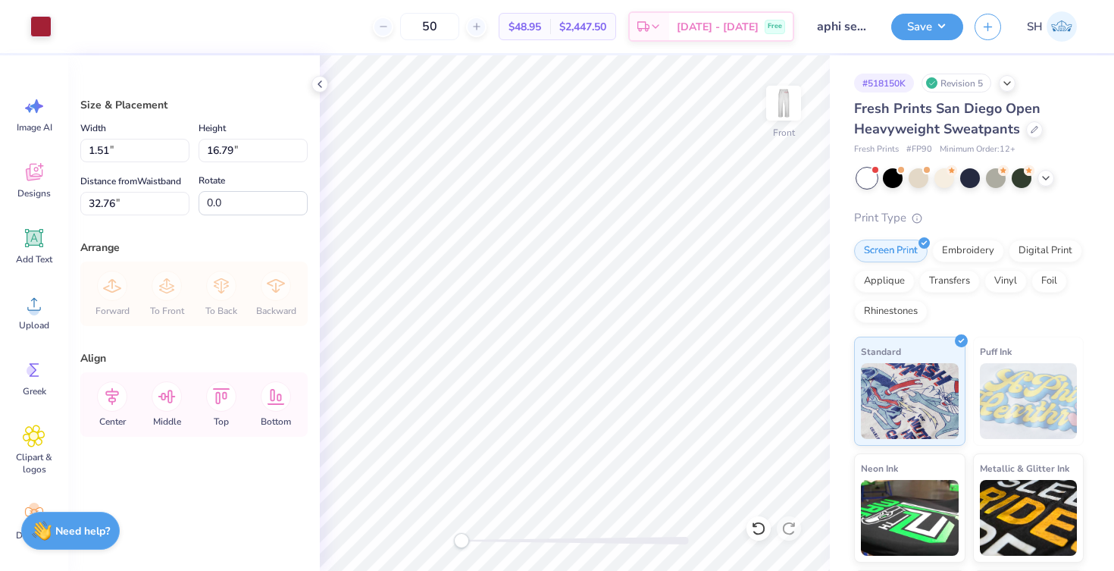
type input "35.68"
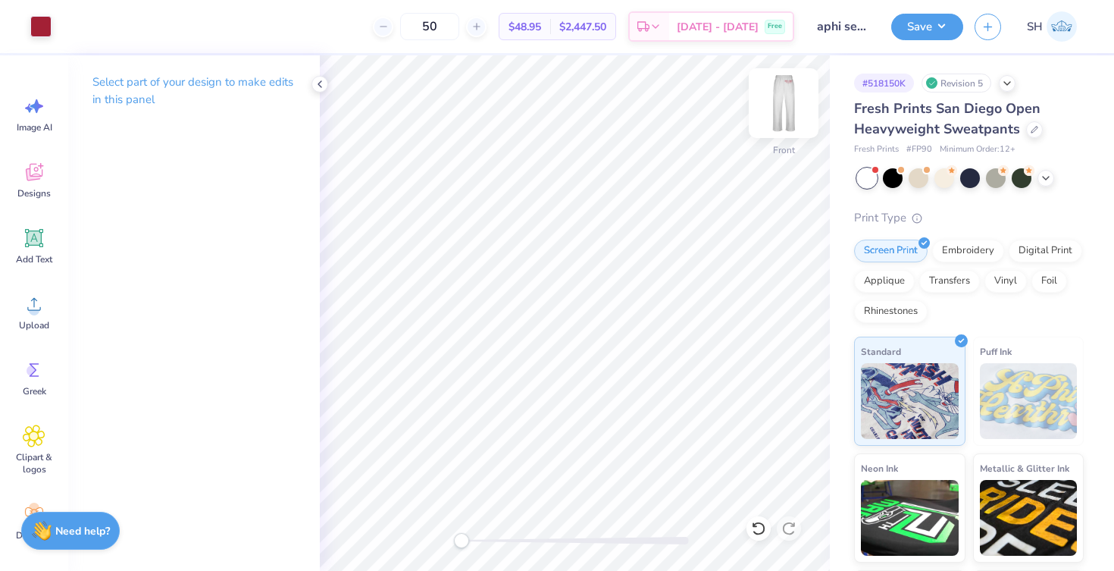
click at [786, 111] on img at bounding box center [783, 103] width 61 height 61
click at [906, 37] on button "Save" at bounding box center [927, 24] width 72 height 27
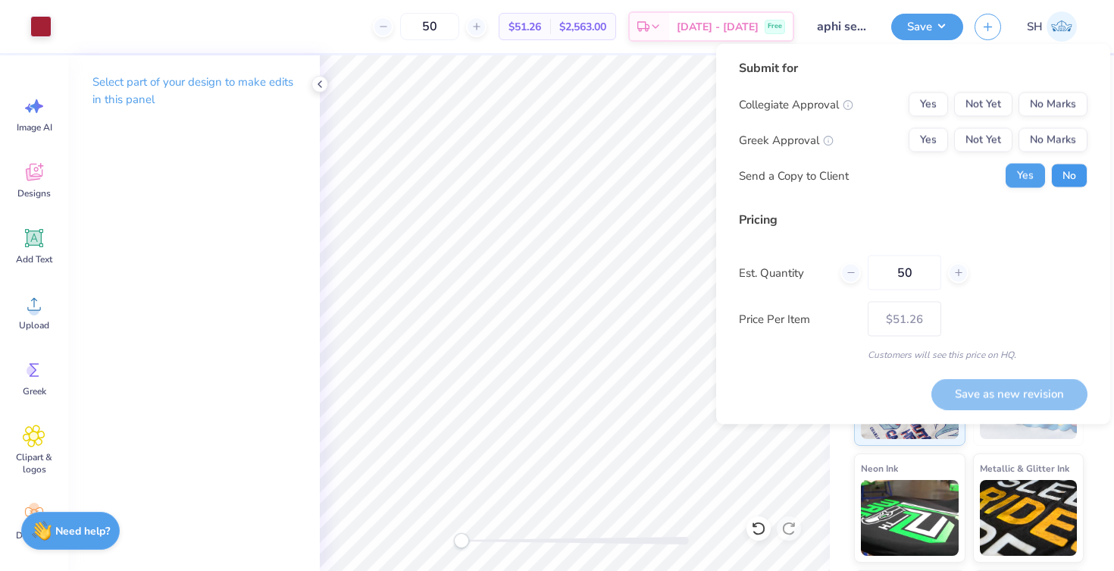
click at [1059, 170] on button "No" at bounding box center [1069, 176] width 36 height 24
drag, startPoint x: 935, startPoint y: 136, endPoint x: 1014, endPoint y: 117, distance: 81.2
click at [939, 136] on button "Yes" at bounding box center [928, 140] width 39 height 24
click at [1047, 108] on button "No Marks" at bounding box center [1053, 104] width 69 height 24
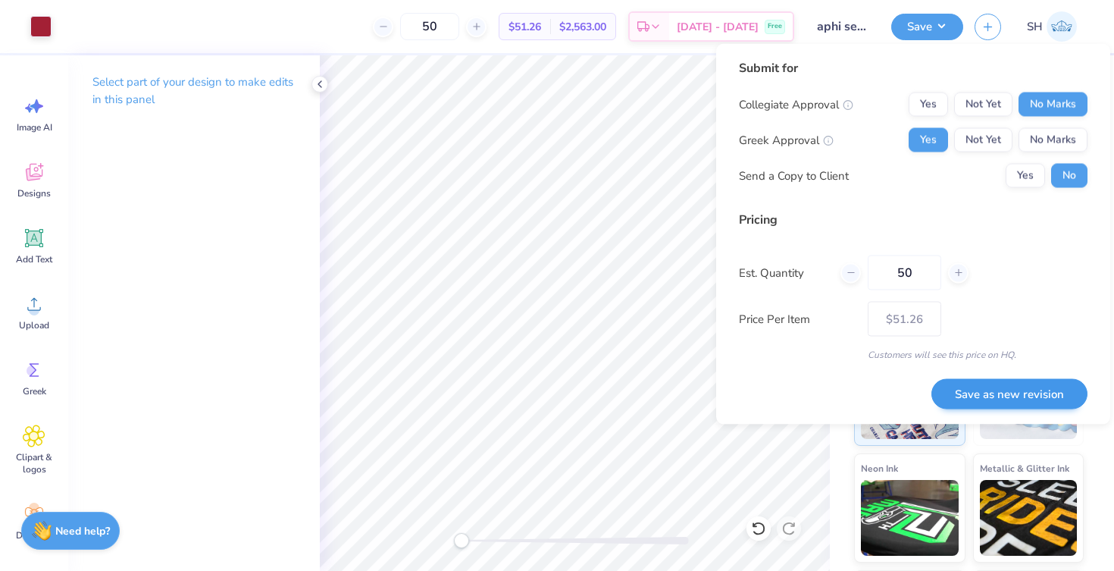
click at [1028, 390] on button "Save as new revision" at bounding box center [1009, 393] width 156 height 31
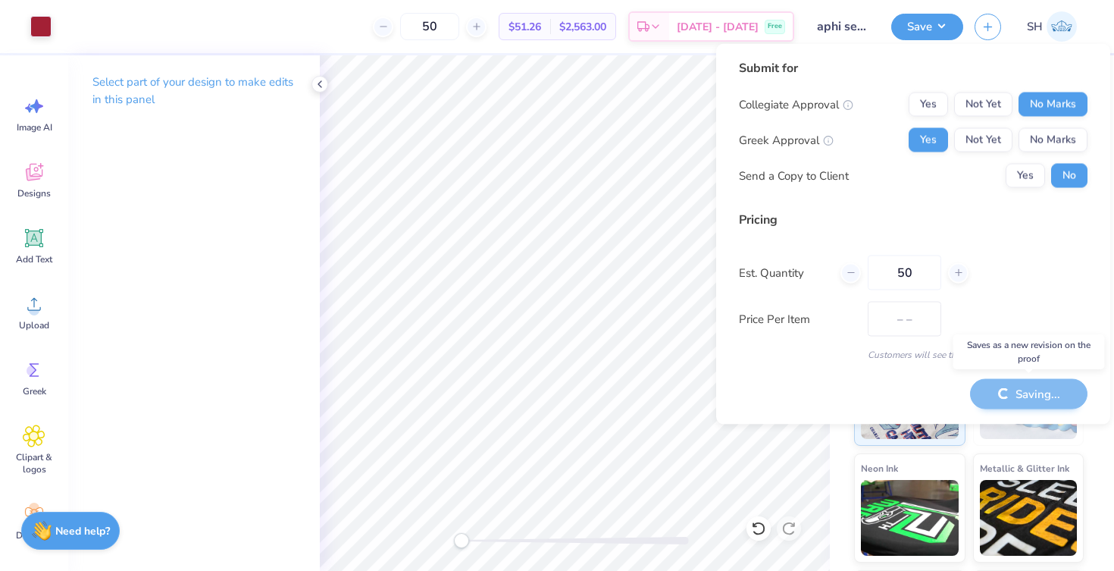
type input "$51.26"
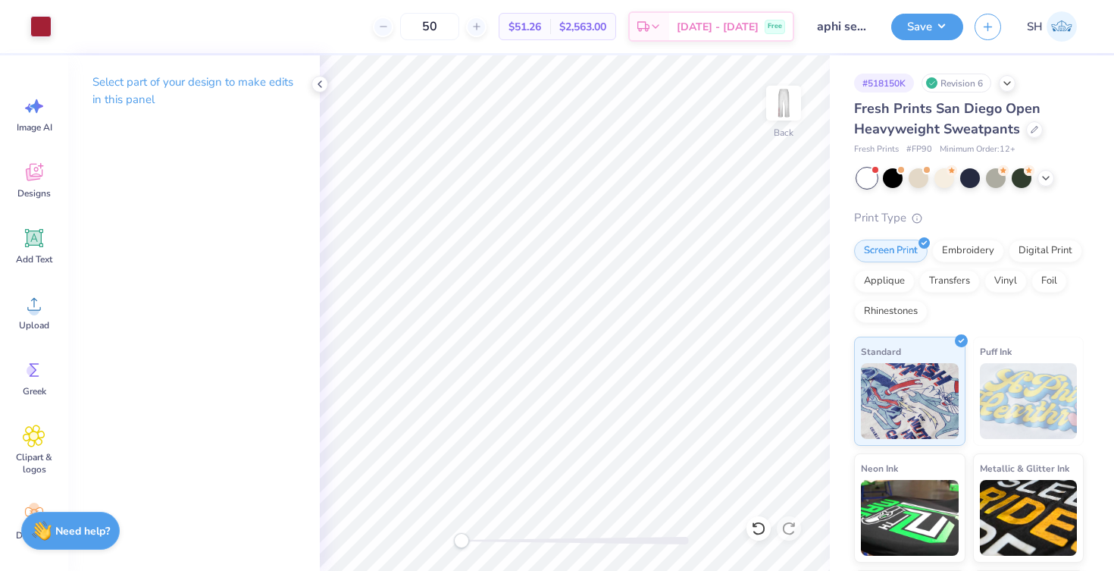
click at [943, 5] on div "Save SH" at bounding box center [1002, 26] width 223 height 53
click at [928, 30] on button "Save" at bounding box center [927, 24] width 72 height 27
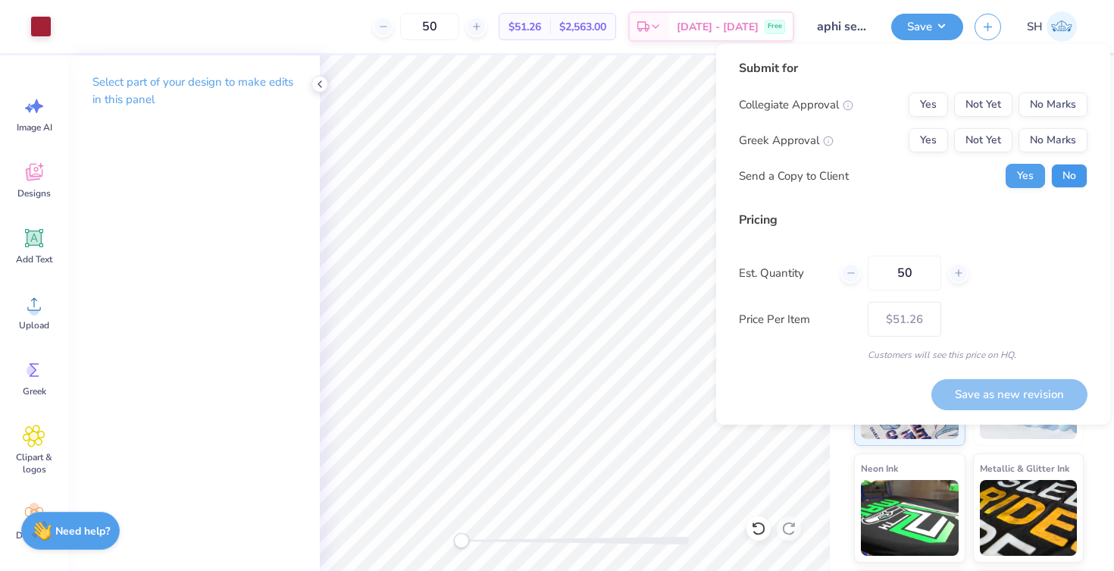
click at [1059, 175] on button "No" at bounding box center [1069, 176] width 36 height 24
drag, startPoint x: 1034, startPoint y: 105, endPoint x: 994, endPoint y: 118, distance: 42.2
click at [1034, 105] on button "No Marks" at bounding box center [1053, 104] width 69 height 24
click at [922, 148] on button "Yes" at bounding box center [928, 140] width 39 height 24
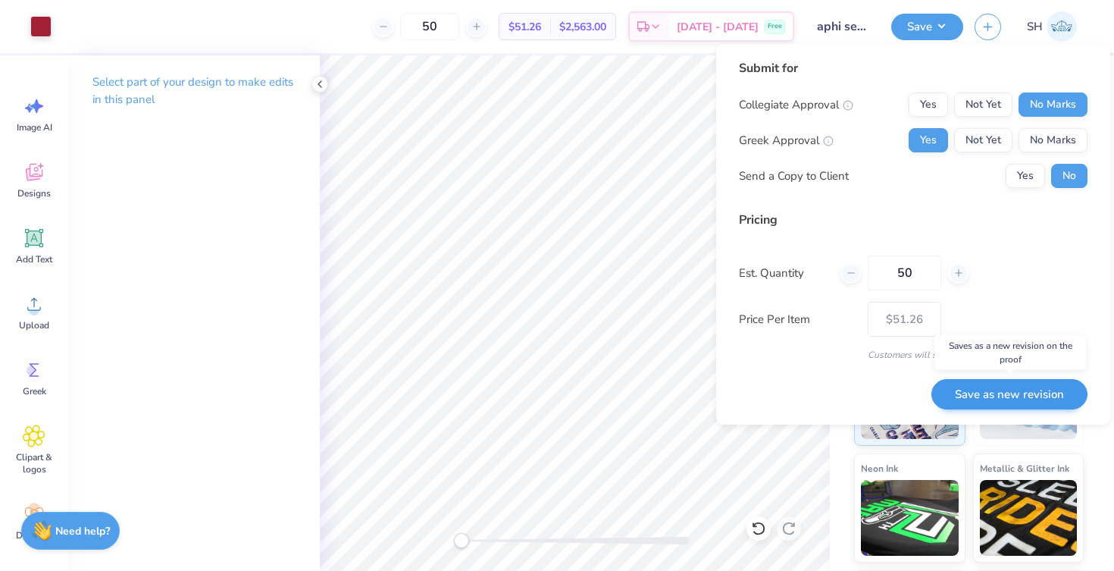
click at [1004, 393] on button "Save as new revision" at bounding box center [1009, 394] width 156 height 31
type input "$51.26"
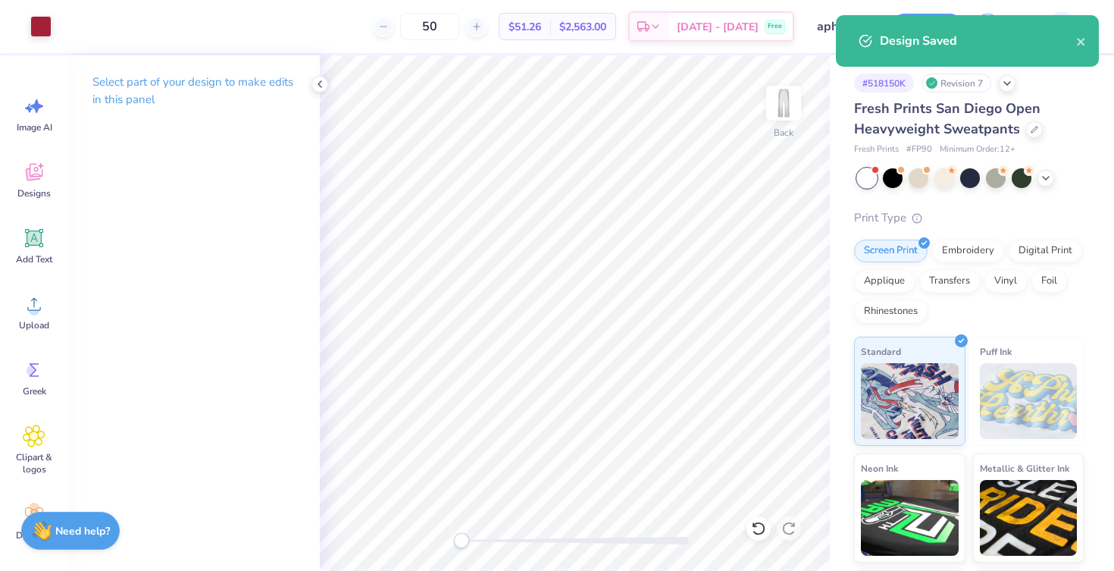
click at [960, 59] on div "Design Saved" at bounding box center [967, 41] width 263 height 52
click at [1087, 40] on div "Design Saved" at bounding box center [967, 41] width 263 height 52
click at [1077, 44] on icon "close" at bounding box center [1081, 42] width 11 height 12
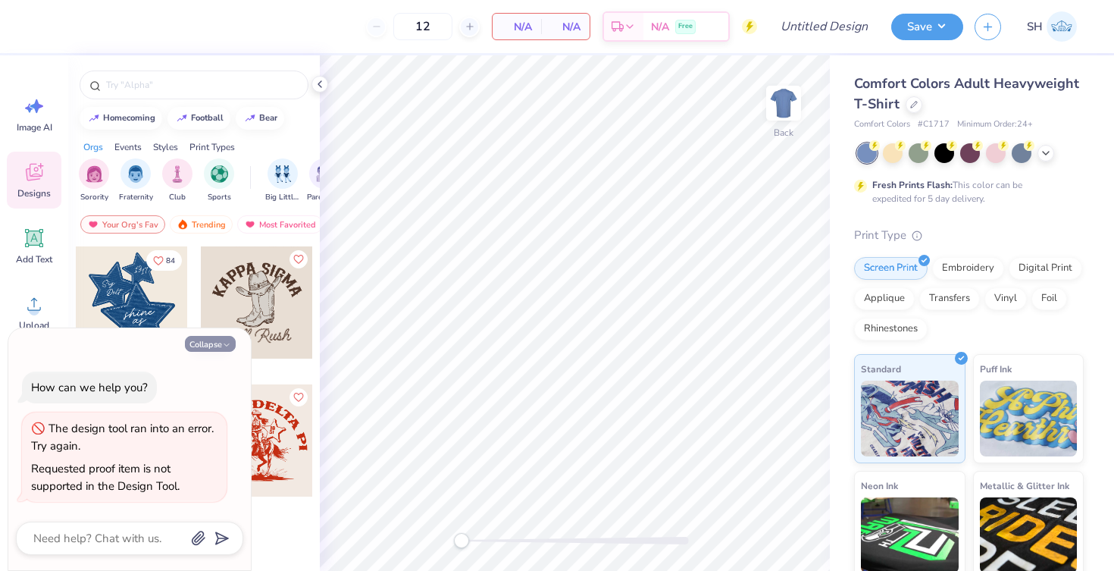
click at [233, 340] on button "Collapse" at bounding box center [210, 344] width 51 height 16
type textarea "x"
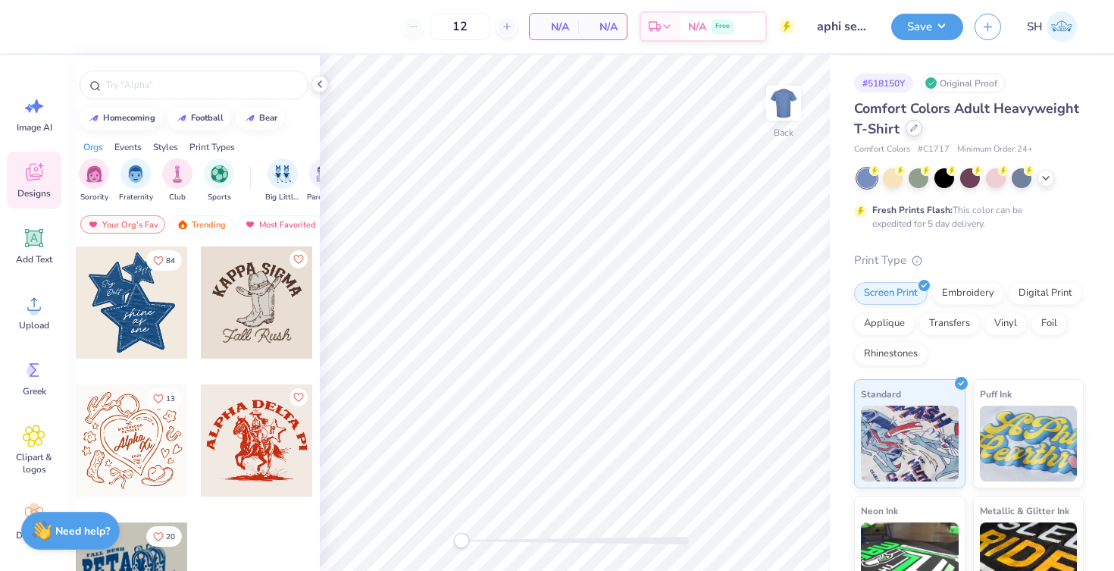
click at [914, 133] on div at bounding box center [914, 128] width 17 height 17
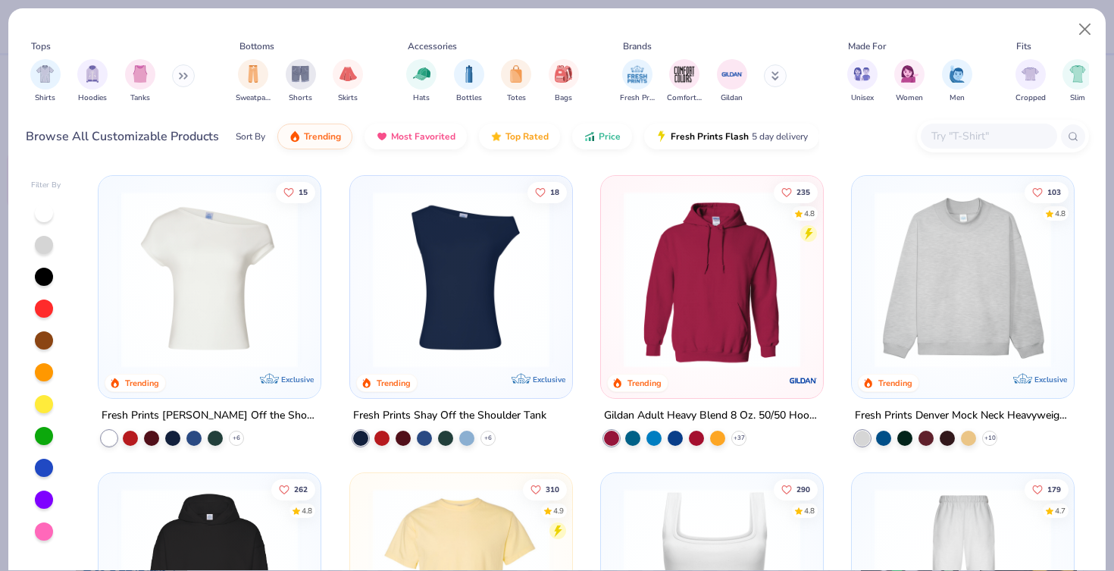
click at [981, 131] on input "text" at bounding box center [988, 135] width 117 height 17
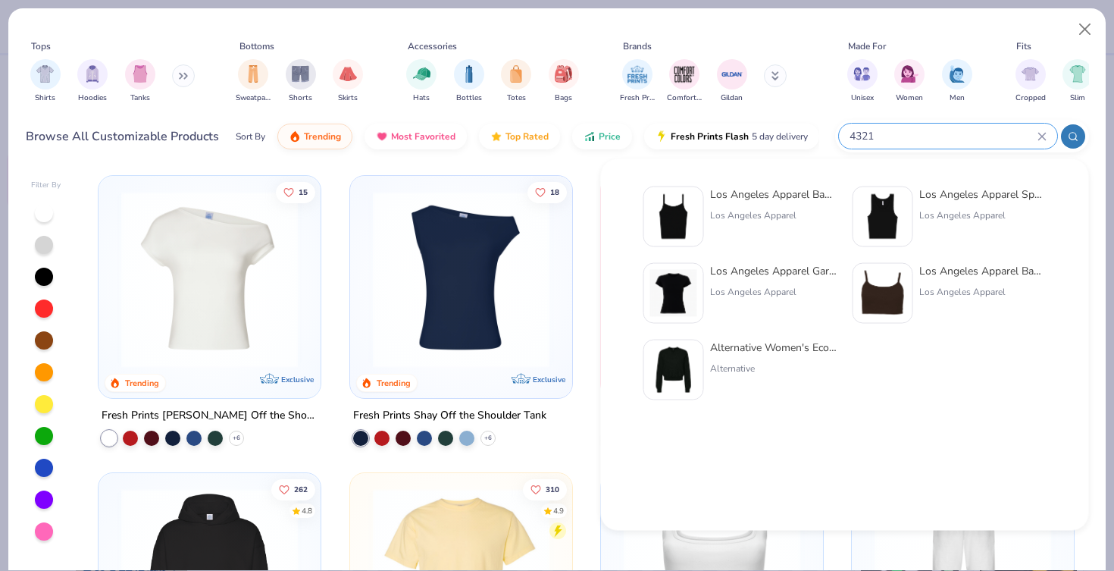
type input "4321"
click at [775, 277] on div "Los Angeles Apparel Garment Dye Cap Sleeve Baby Rib T-Shirt" at bounding box center [773, 271] width 127 height 16
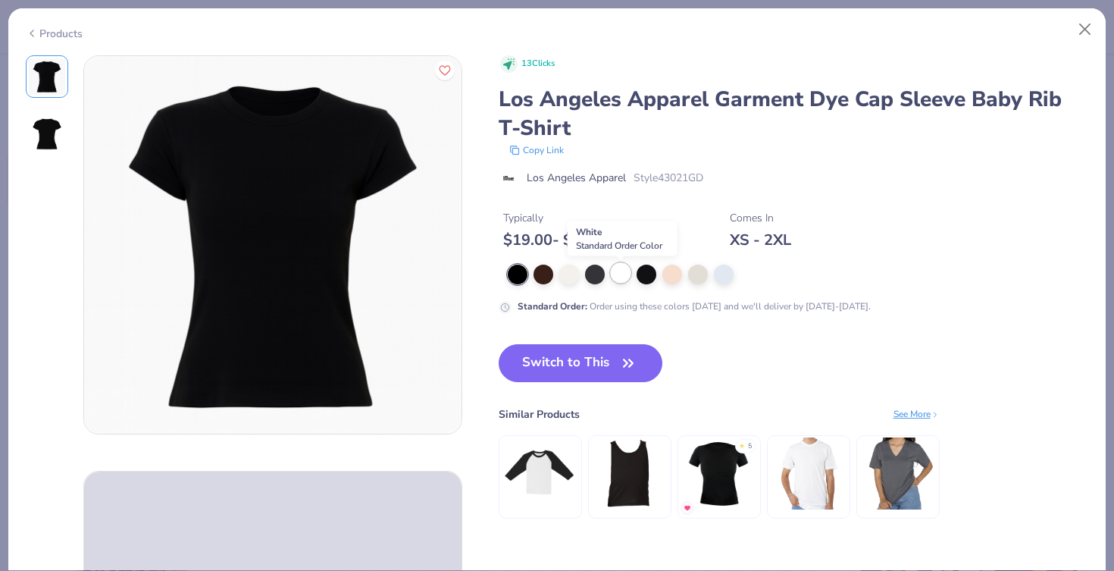
click at [618, 275] on div at bounding box center [621, 273] width 20 height 20
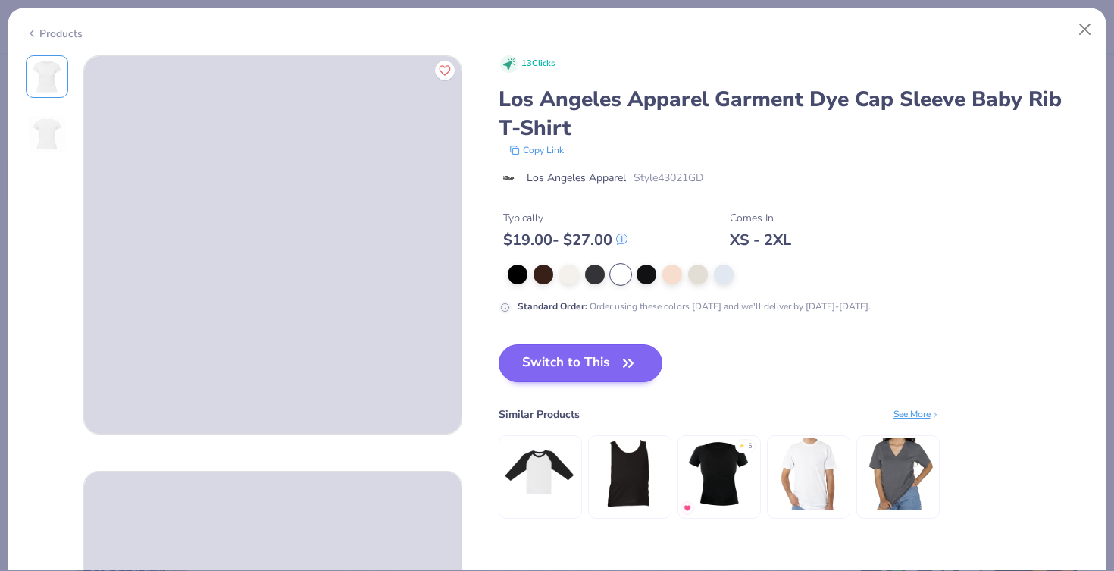
click at [609, 368] on button "Switch to This" at bounding box center [581, 363] width 164 height 38
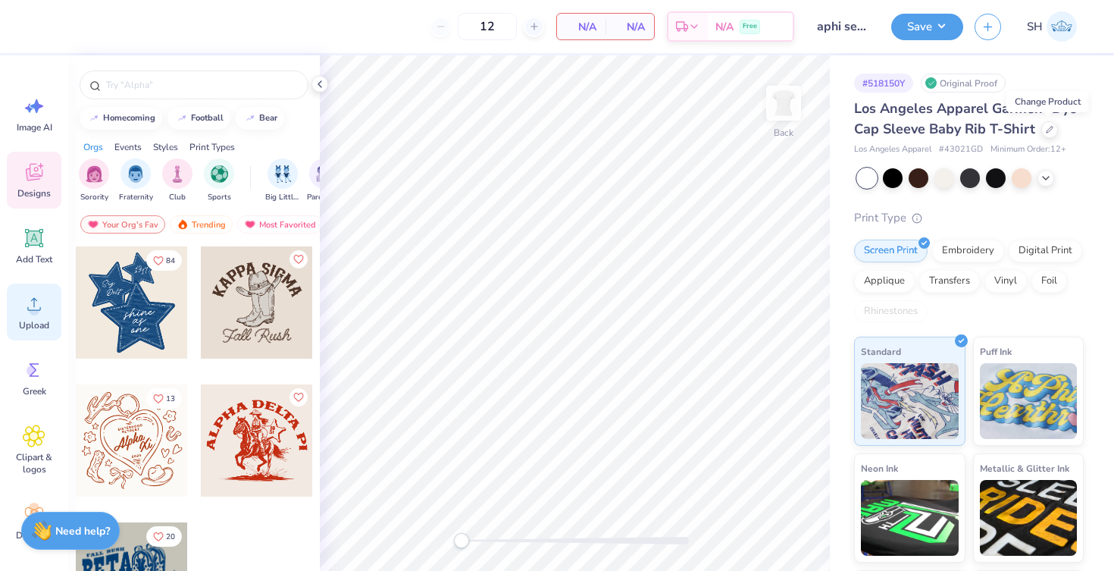
click at [24, 330] on span "Upload" at bounding box center [34, 325] width 30 height 12
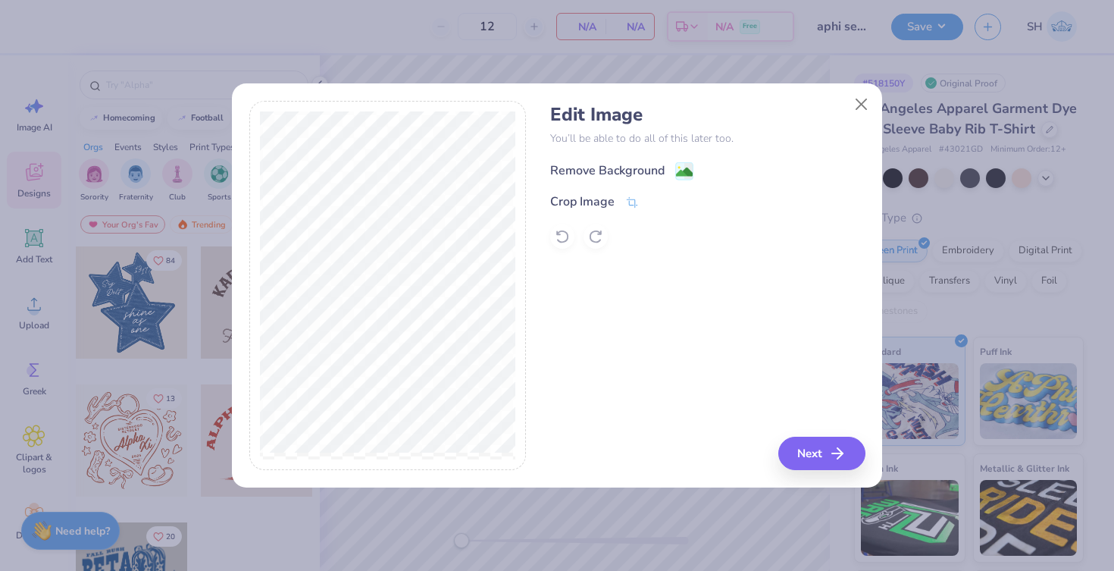
click at [646, 171] on div "Remove Background" at bounding box center [607, 170] width 114 height 18
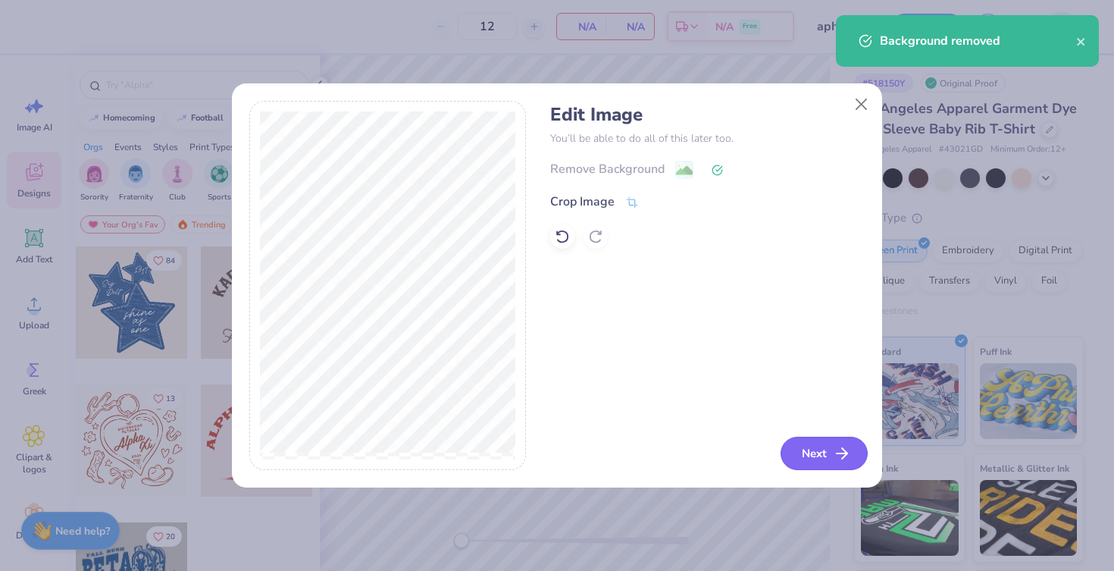
click at [822, 459] on button "Next" at bounding box center [824, 453] width 87 height 33
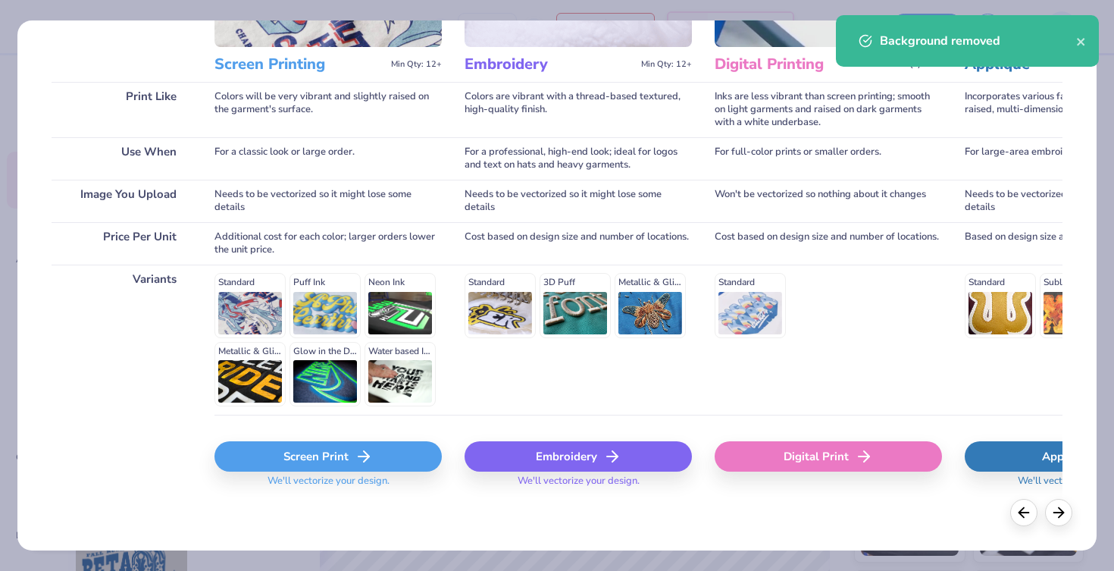
click at [342, 449] on div "Screen Print" at bounding box center [327, 456] width 227 height 30
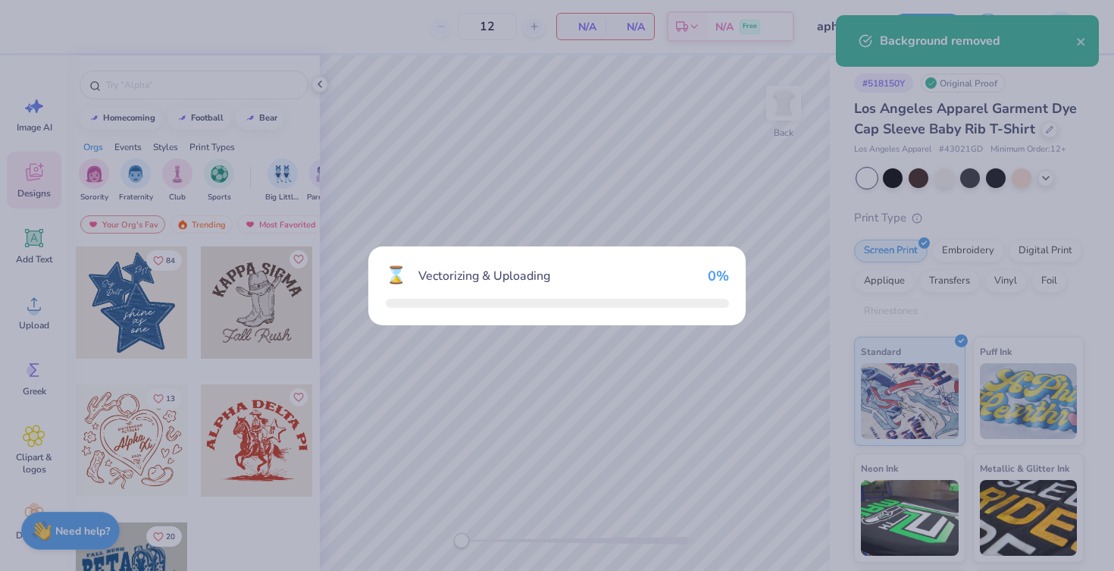
scroll to position [184, 0]
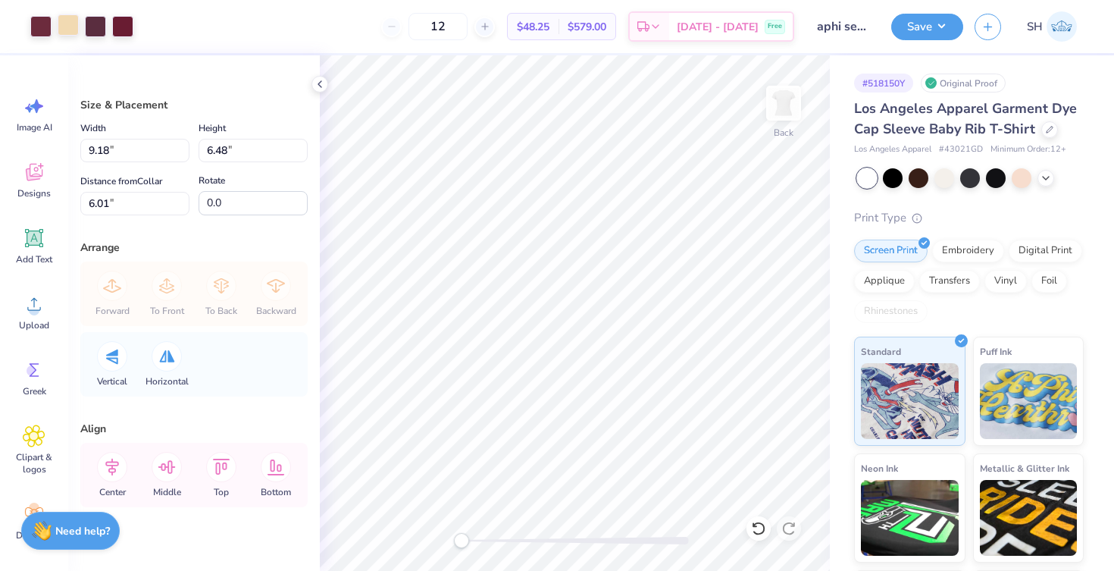
click at [64, 28] on div at bounding box center [68, 24] width 21 height 21
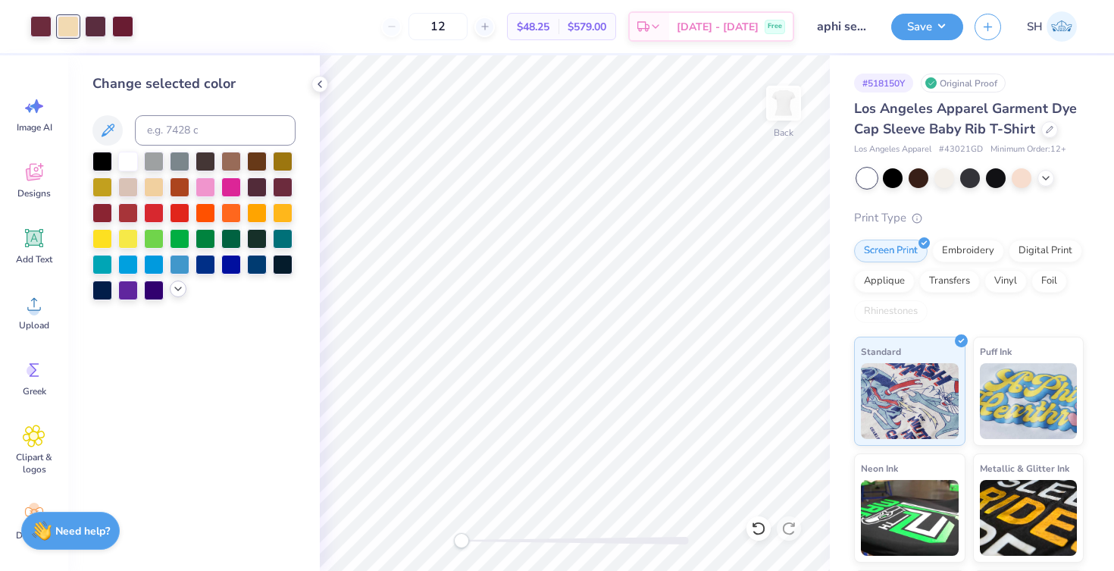
click at [177, 293] on icon at bounding box center [178, 289] width 12 height 12
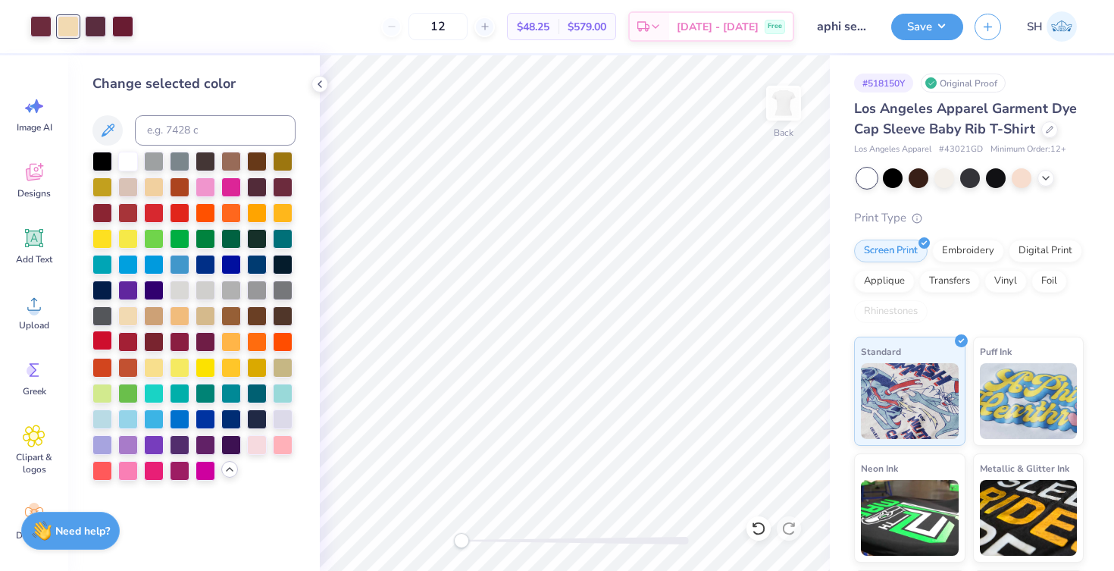
click at [98, 344] on div at bounding box center [102, 340] width 20 height 20
click at [107, 162] on div at bounding box center [102, 160] width 20 height 20
click at [43, 26] on div at bounding box center [40, 24] width 21 height 21
click at [158, 344] on div at bounding box center [154, 340] width 20 height 20
click at [101, 346] on div at bounding box center [102, 340] width 20 height 20
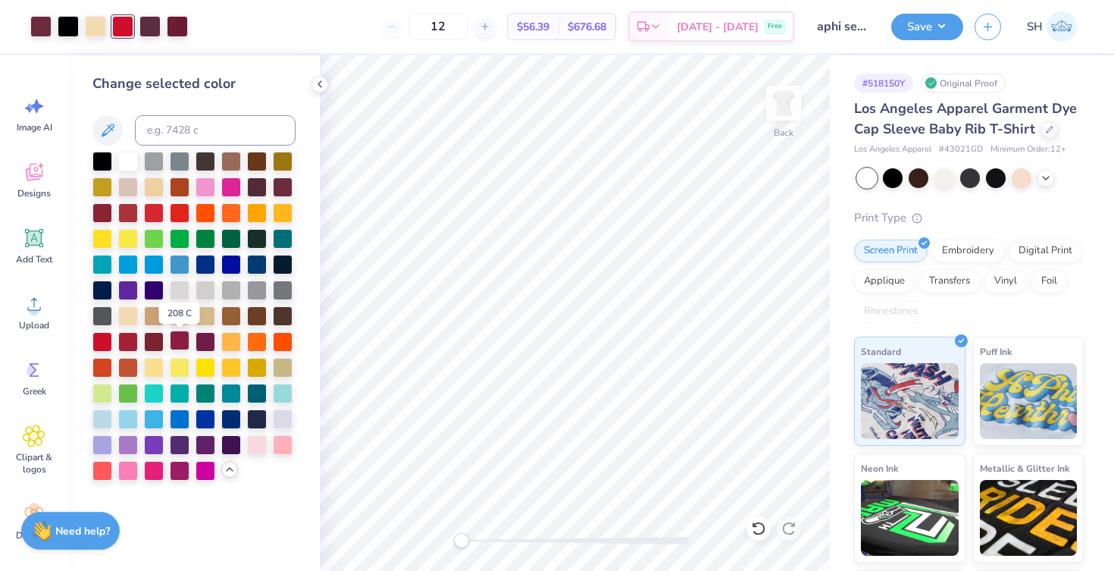
click at [178, 343] on div at bounding box center [180, 340] width 20 height 20
click at [145, 27] on div at bounding box center [149, 24] width 21 height 21
click at [135, 344] on div at bounding box center [128, 340] width 20 height 20
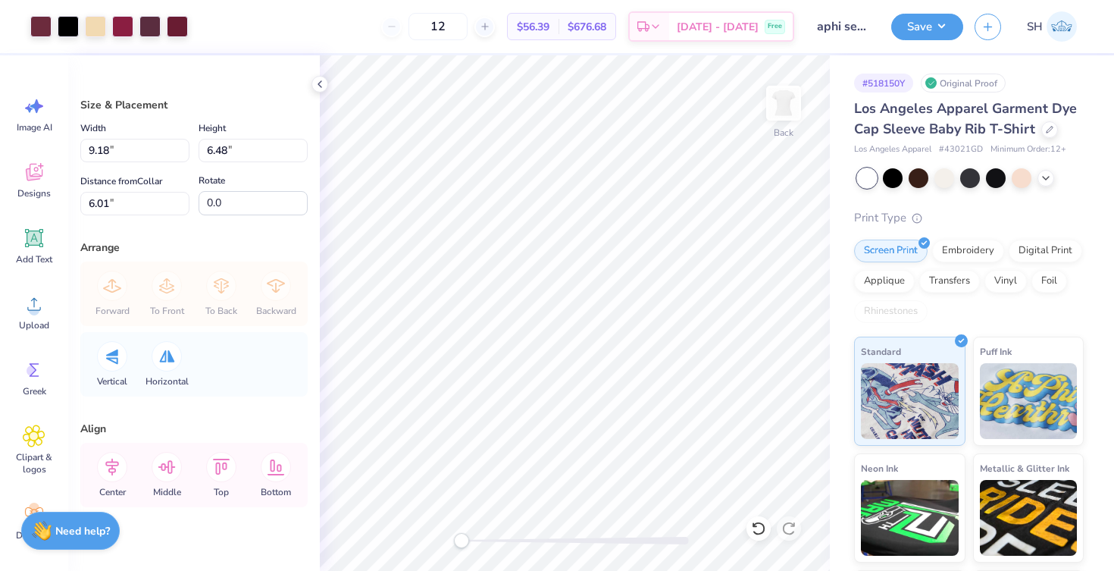
click at [163, 23] on div at bounding box center [109, 26] width 158 height 21
click at [150, 25] on div at bounding box center [149, 24] width 21 height 21
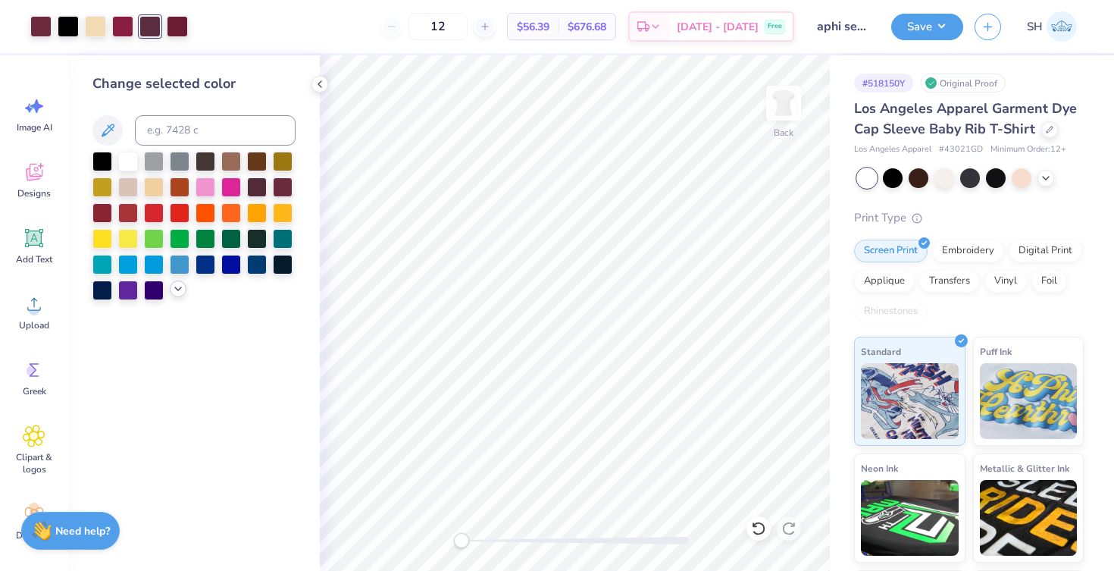
click at [179, 291] on icon at bounding box center [178, 289] width 12 height 12
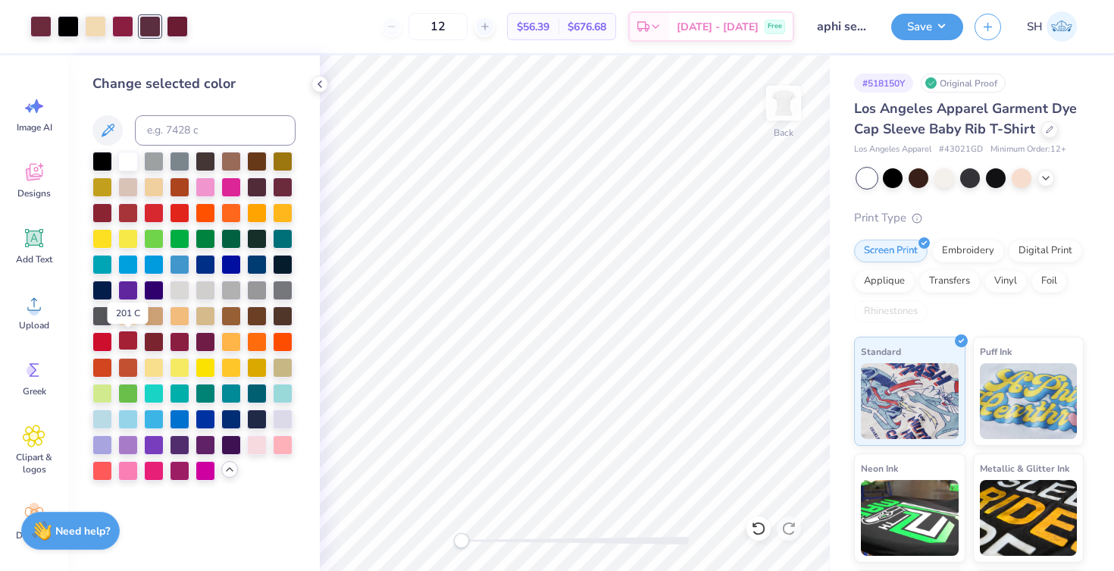
click at [130, 340] on div at bounding box center [128, 340] width 20 height 20
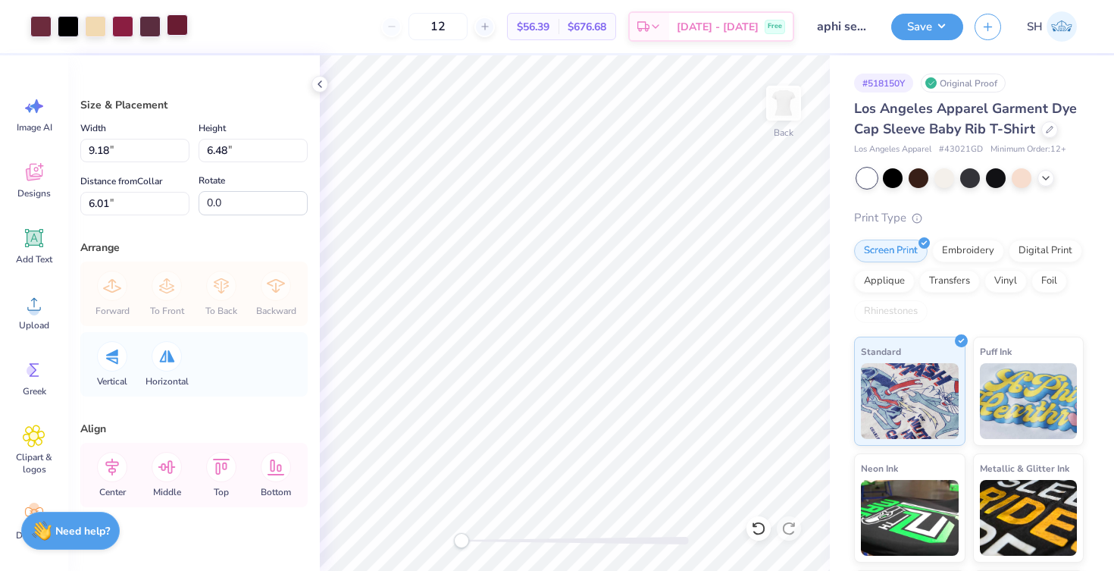
click at [181, 19] on div at bounding box center [177, 24] width 21 height 21
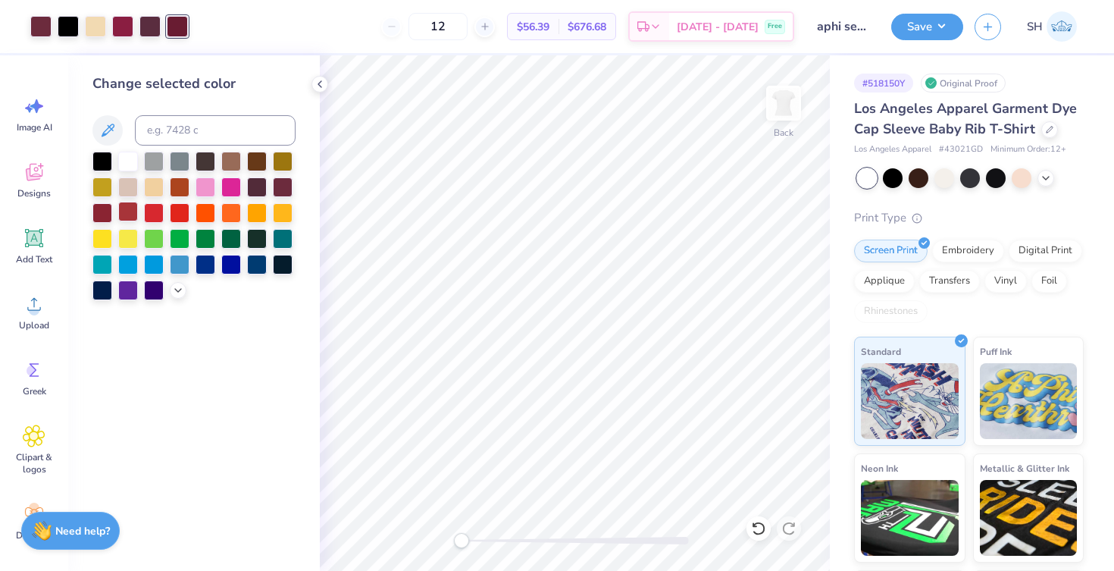
click at [130, 215] on div at bounding box center [128, 212] width 20 height 20
click at [99, 32] on div at bounding box center [95, 24] width 21 height 21
click at [171, 292] on div at bounding box center [178, 288] width 17 height 17
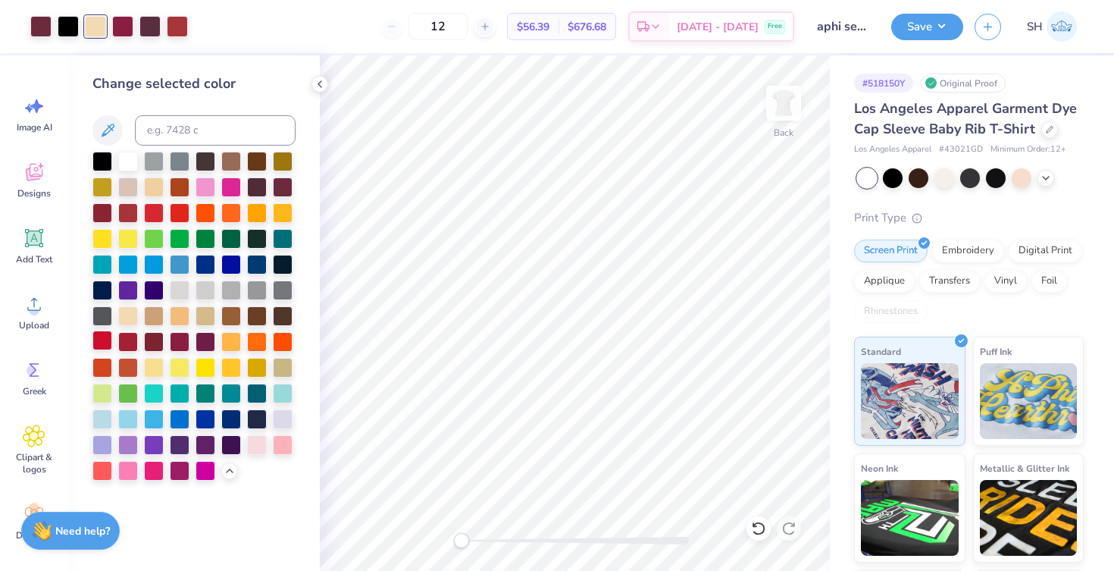
click at [95, 345] on div at bounding box center [102, 340] width 20 height 20
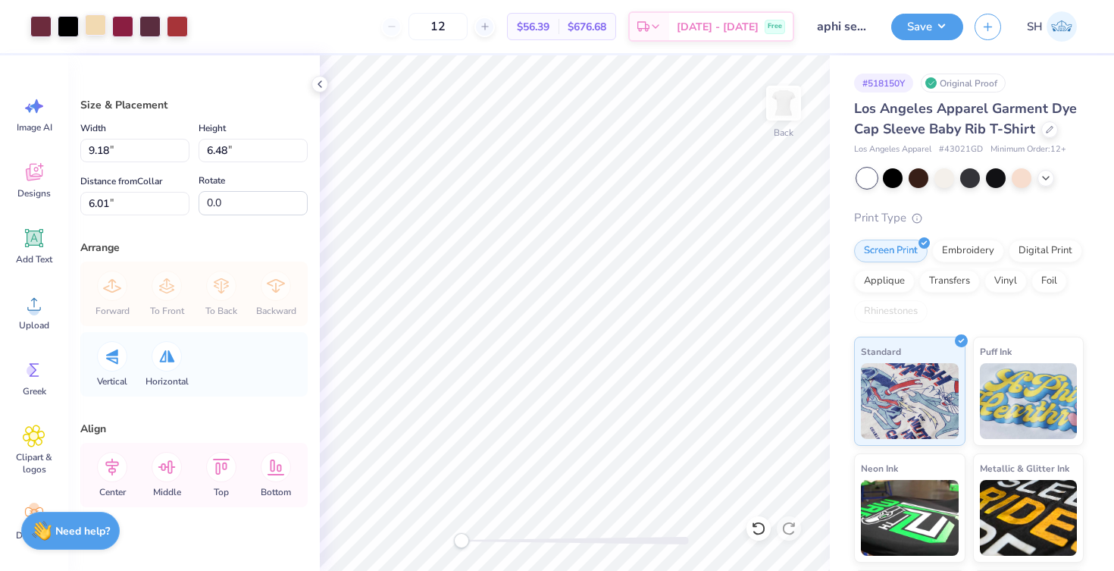
click at [89, 30] on div at bounding box center [95, 24] width 21 height 21
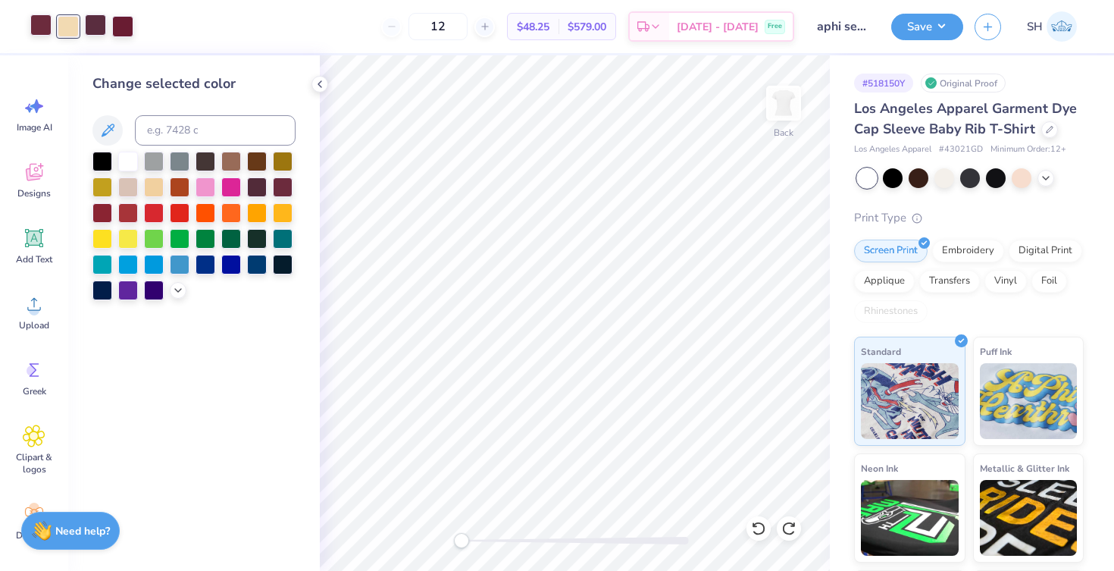
click at [38, 35] on div at bounding box center [40, 24] width 21 height 21
click at [183, 295] on icon at bounding box center [178, 289] width 12 height 12
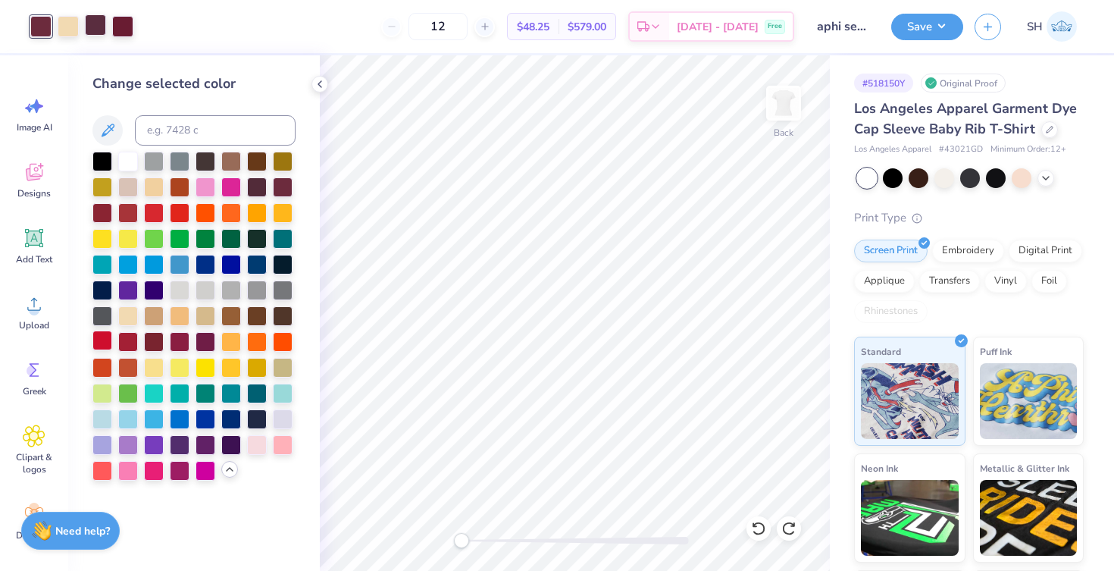
click at [104, 348] on div at bounding box center [102, 340] width 20 height 20
click at [127, 23] on div at bounding box center [122, 24] width 21 height 21
click at [111, 346] on div at bounding box center [102, 340] width 20 height 20
click at [143, 23] on div at bounding box center [149, 24] width 21 height 21
click at [104, 342] on div at bounding box center [102, 340] width 20 height 20
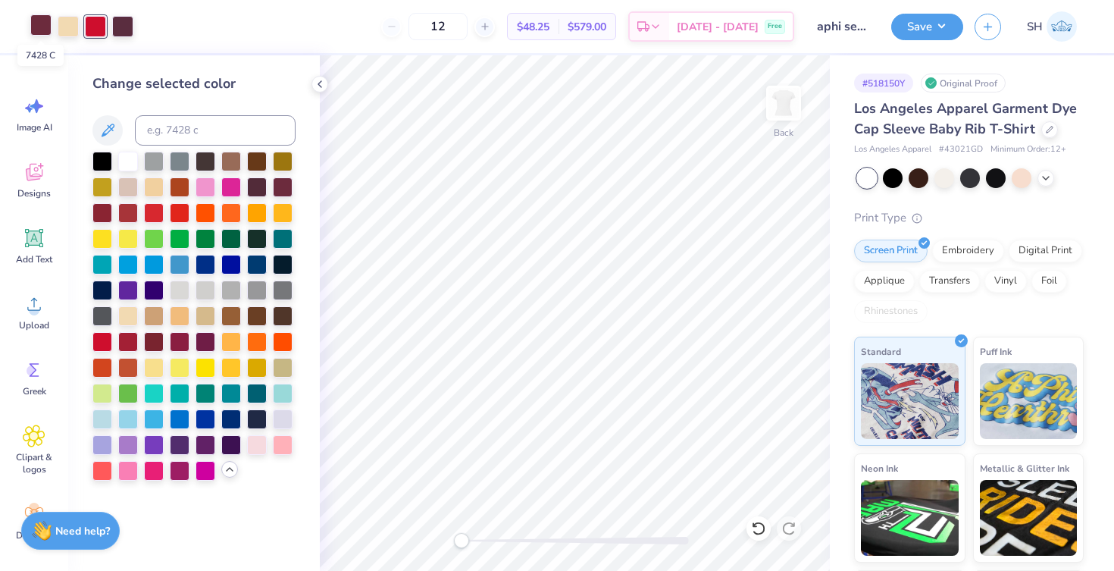
click at [44, 27] on div at bounding box center [40, 24] width 21 height 21
click at [101, 347] on div at bounding box center [102, 340] width 20 height 20
click at [72, 31] on div at bounding box center [68, 24] width 21 height 21
click at [127, 345] on div at bounding box center [128, 340] width 20 height 20
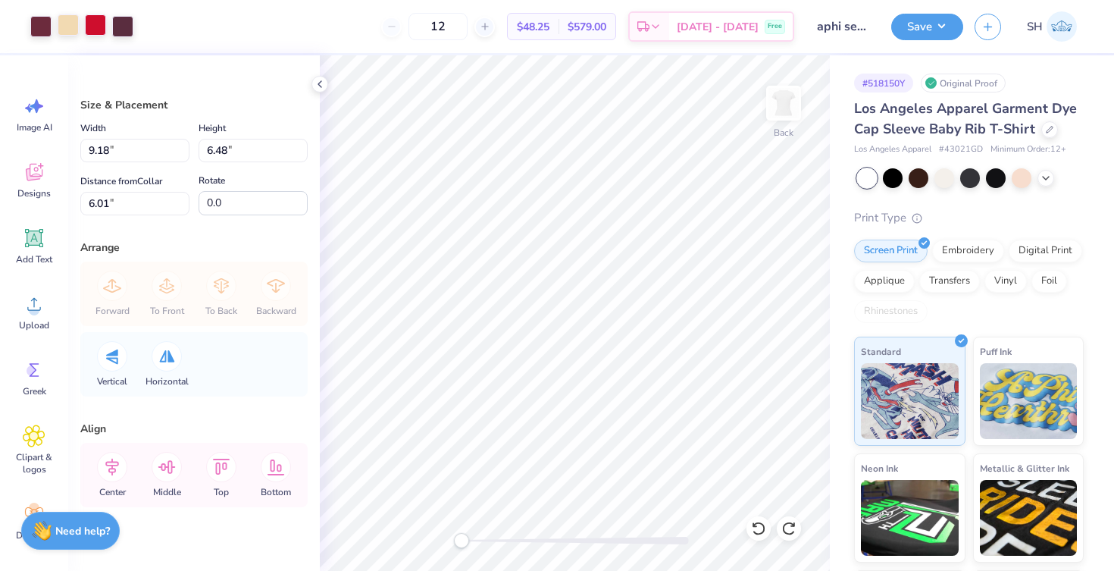
click at [64, 23] on div at bounding box center [68, 24] width 21 height 21
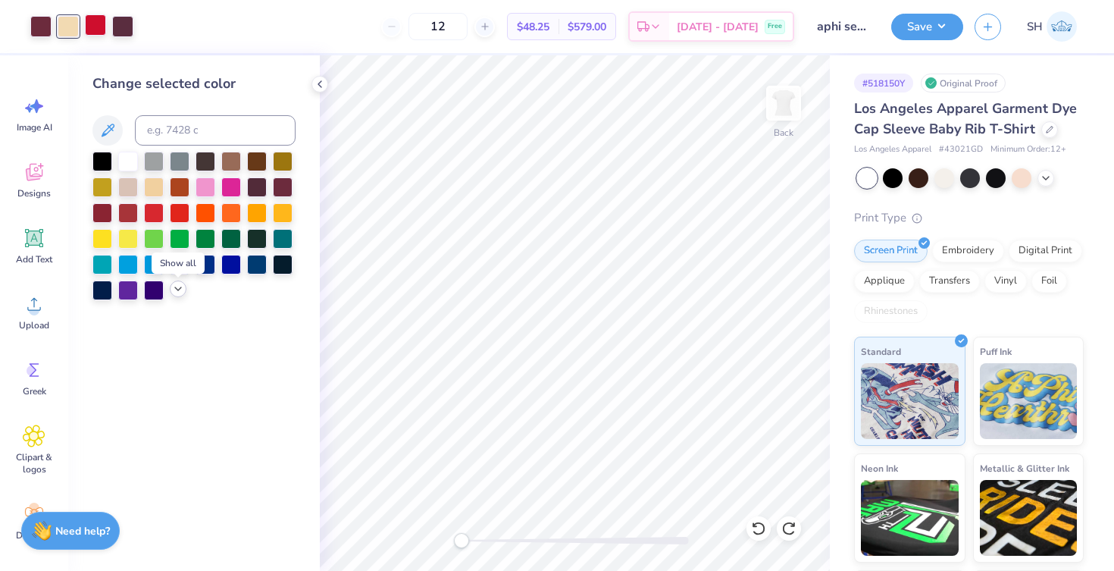
click at [177, 293] on icon at bounding box center [178, 289] width 12 height 12
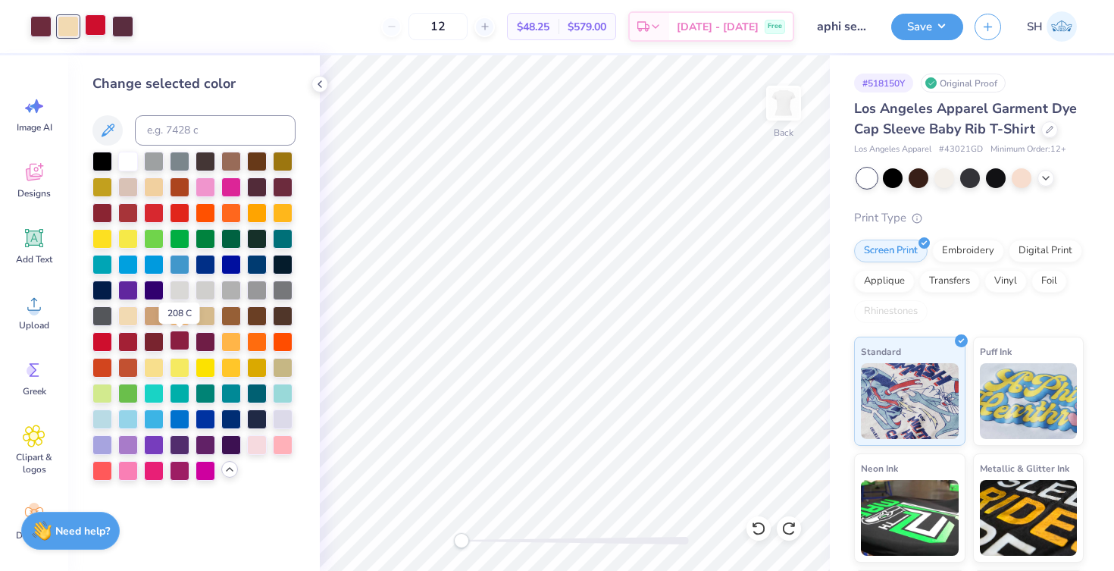
click at [183, 345] on div at bounding box center [180, 340] width 20 height 20
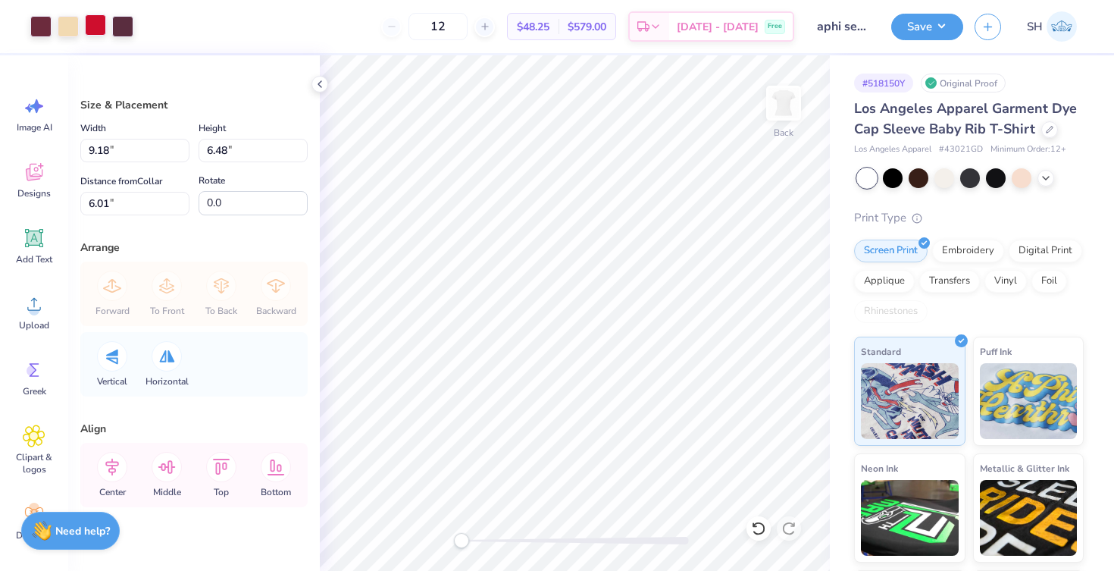
type input "10.18"
type input "7.19"
type input "3.00"
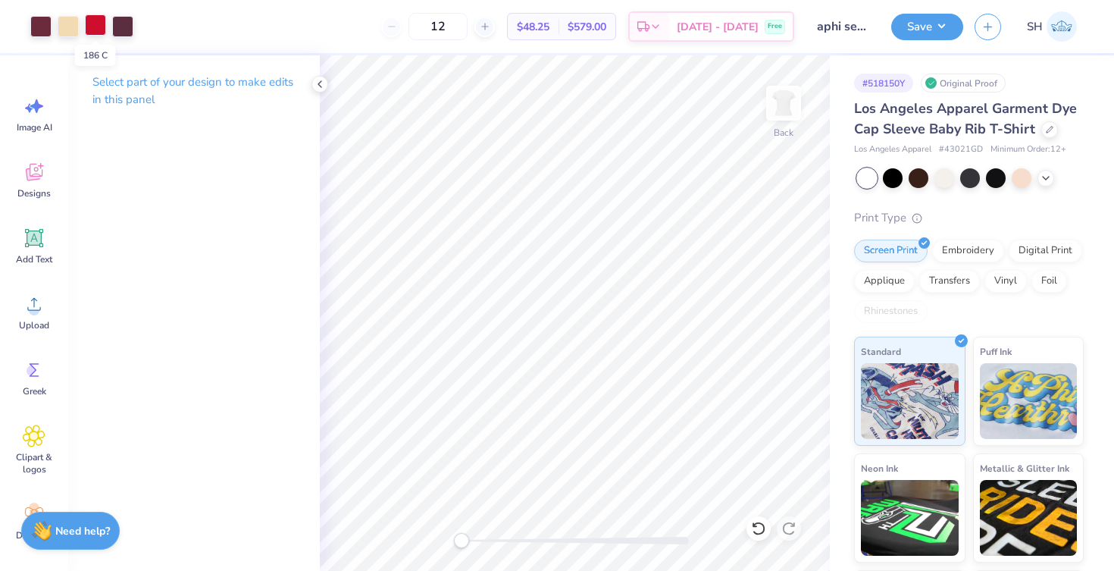
click at [99, 23] on div at bounding box center [95, 24] width 21 height 21
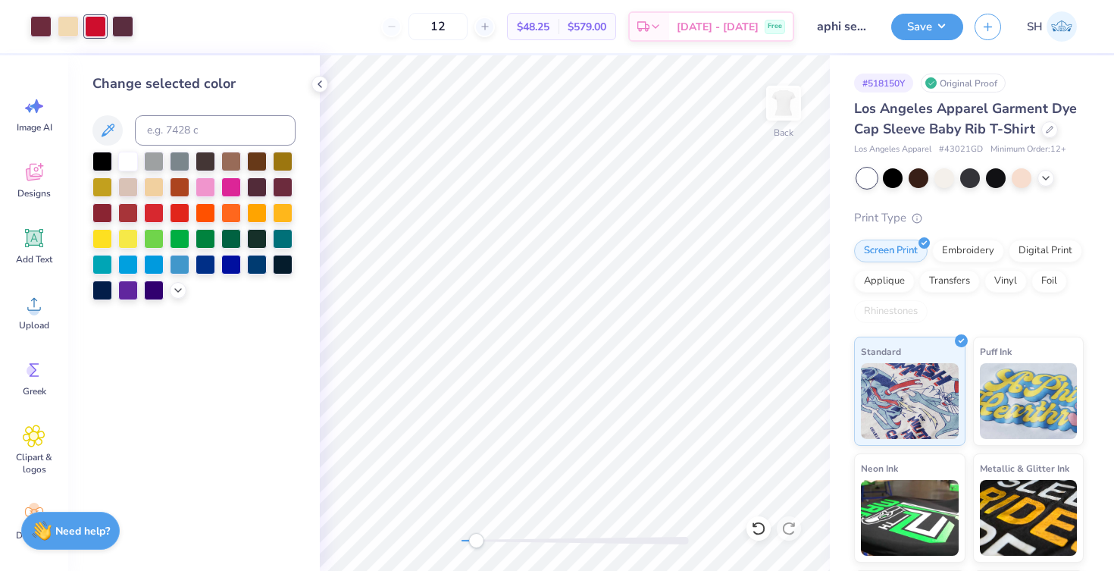
drag, startPoint x: 459, startPoint y: 544, endPoint x: 480, endPoint y: 544, distance: 21.2
click at [480, 544] on div "Accessibility label" at bounding box center [475, 540] width 15 height 15
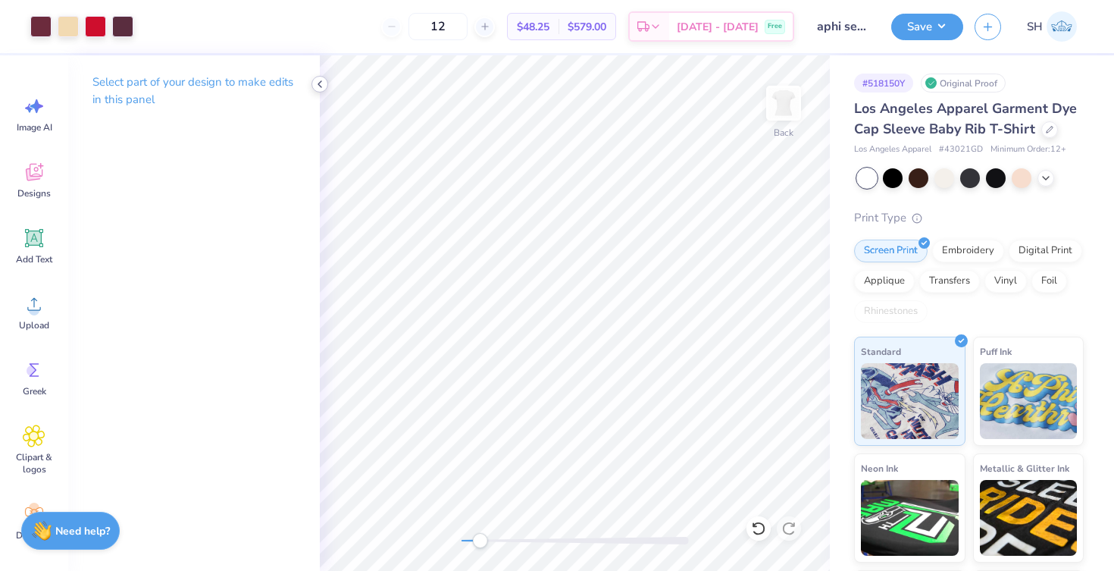
click at [324, 83] on icon at bounding box center [320, 84] width 12 height 12
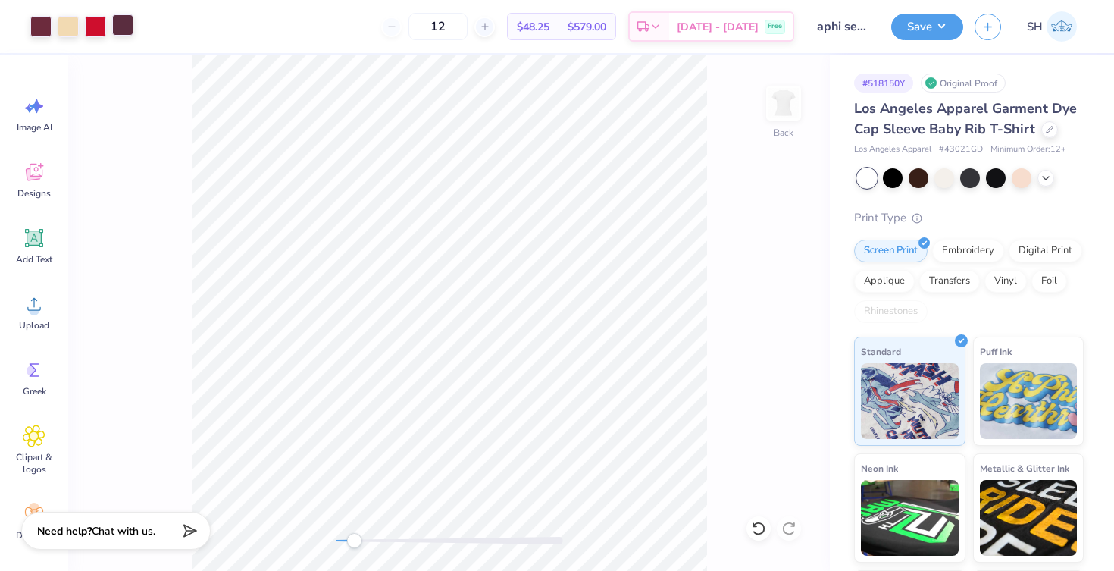
click at [129, 23] on div at bounding box center [122, 24] width 21 height 21
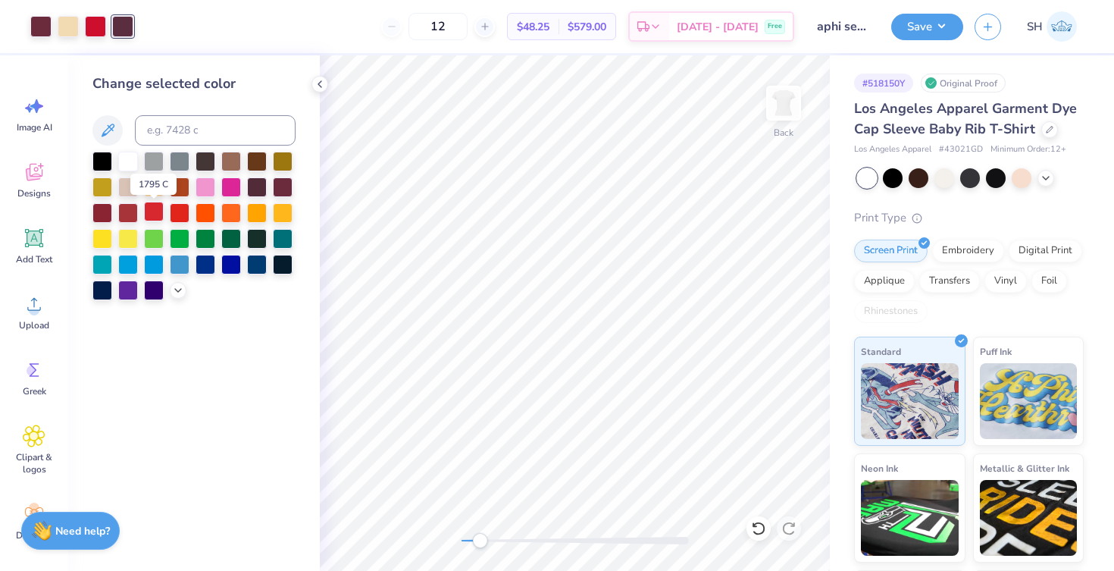
click at [157, 221] on div at bounding box center [154, 212] width 20 height 20
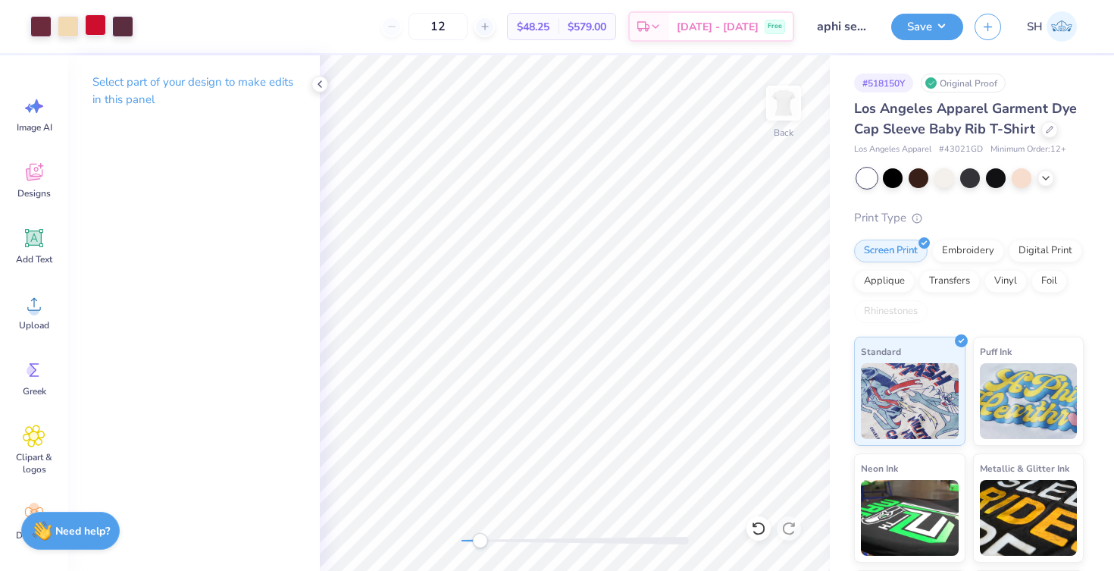
click at [99, 26] on div at bounding box center [95, 24] width 21 height 21
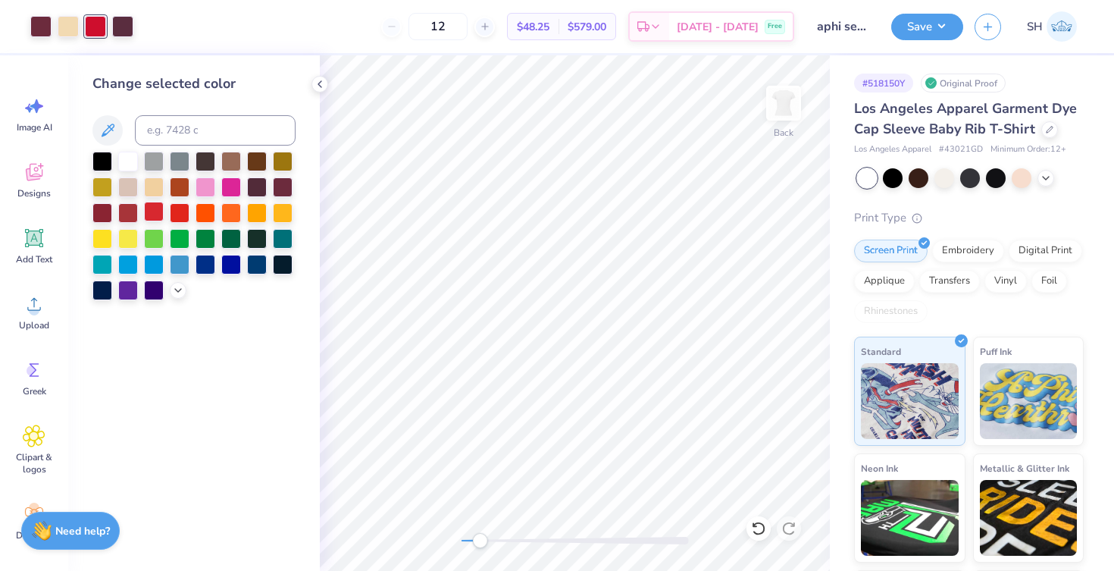
click at [154, 209] on div at bounding box center [154, 212] width 20 height 20
click at [180, 292] on icon at bounding box center [178, 289] width 12 height 12
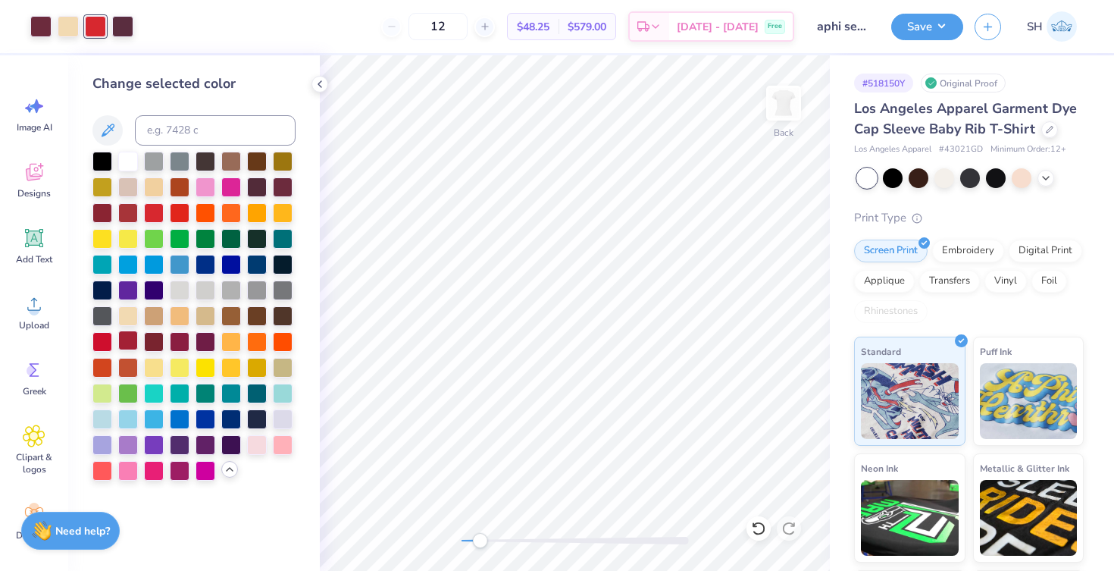
click at [133, 347] on div at bounding box center [128, 340] width 20 height 20
click at [66, 26] on div at bounding box center [68, 24] width 21 height 21
click at [100, 345] on div at bounding box center [102, 340] width 20 height 20
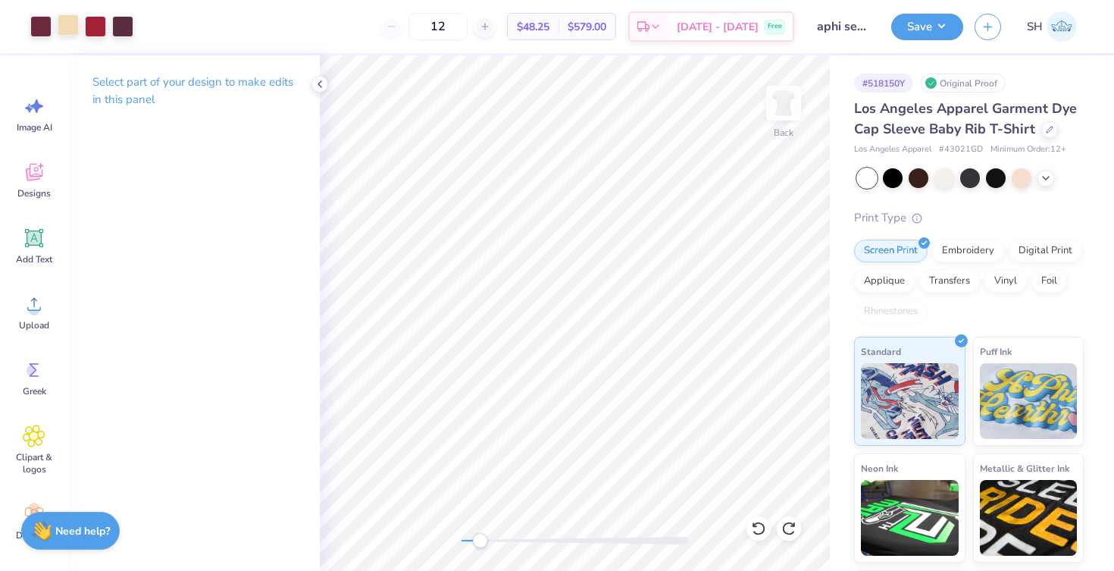
click at [71, 30] on div at bounding box center [68, 24] width 21 height 21
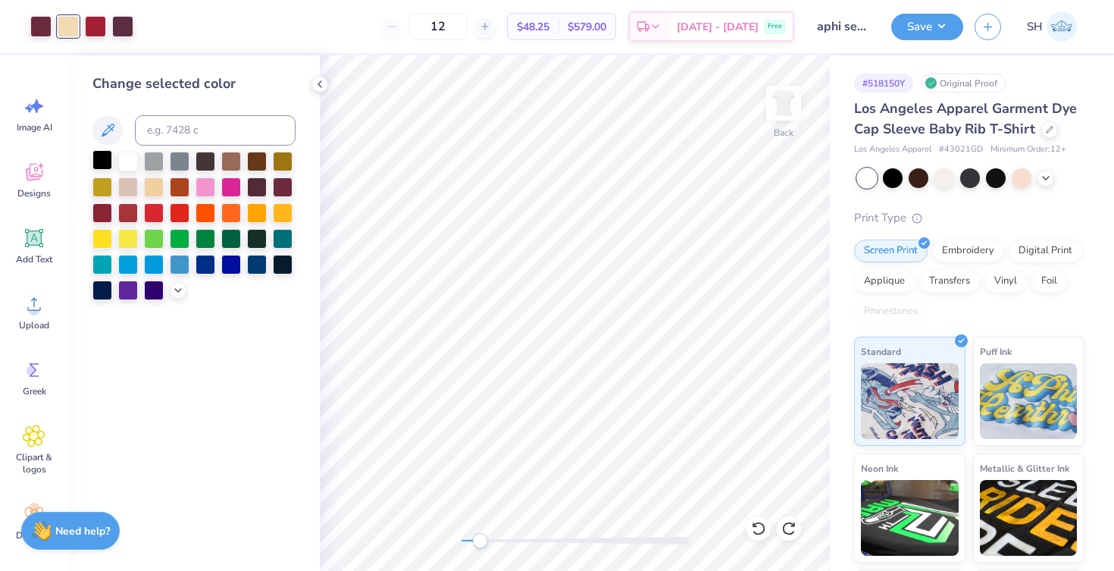
click at [111, 159] on div at bounding box center [102, 160] width 20 height 20
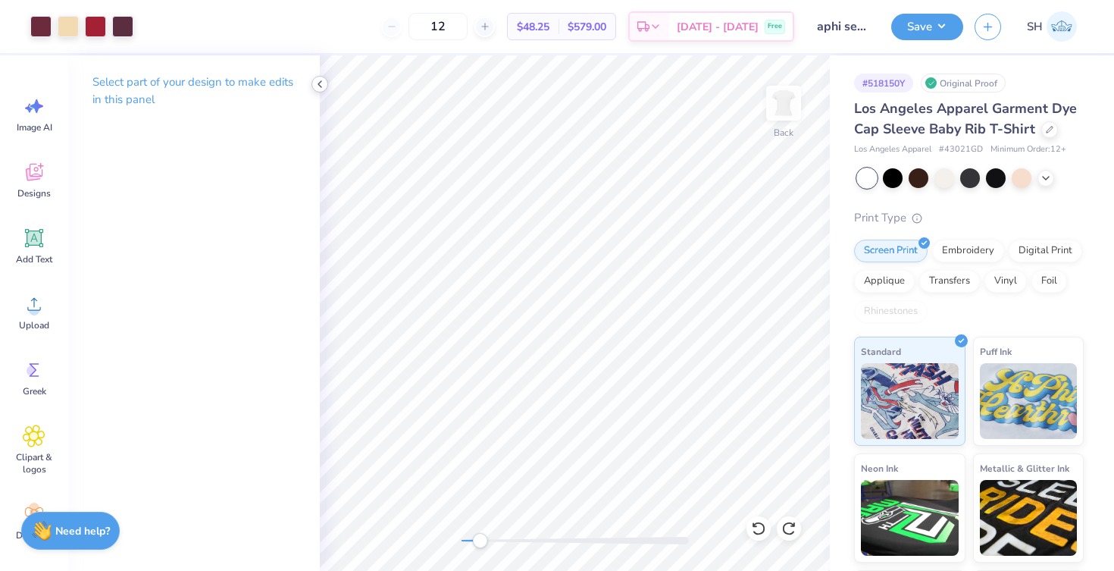
click at [324, 83] on icon at bounding box center [320, 84] width 12 height 12
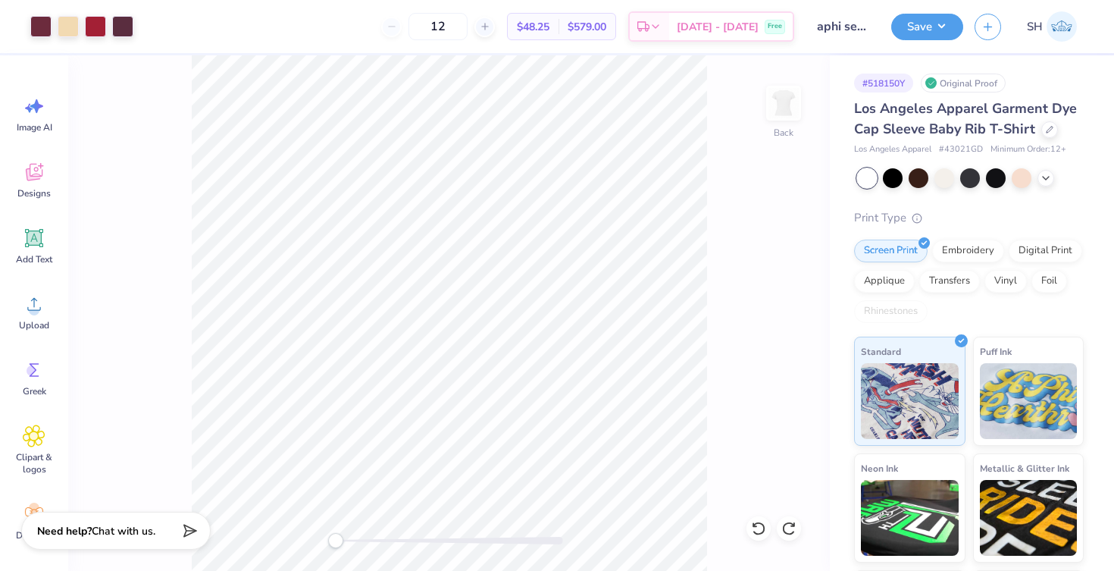
click at [324, 538] on div "Back" at bounding box center [449, 312] width 762 height 515
click at [924, 35] on button "Save" at bounding box center [927, 24] width 72 height 27
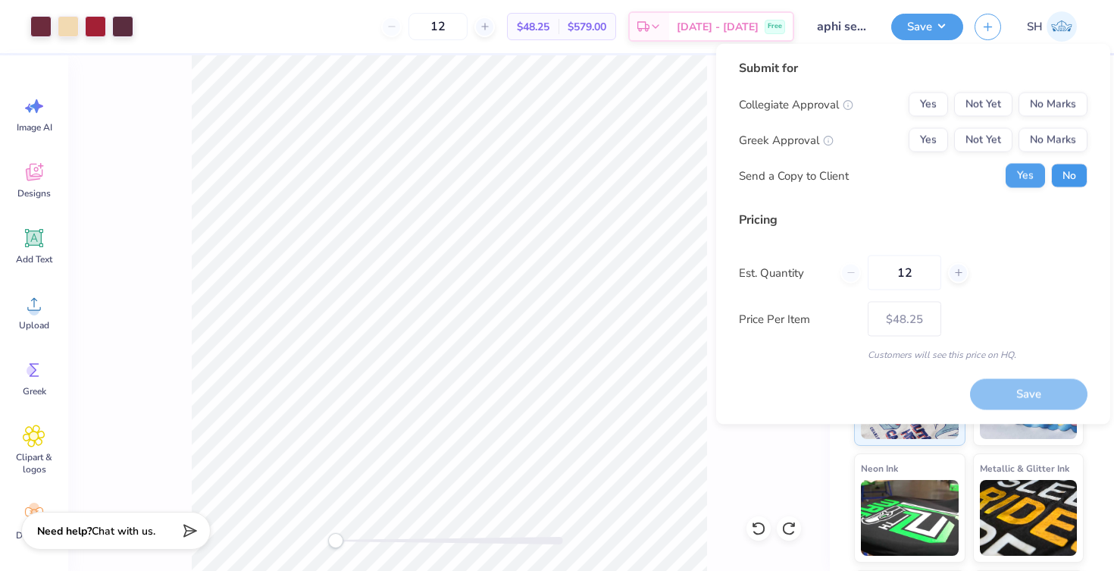
click at [1061, 171] on button "No" at bounding box center [1069, 176] width 36 height 24
click at [928, 136] on button "Yes" at bounding box center [928, 140] width 39 height 24
click at [1052, 105] on button "No Marks" at bounding box center [1053, 104] width 69 height 24
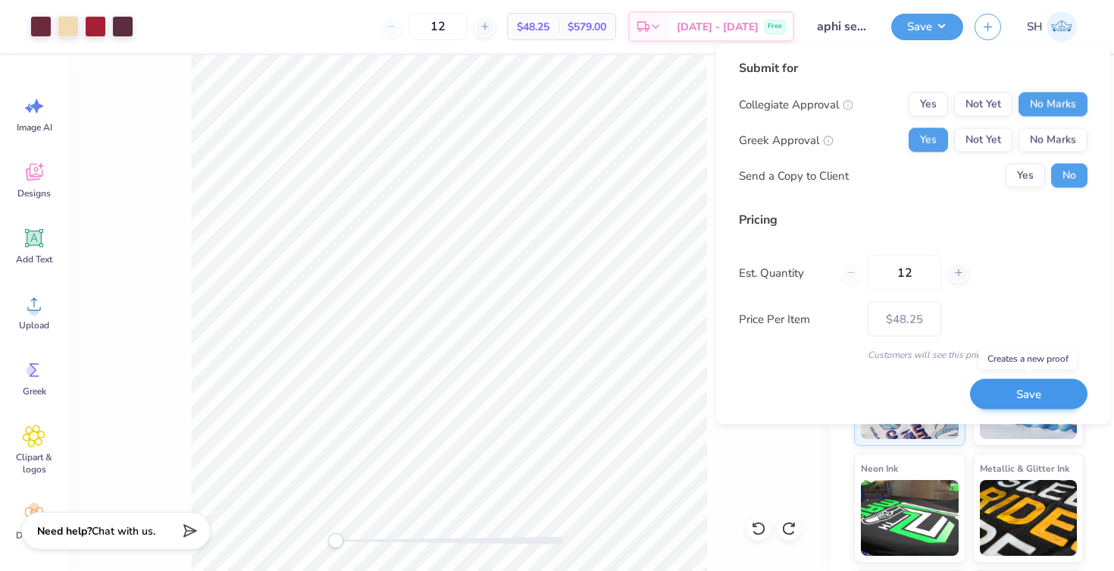
click at [1040, 387] on button "Save" at bounding box center [1028, 393] width 117 height 31
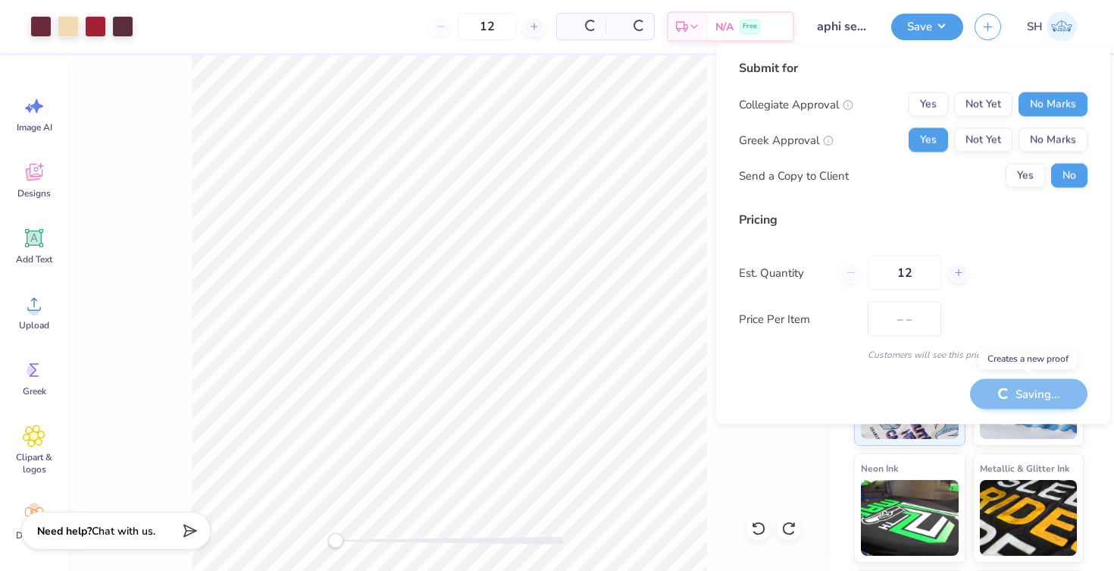
type input "$48.25"
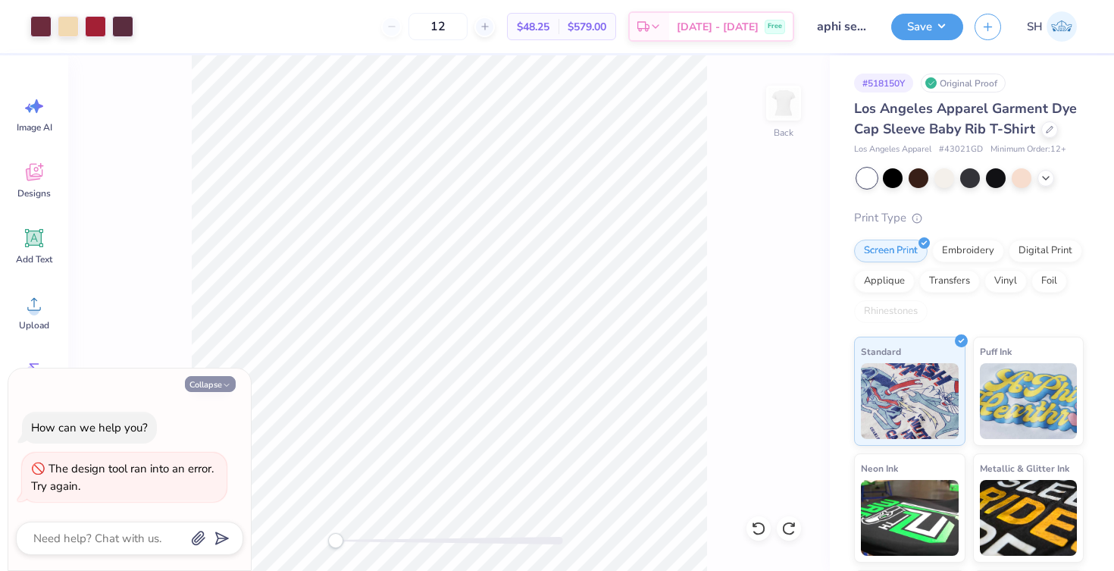
click at [216, 387] on button "Collapse" at bounding box center [210, 384] width 51 height 16
type textarea "x"
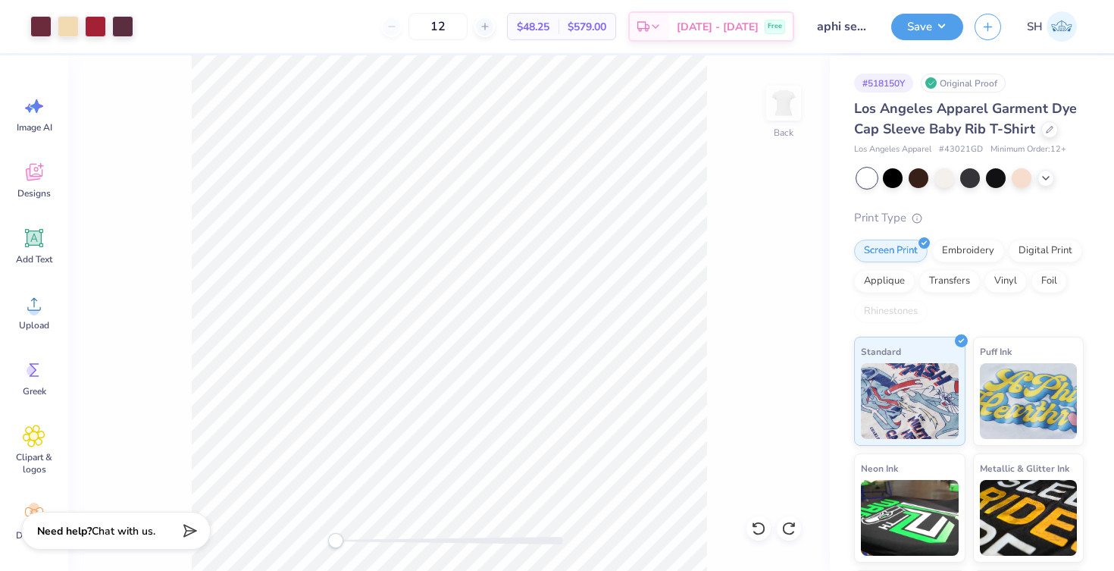
click at [1039, 184] on div at bounding box center [970, 178] width 227 height 20
click at [1044, 181] on icon at bounding box center [1046, 177] width 12 height 12
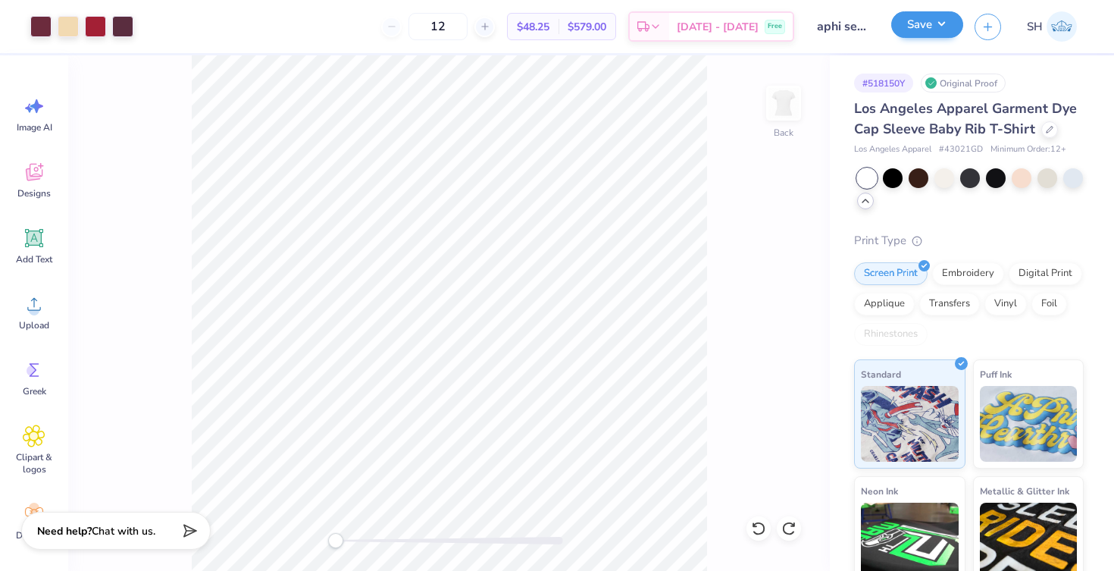
click at [928, 27] on button "Save" at bounding box center [927, 24] width 72 height 27
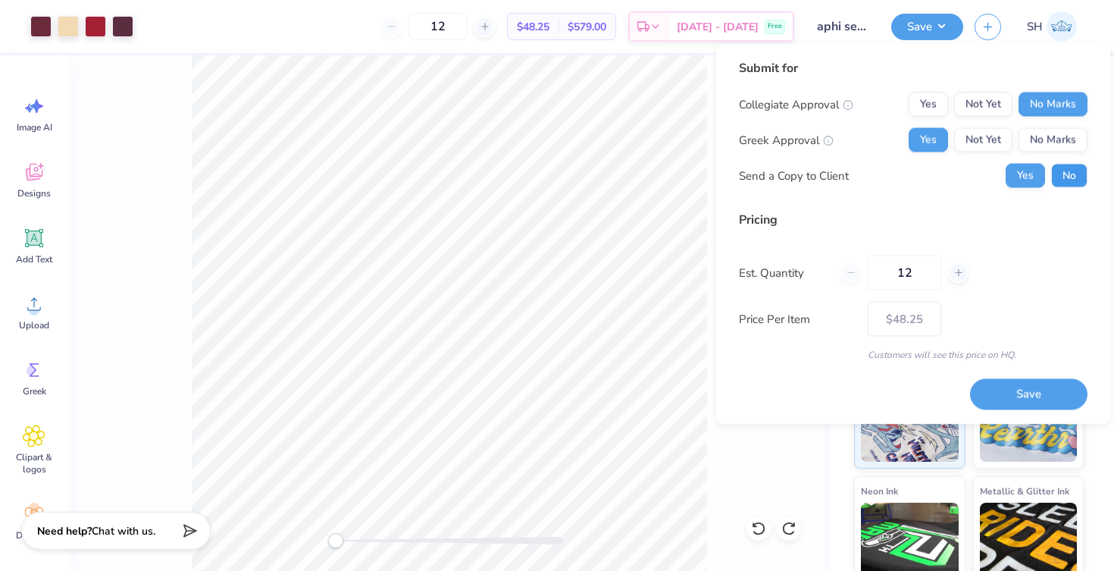
click at [1066, 176] on button "No" at bounding box center [1069, 176] width 36 height 24
click at [1044, 393] on button "Save" at bounding box center [1028, 393] width 117 height 31
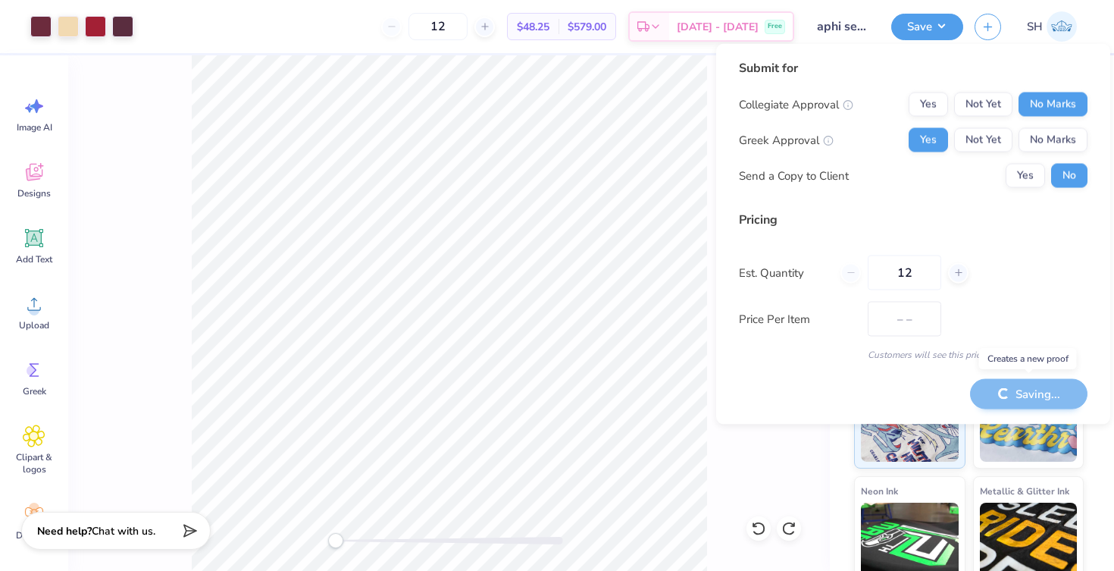
type input "$48.25"
